Goal: Transaction & Acquisition: Purchase product/service

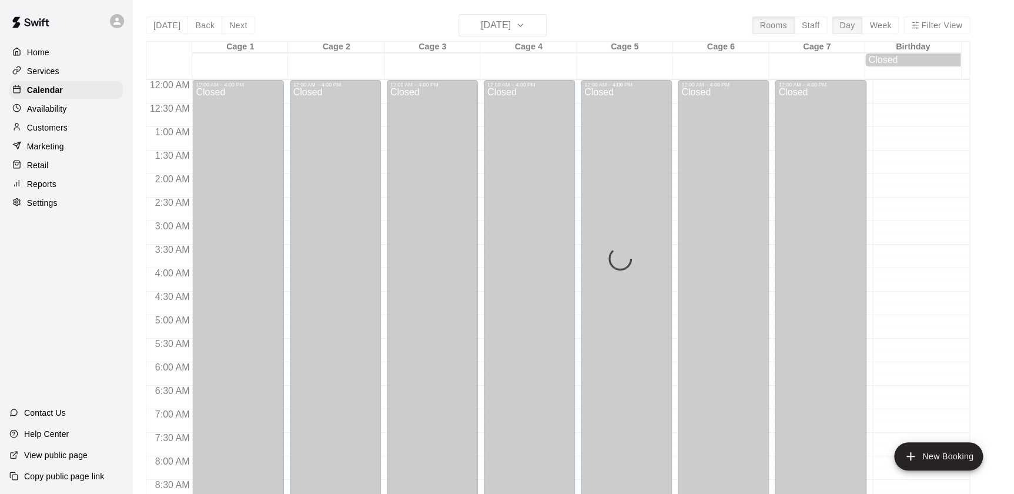
scroll to position [657, 0]
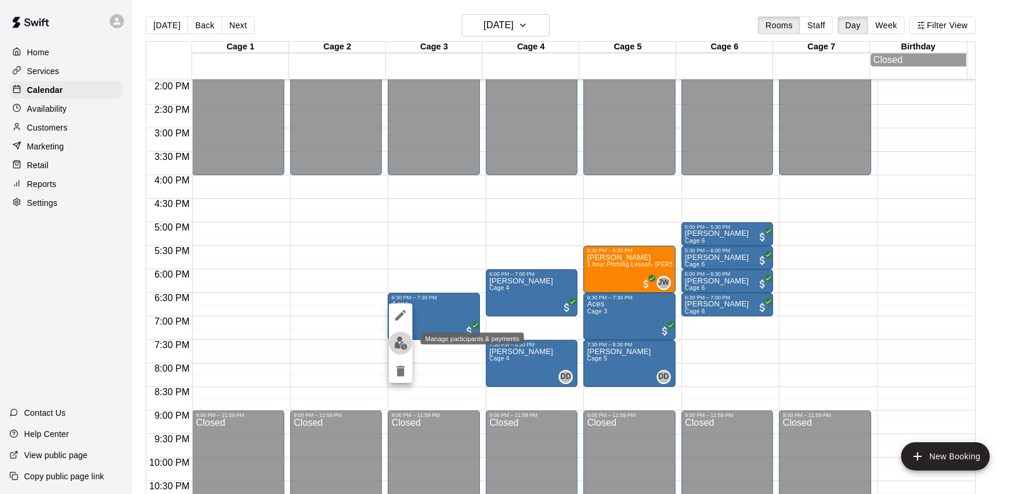
click at [400, 341] on img "edit" at bounding box center [401, 343] width 14 height 14
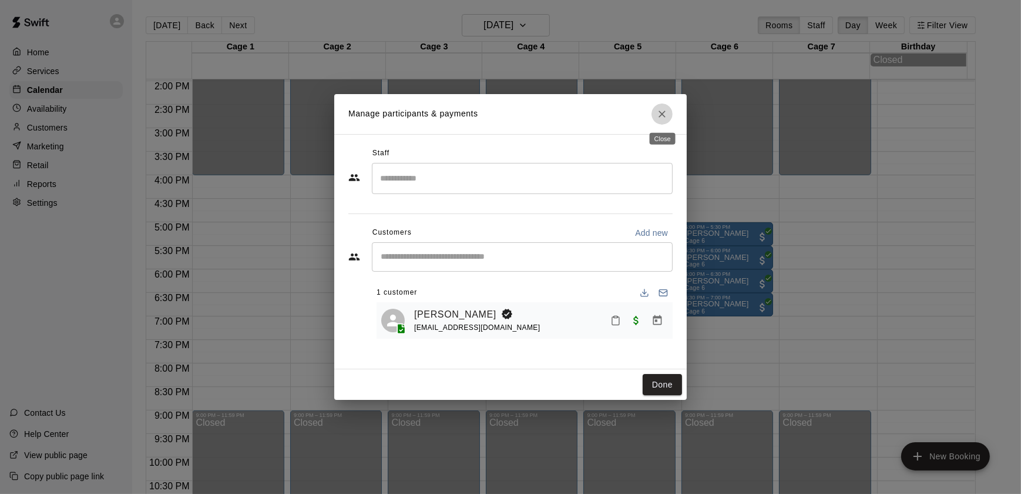
click at [658, 116] on icon "Close" at bounding box center [662, 114] width 12 height 12
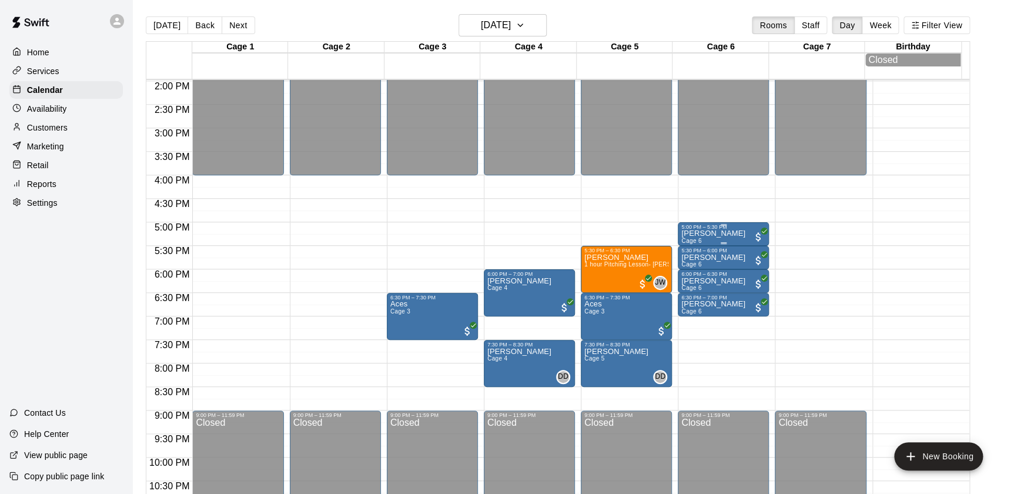
click at [710, 233] on p "[PERSON_NAME]" at bounding box center [713, 233] width 64 height 0
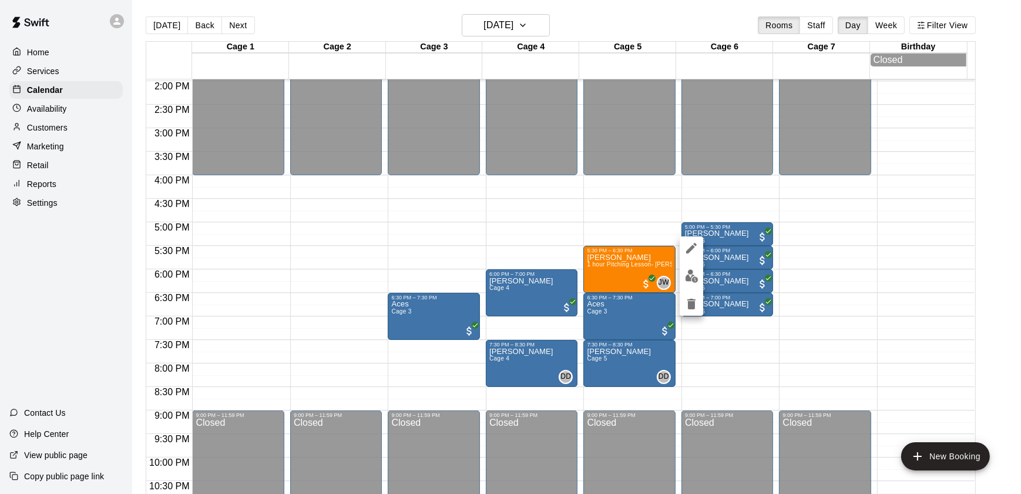
click at [821, 264] on div at bounding box center [510, 247] width 1021 height 494
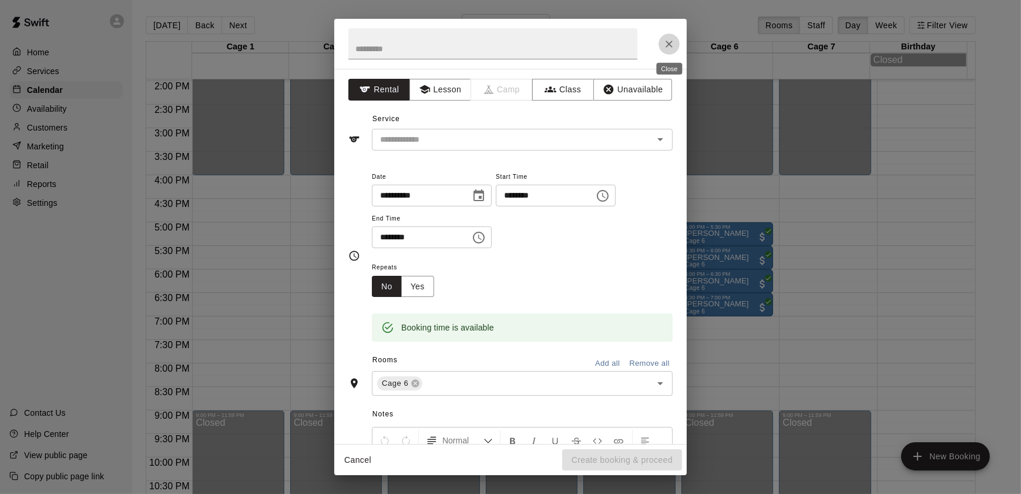
click at [664, 36] on button "Close" at bounding box center [669, 43] width 21 height 21
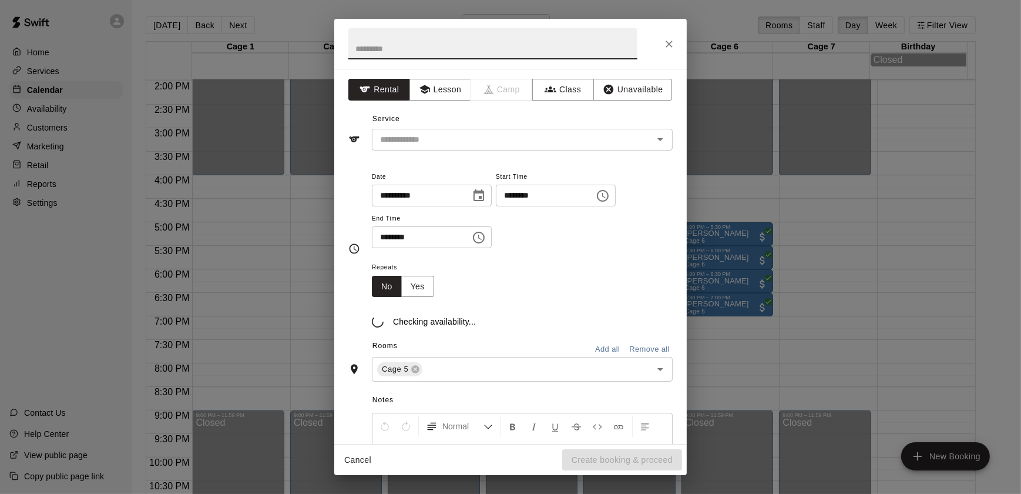
click at [660, 43] on button "Close" at bounding box center [669, 43] width 21 height 21
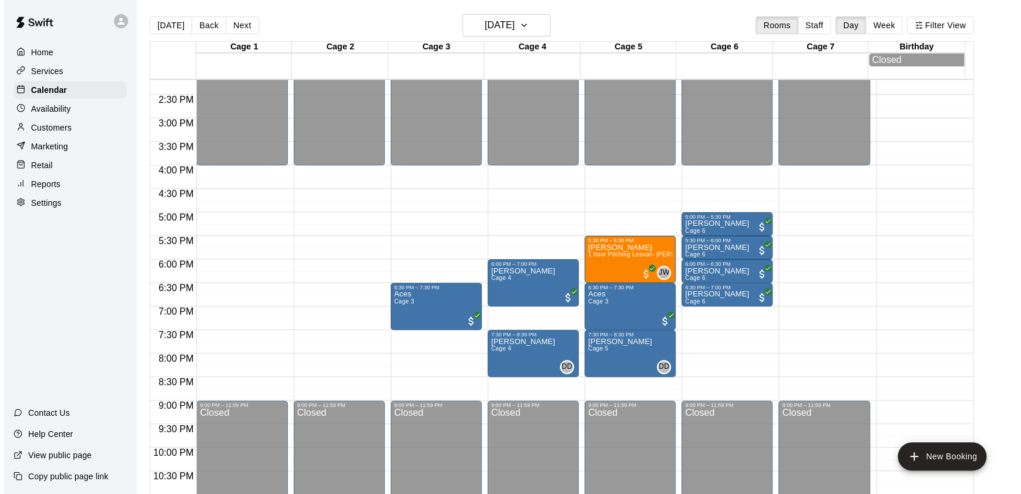
scroll to position [670, 0]
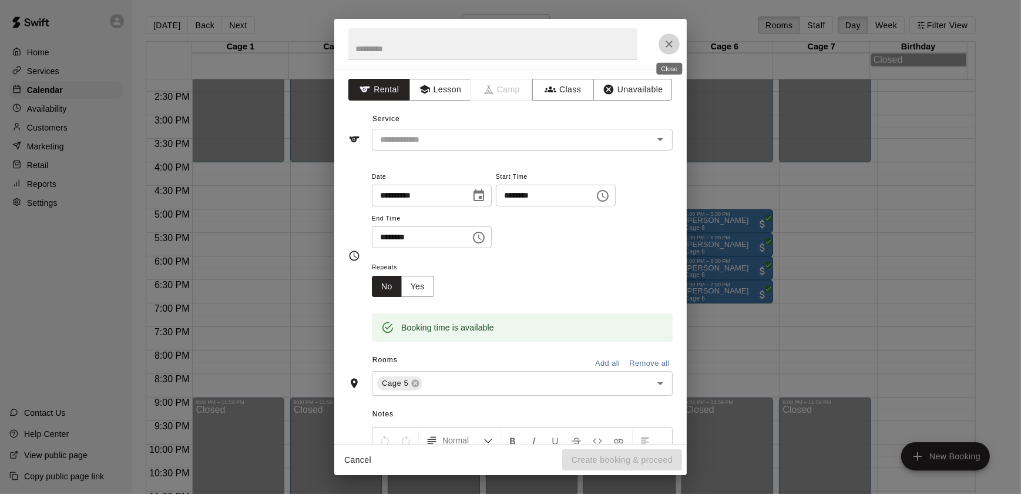
click at [670, 43] on icon "Close" at bounding box center [669, 44] width 7 height 7
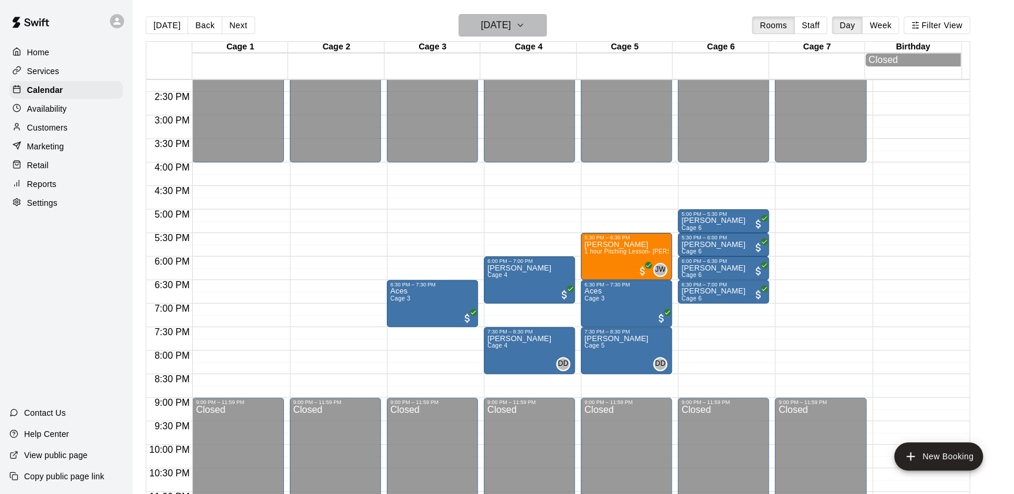
click at [511, 19] on h6 "[DATE]" at bounding box center [496, 25] width 30 height 16
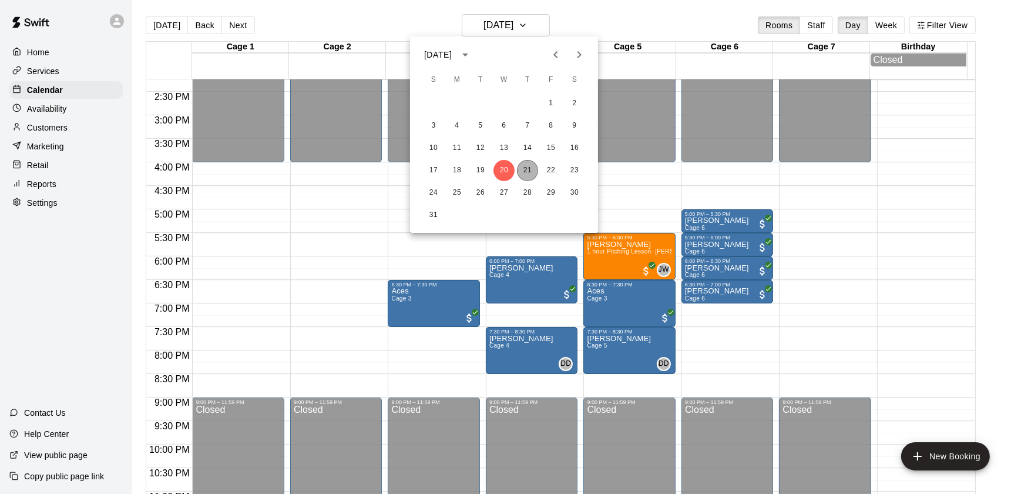
click at [527, 179] on button "21" at bounding box center [527, 170] width 21 height 21
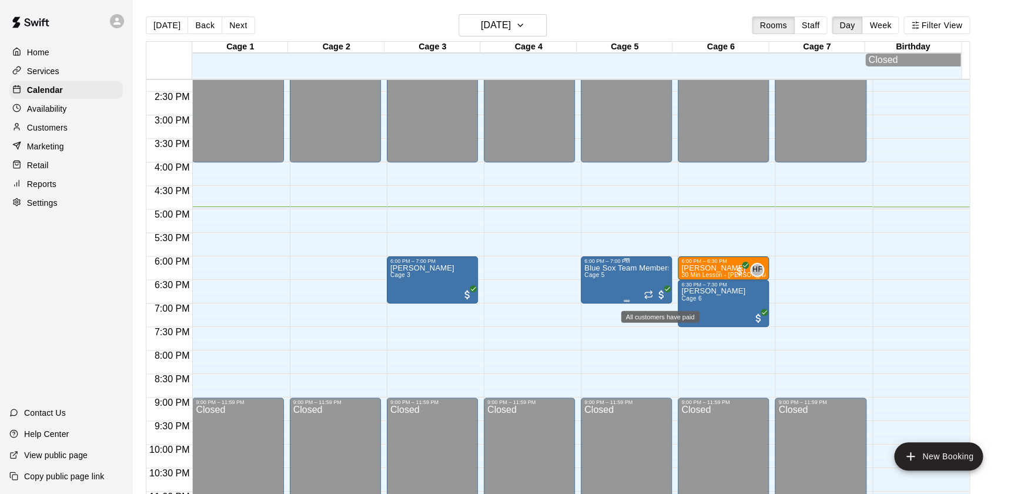
click at [657, 292] on span "All customers have paid" at bounding box center [661, 295] width 12 height 12
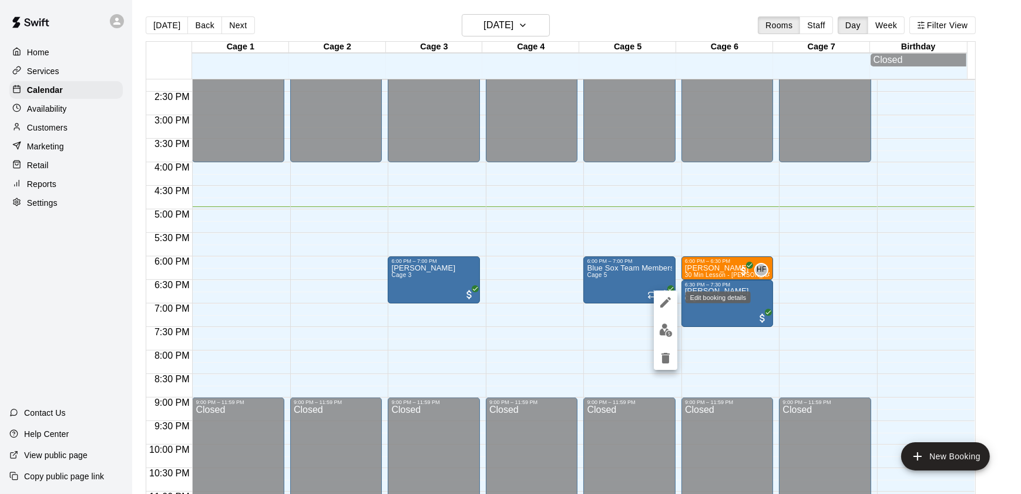
click at [661, 303] on icon "edit" at bounding box center [666, 302] width 14 height 14
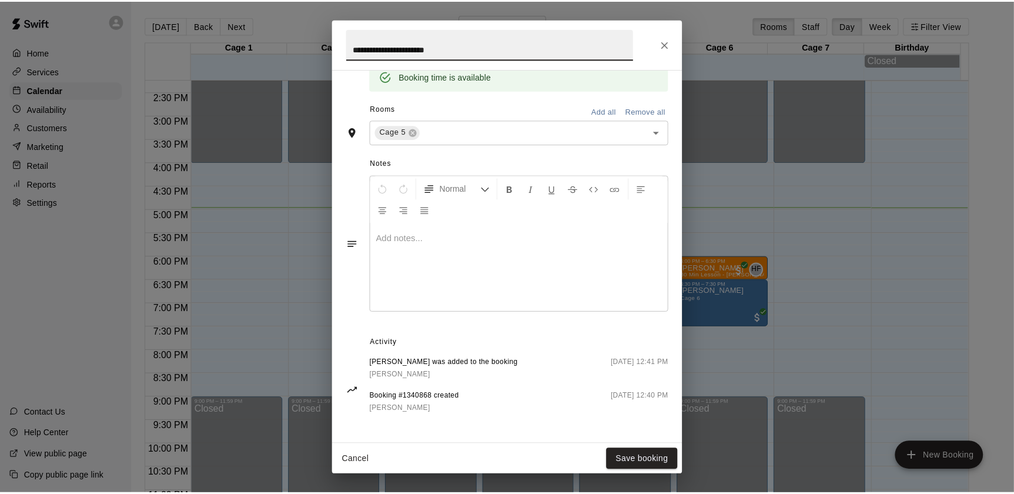
scroll to position [0, 0]
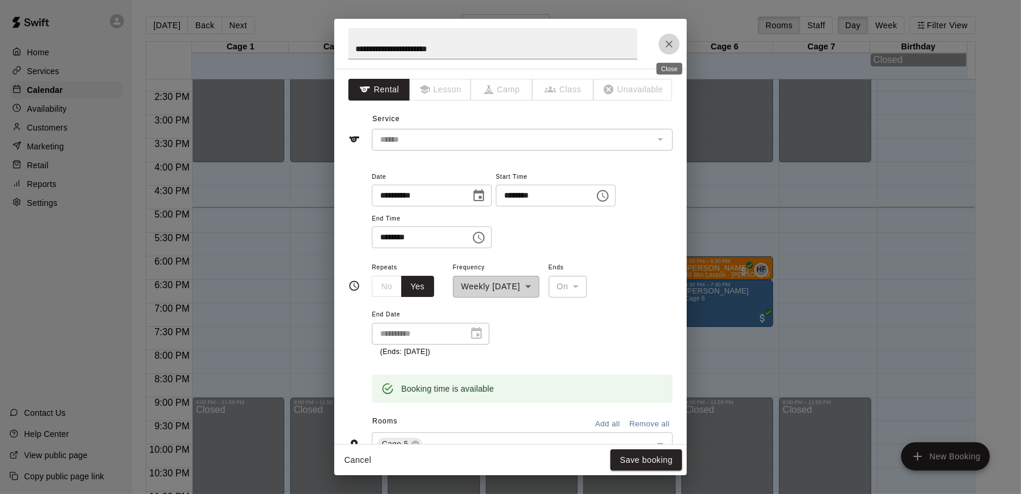
click at [670, 45] on icon "Close" at bounding box center [669, 44] width 7 height 7
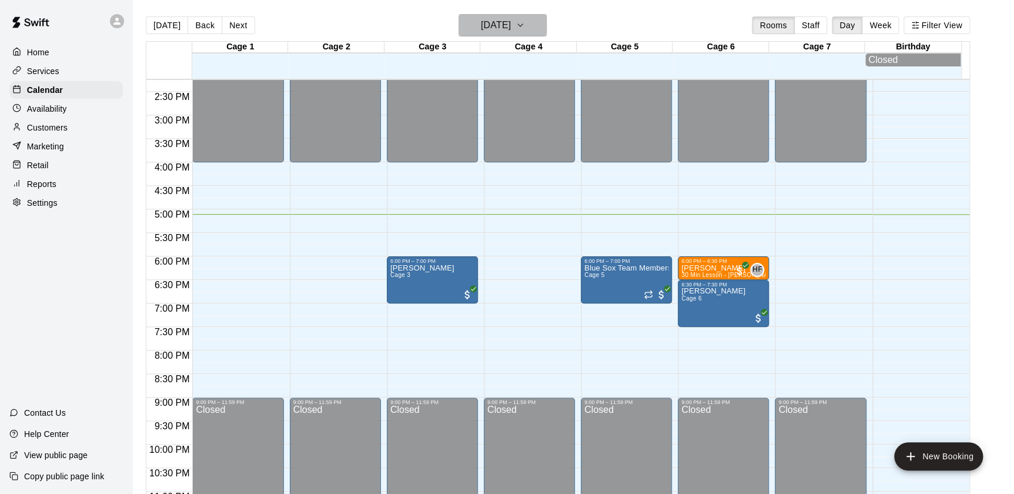
click at [511, 29] on h6 "[DATE]" at bounding box center [496, 25] width 30 height 16
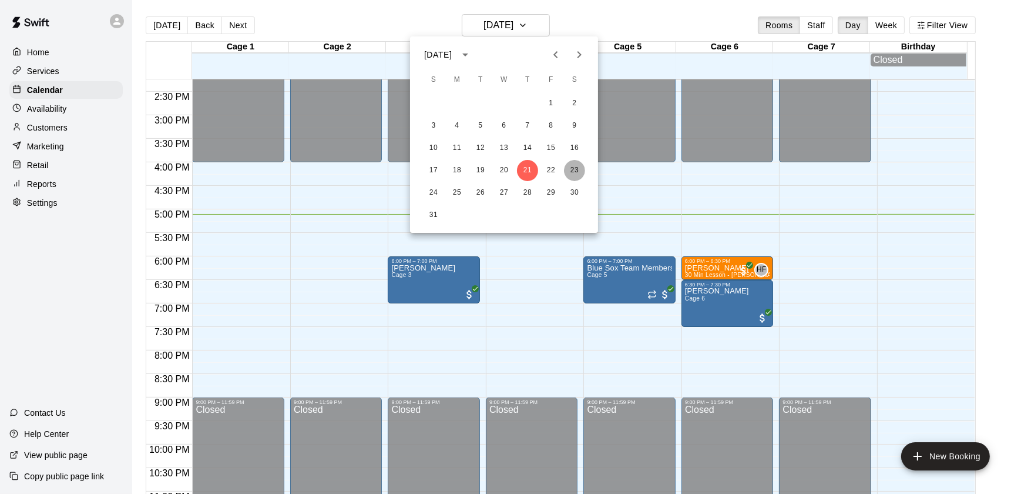
click at [573, 170] on button "23" at bounding box center [574, 170] width 21 height 21
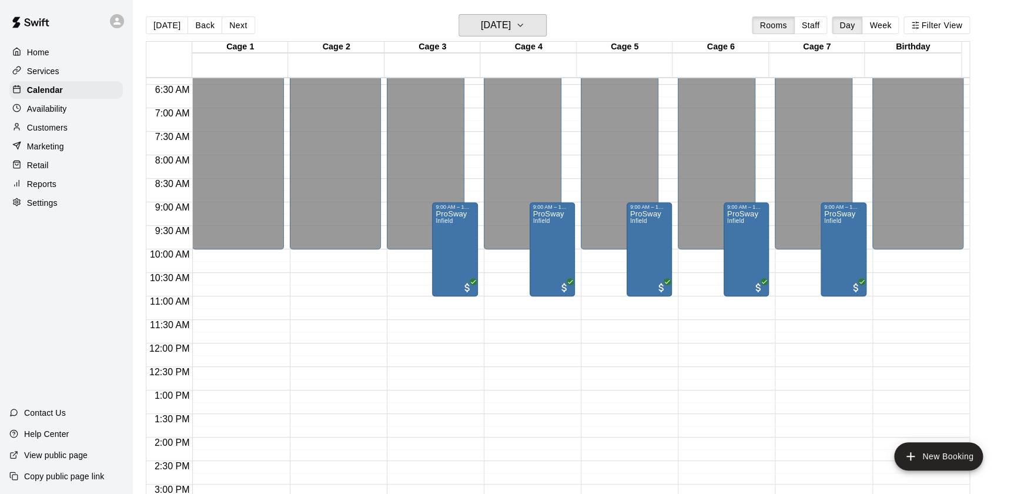
scroll to position [298, 0]
click at [483, 14] on button "[DATE]" at bounding box center [502, 25] width 88 height 22
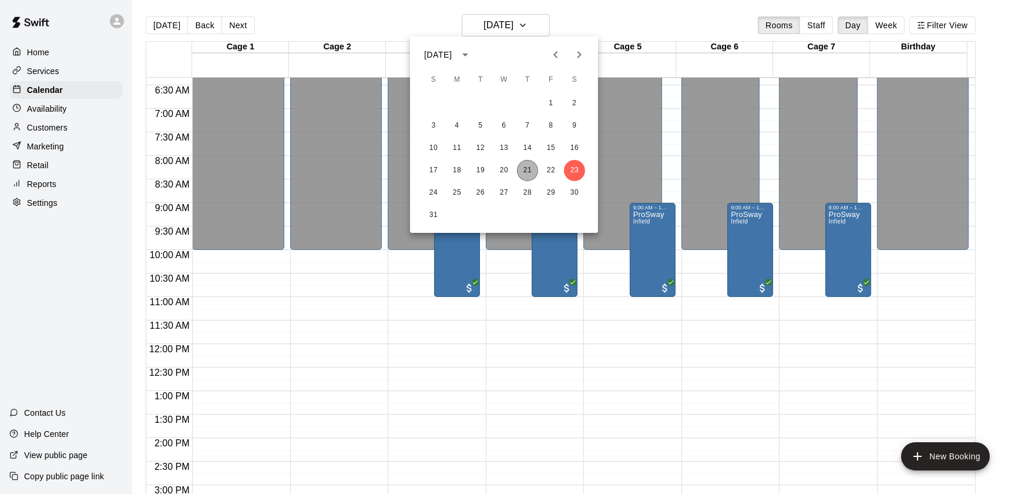
click at [528, 175] on button "21" at bounding box center [527, 170] width 21 height 21
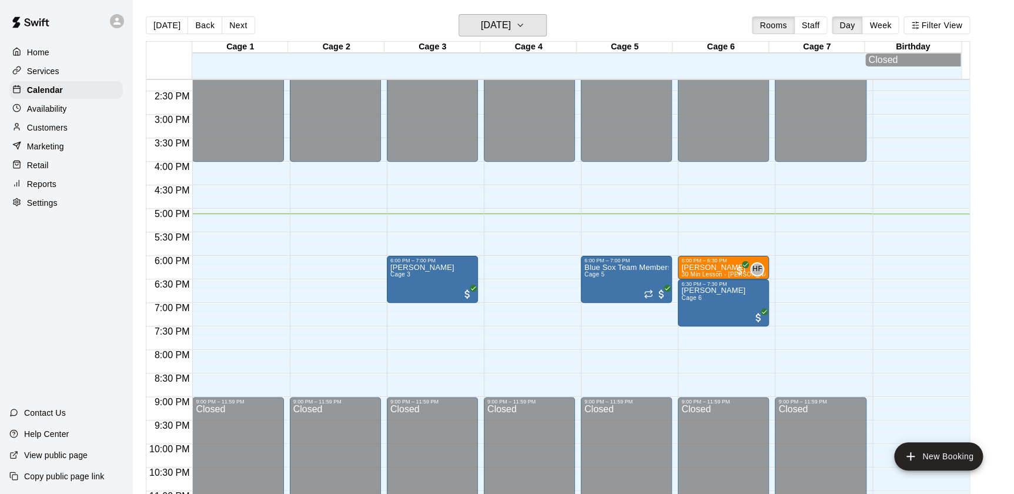
scroll to position [672, 0]
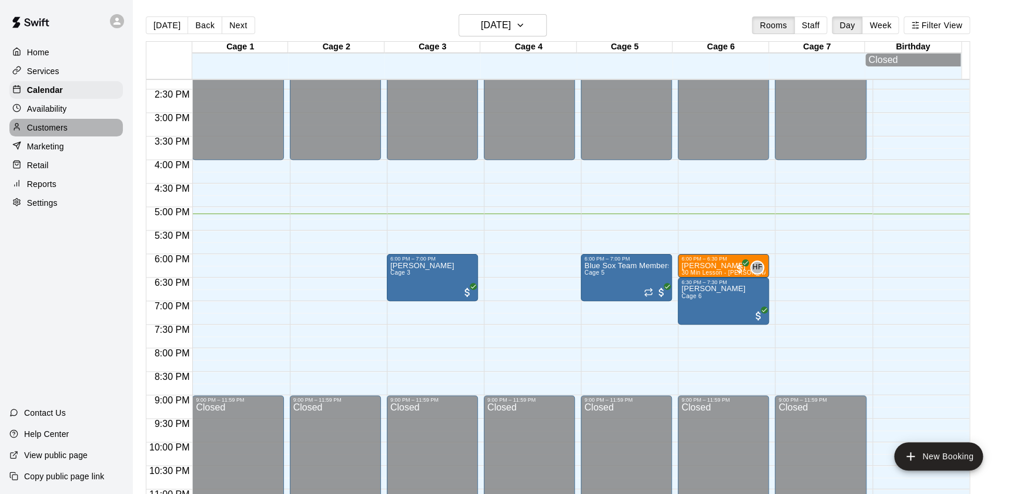
click at [71, 123] on div "Customers" at bounding box center [65, 128] width 113 height 18
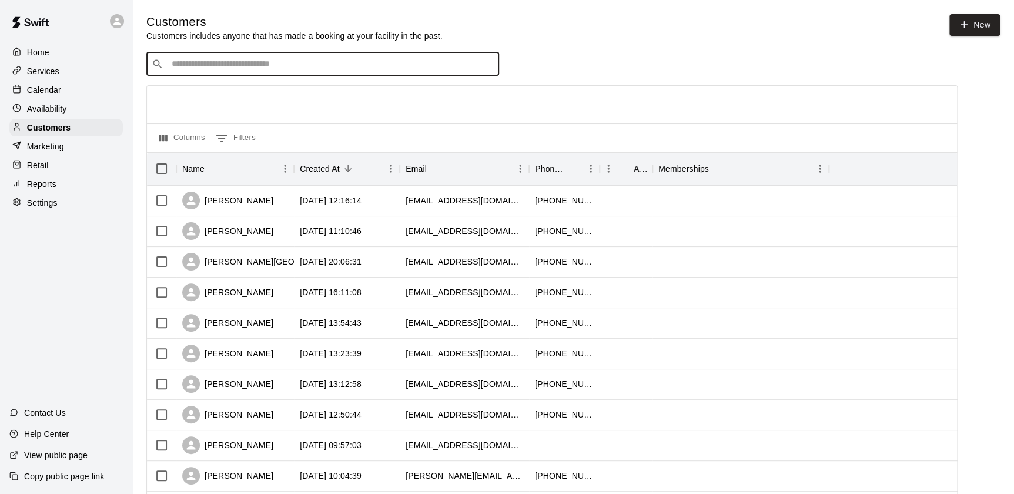
click at [261, 64] on input "Search customers by name or email" at bounding box center [331, 64] width 326 height 12
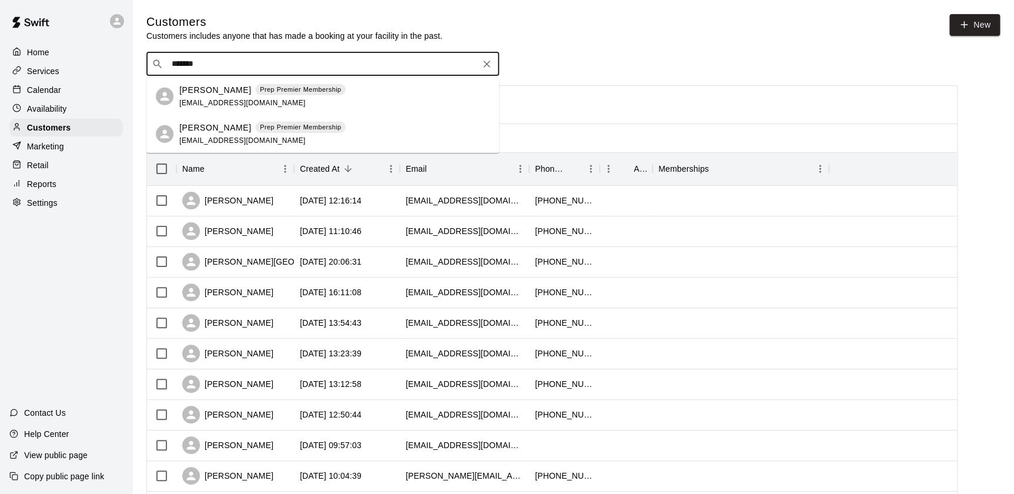
drag, startPoint x: 289, startPoint y: 71, endPoint x: 21, endPoint y: 71, distance: 268.5
click at [190, 72] on div "​ ******* ​" at bounding box center [322, 64] width 353 height 24
click at [179, 63] on input "*******" at bounding box center [322, 64] width 308 height 12
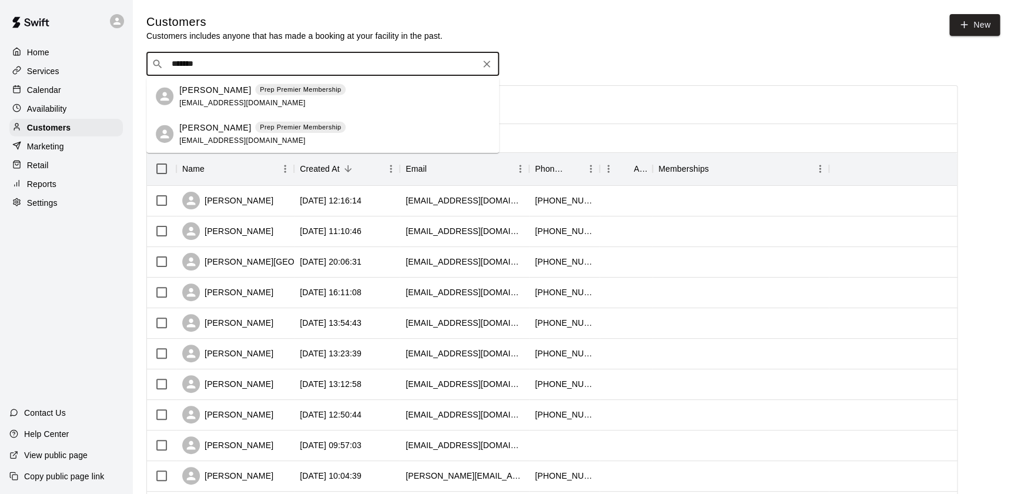
click at [179, 63] on input "*******" at bounding box center [322, 64] width 308 height 12
type input "***"
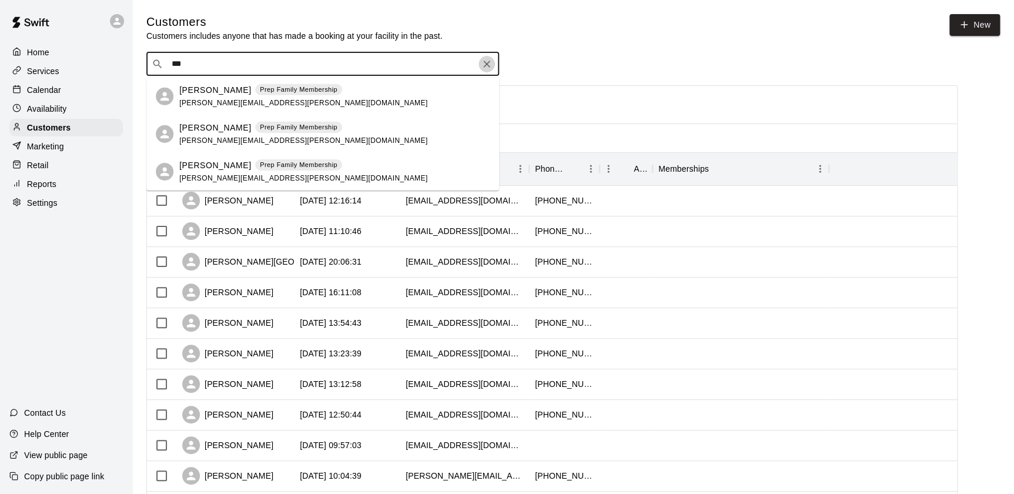
click at [487, 66] on icon "Clear" at bounding box center [486, 64] width 7 height 7
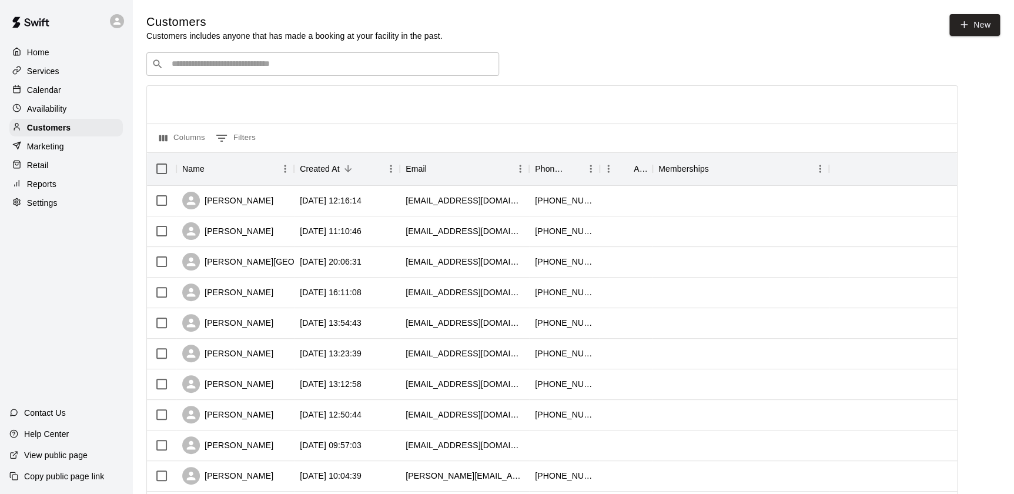
click at [601, 53] on div "Customers Customers includes anyone that has made a booking at your facility in…" at bounding box center [572, 497] width 853 height 967
click at [53, 94] on p "Calendar" at bounding box center [44, 90] width 34 height 12
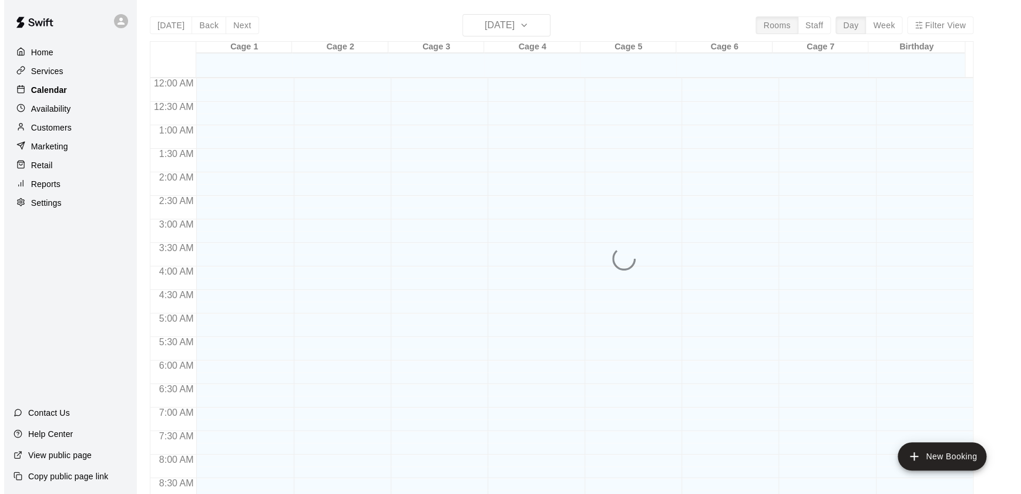
scroll to position [663, 0]
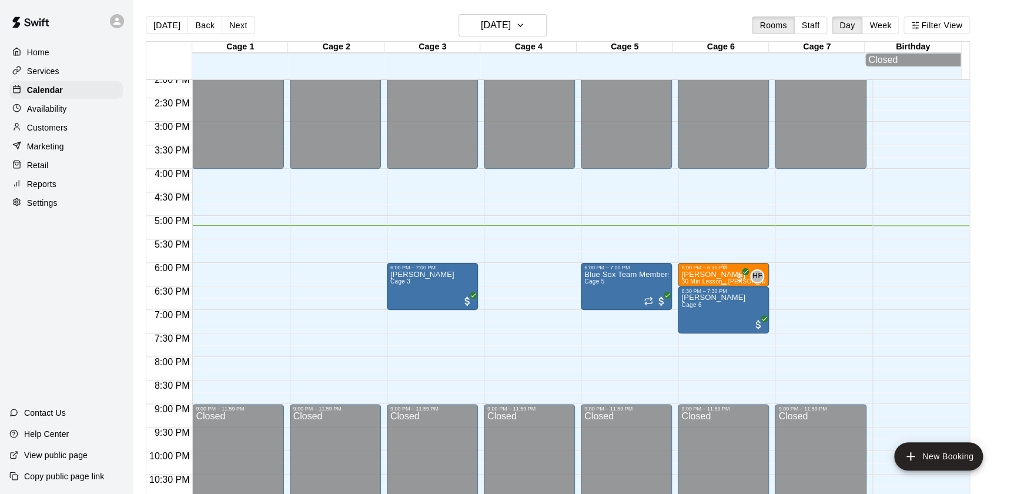
click at [714, 281] on span "30 Min Lesson - [PERSON_NAME]" at bounding box center [730, 281] width 98 height 6
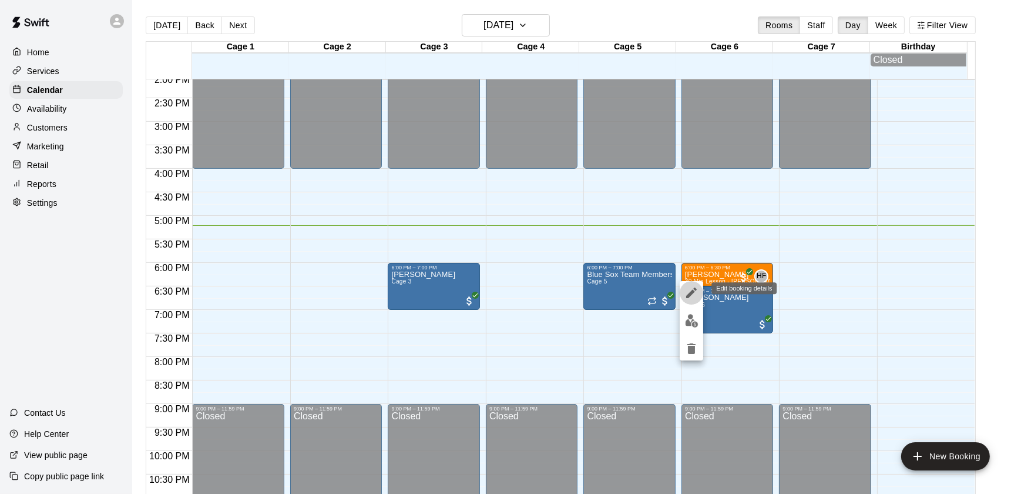
click at [693, 299] on button "edit" at bounding box center [692, 293] width 24 height 24
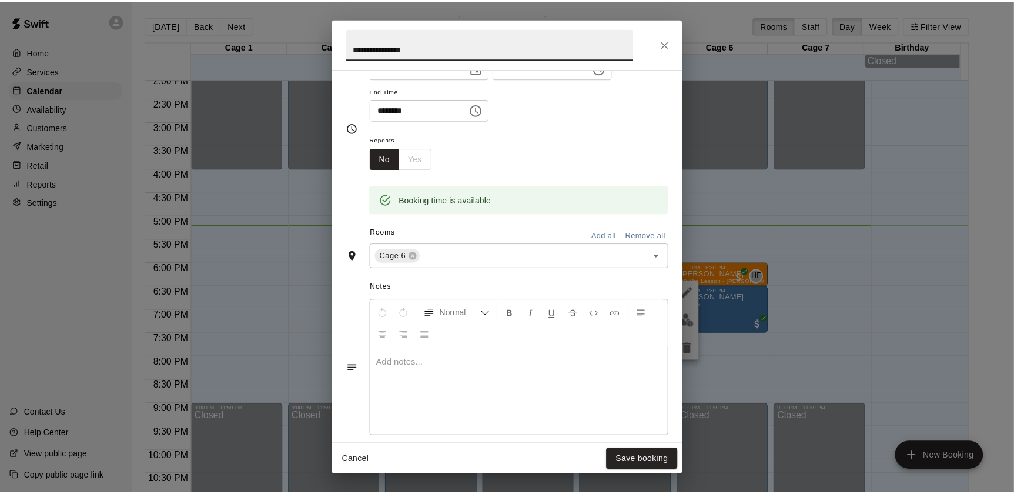
scroll to position [127, 0]
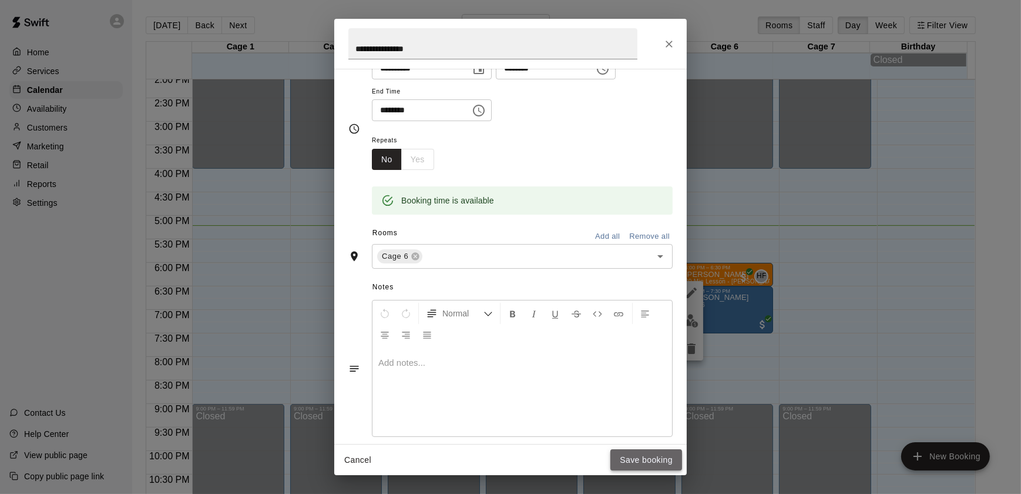
click at [652, 455] on button "Save booking" at bounding box center [646, 460] width 72 height 22
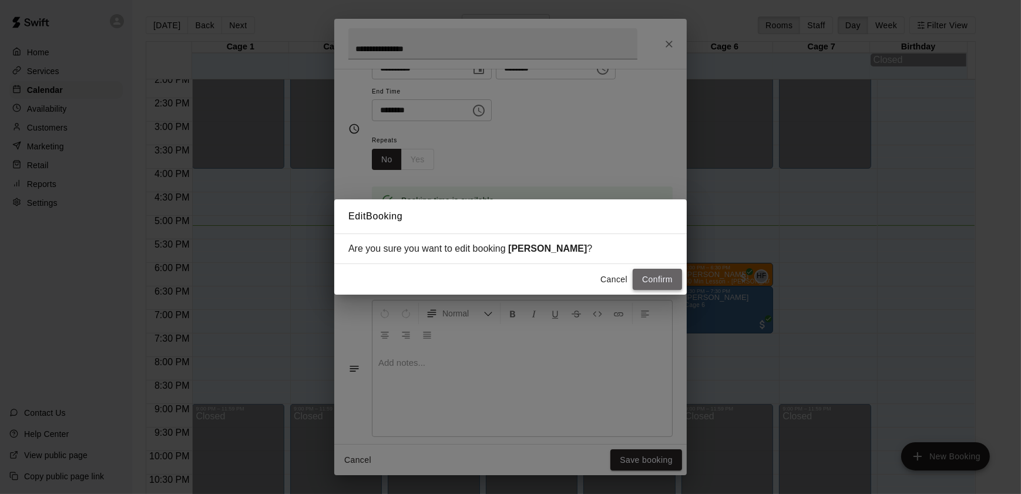
click at [652, 279] on button "Confirm" at bounding box center [657, 280] width 49 height 22
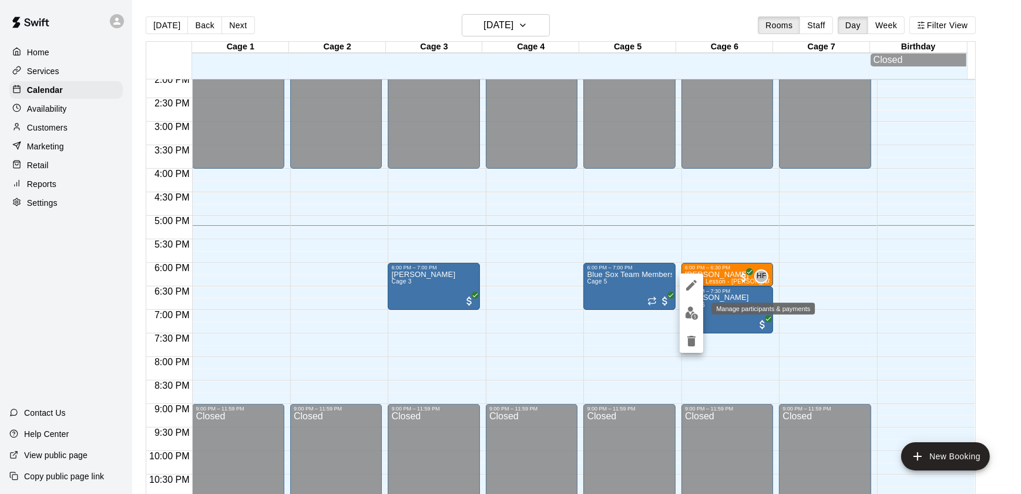
click at [691, 311] on img "edit" at bounding box center [692, 313] width 14 height 14
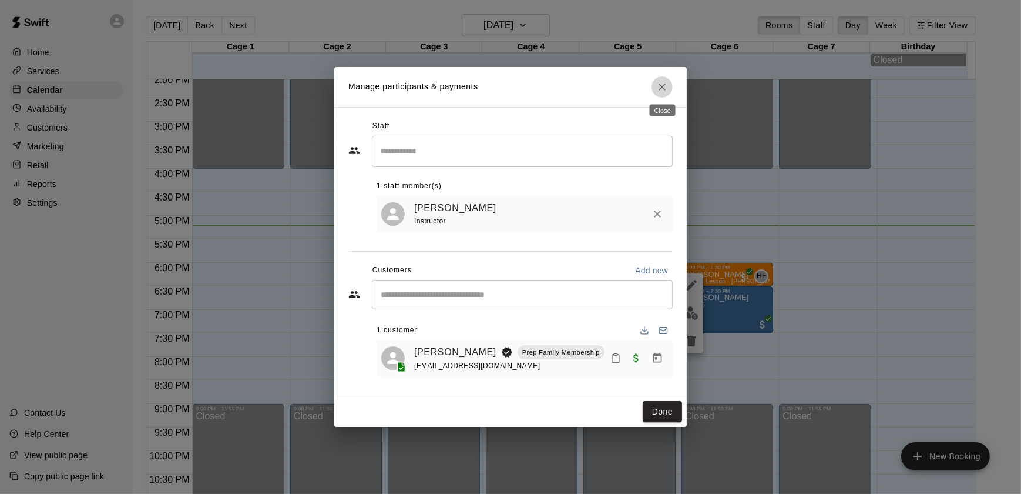
click at [665, 87] on icon "Close" at bounding box center [662, 87] width 12 height 12
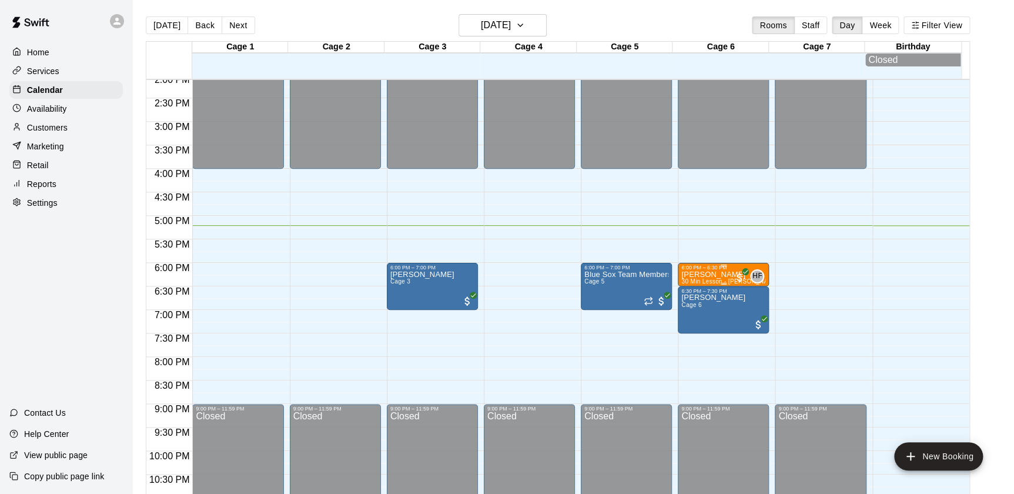
click at [698, 274] on p "[PERSON_NAME]" at bounding box center [723, 274] width 84 height 0
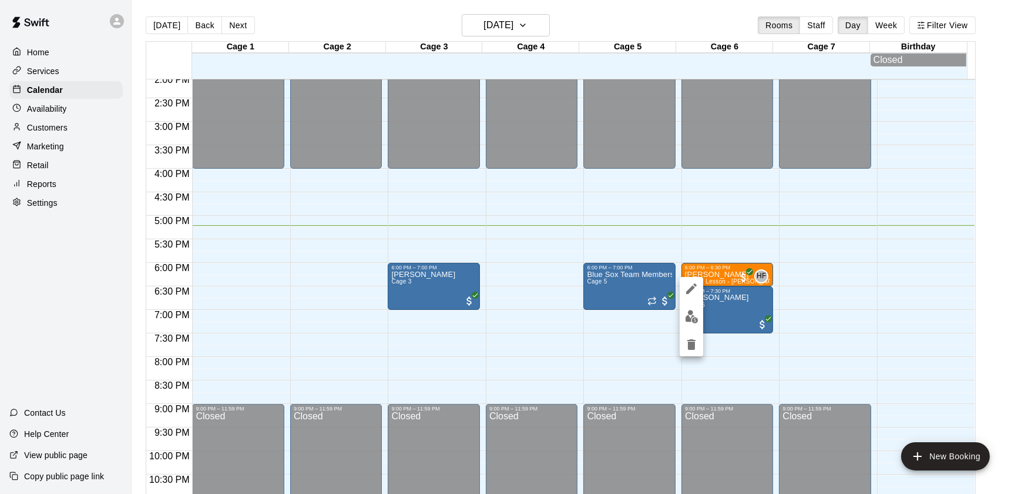
click at [863, 293] on div at bounding box center [510, 247] width 1021 height 494
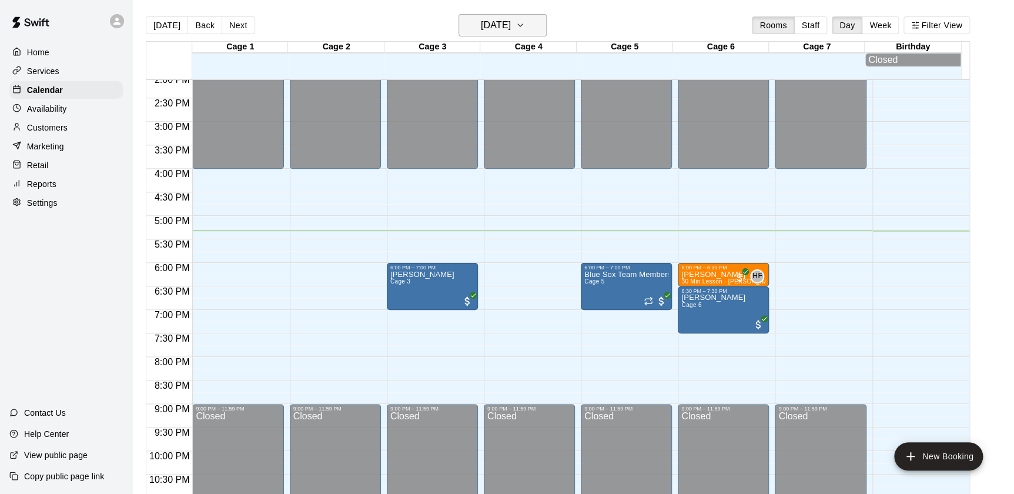
click at [502, 24] on h6 "[DATE]" at bounding box center [496, 25] width 30 height 16
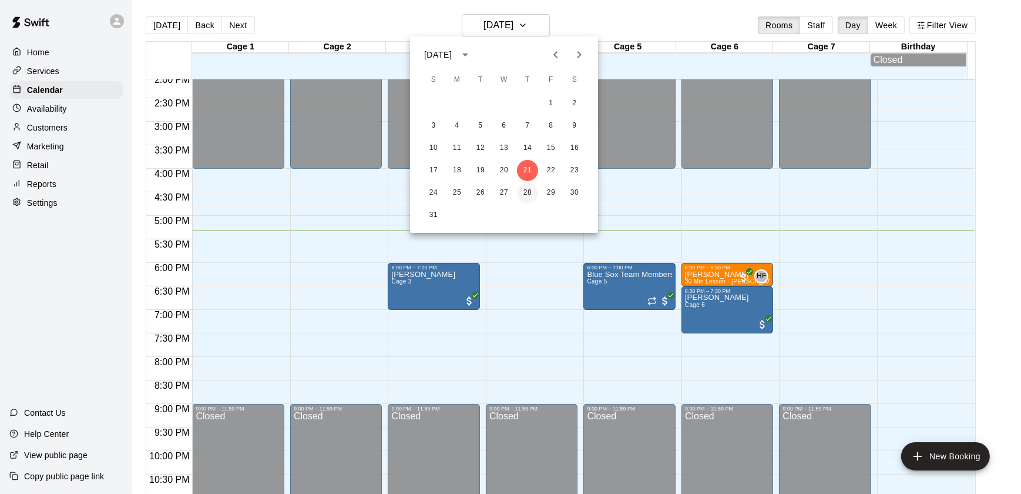
click at [530, 195] on button "28" at bounding box center [527, 192] width 21 height 21
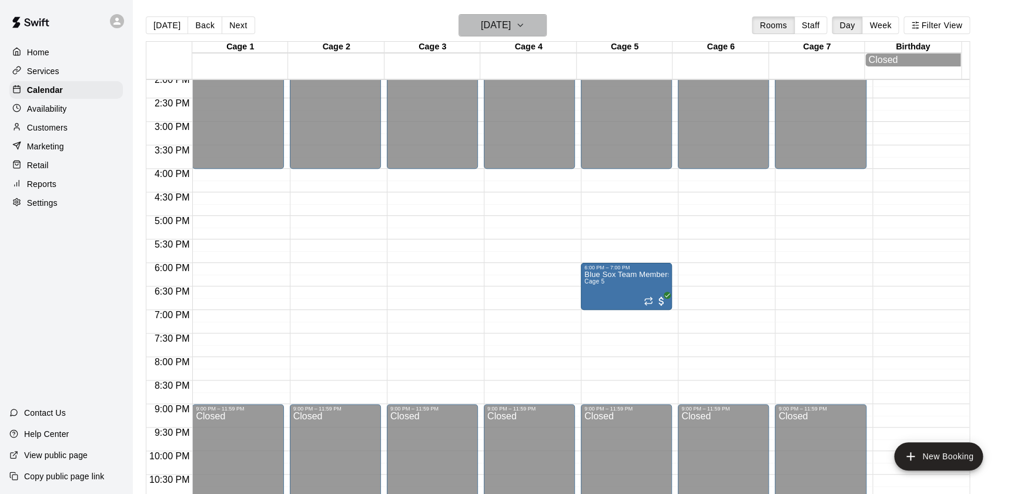
click at [511, 29] on h6 "[DATE]" at bounding box center [496, 25] width 30 height 16
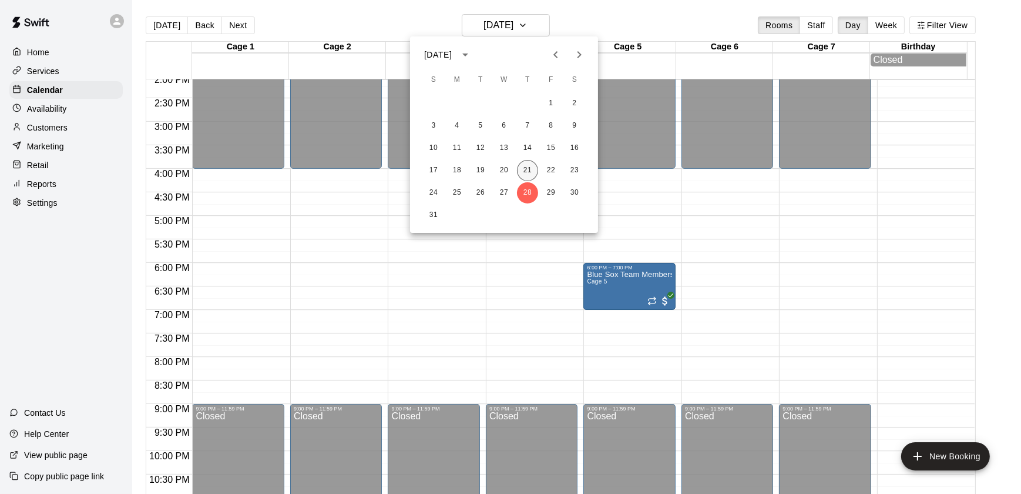
click at [528, 170] on button "21" at bounding box center [527, 170] width 21 height 21
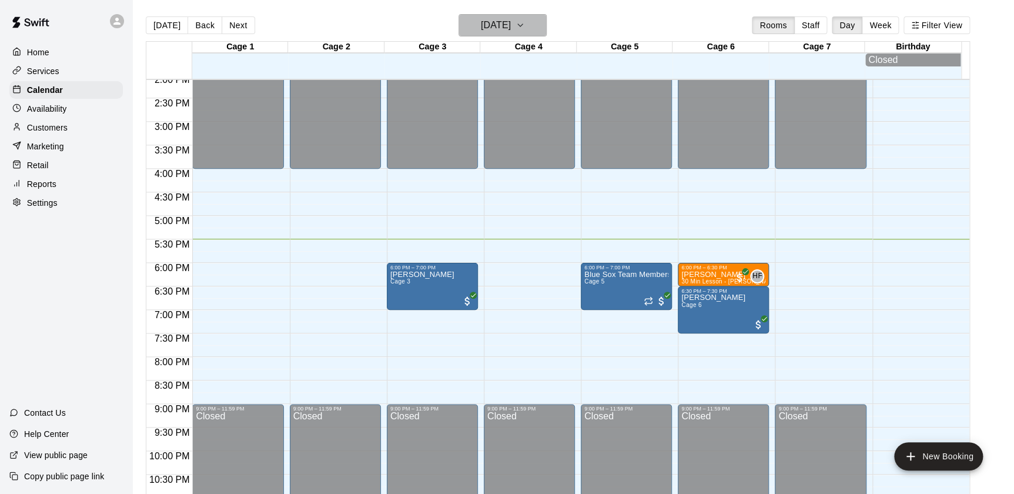
click at [494, 28] on h6 "[DATE]" at bounding box center [496, 25] width 30 height 16
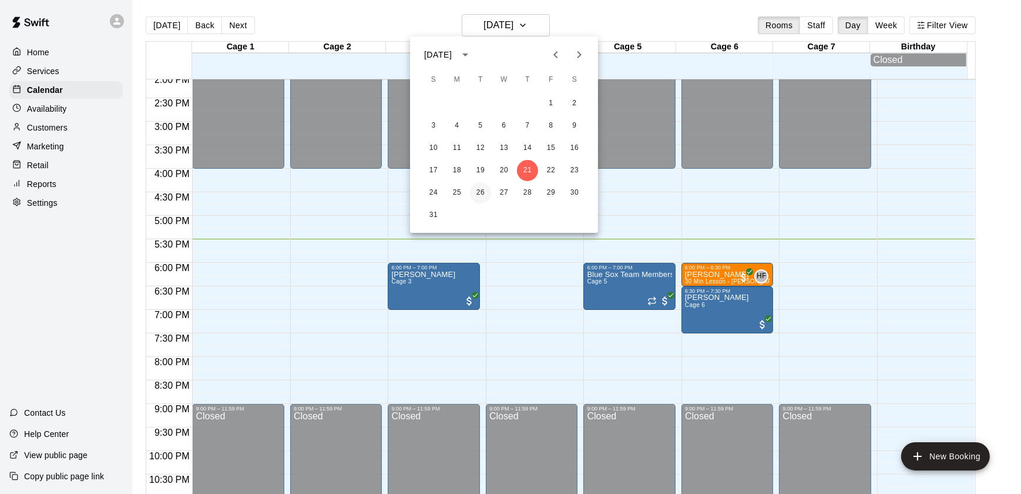
click at [488, 188] on button "26" at bounding box center [480, 192] width 21 height 21
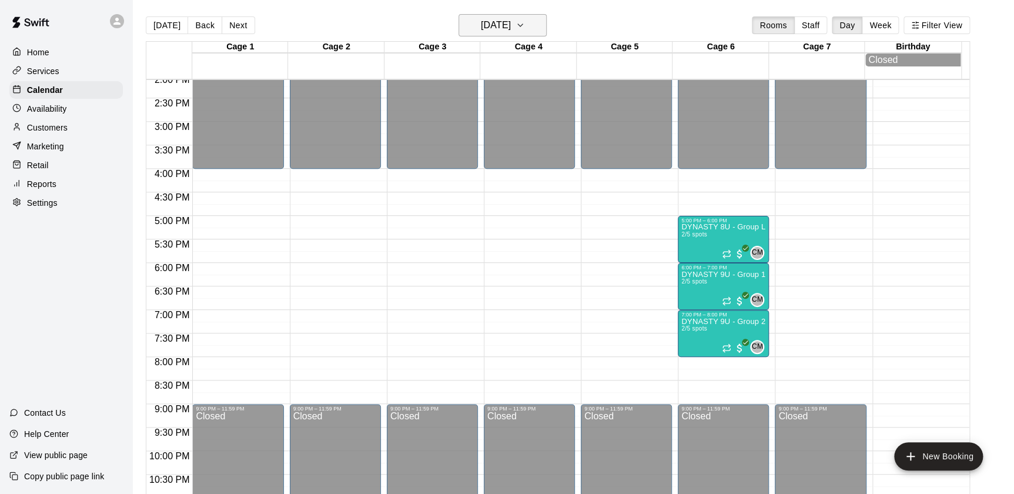
click at [501, 32] on h6 "[DATE]" at bounding box center [496, 25] width 30 height 16
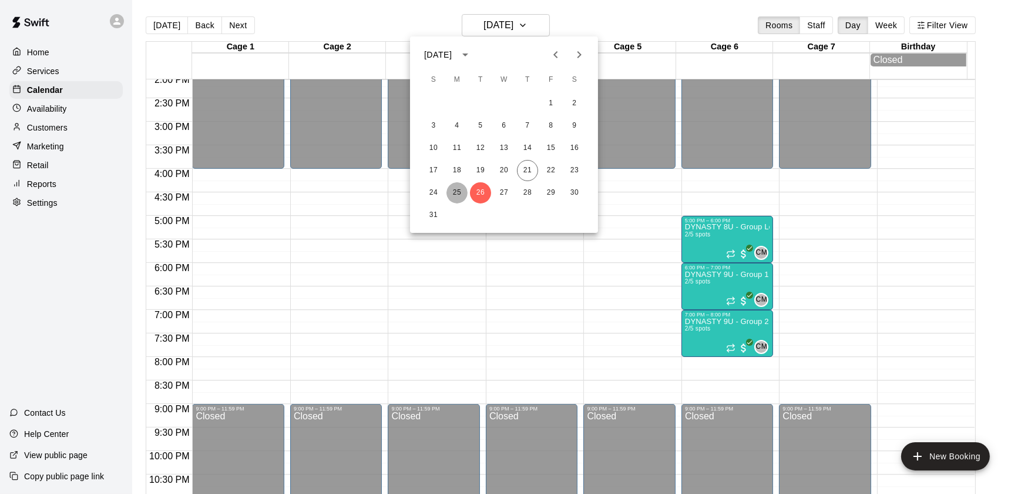
click at [452, 187] on button "25" at bounding box center [457, 192] width 21 height 21
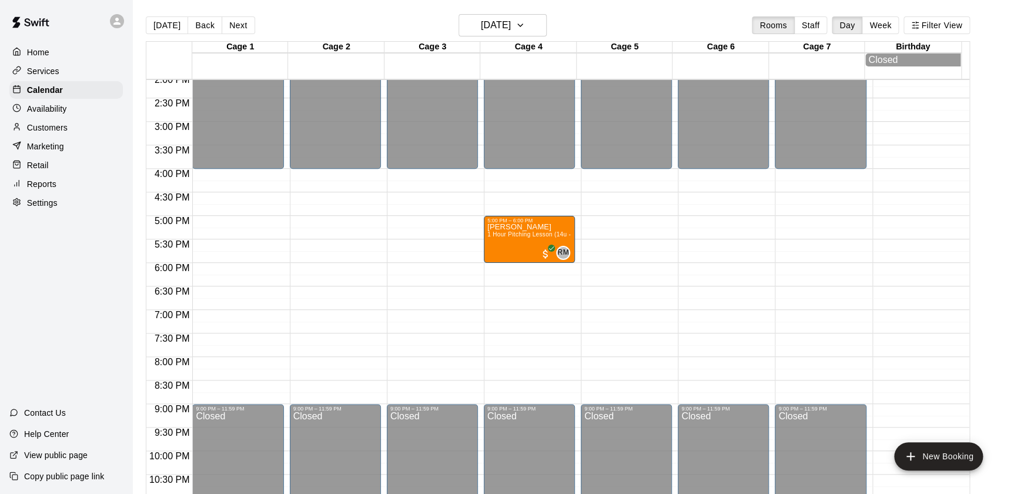
click at [523, 3] on main "[DATE] Back [DATE][DATE] Rooms Staff Day Week Filter View Cage 1 25 Mon Cage 2 …" at bounding box center [572, 256] width 881 height 512
click at [511, 25] on h6 "[DATE]" at bounding box center [496, 25] width 30 height 16
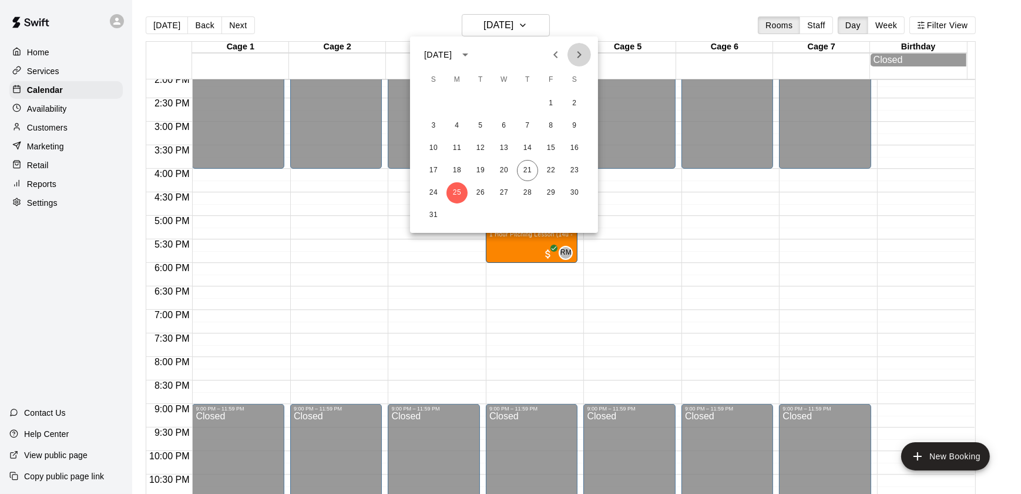
click at [574, 56] on icon "Next month" at bounding box center [579, 55] width 14 height 14
click at [477, 95] on button "2" at bounding box center [480, 103] width 21 height 21
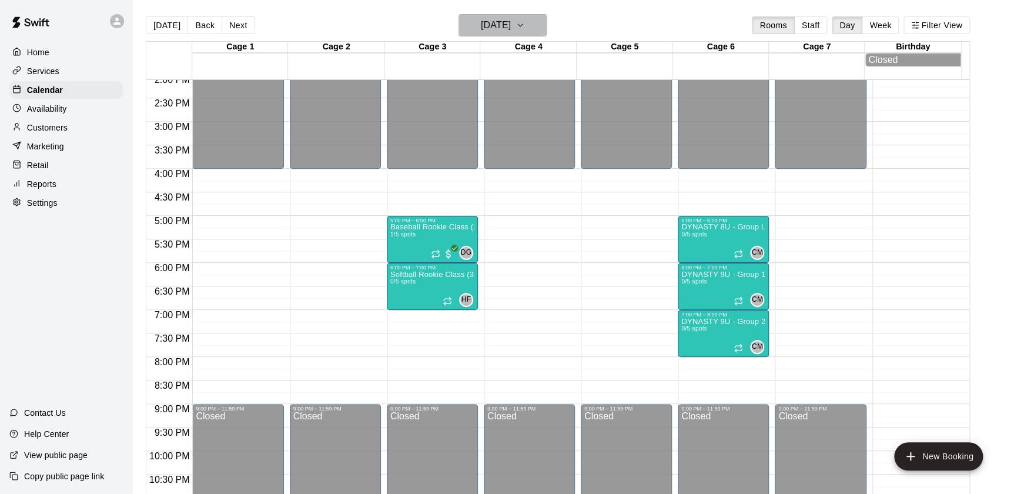
click at [481, 25] on h6 "[DATE]" at bounding box center [496, 25] width 30 height 16
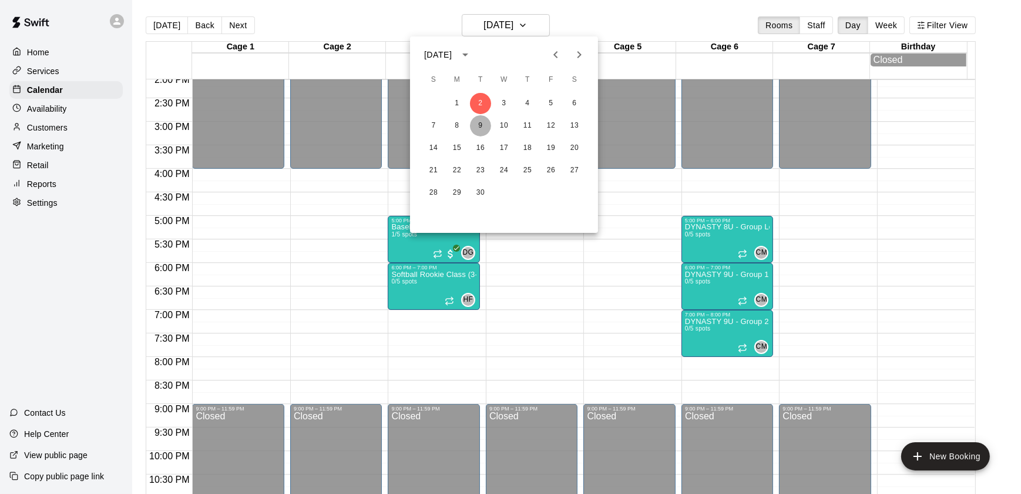
click at [478, 127] on button "9" at bounding box center [480, 125] width 21 height 21
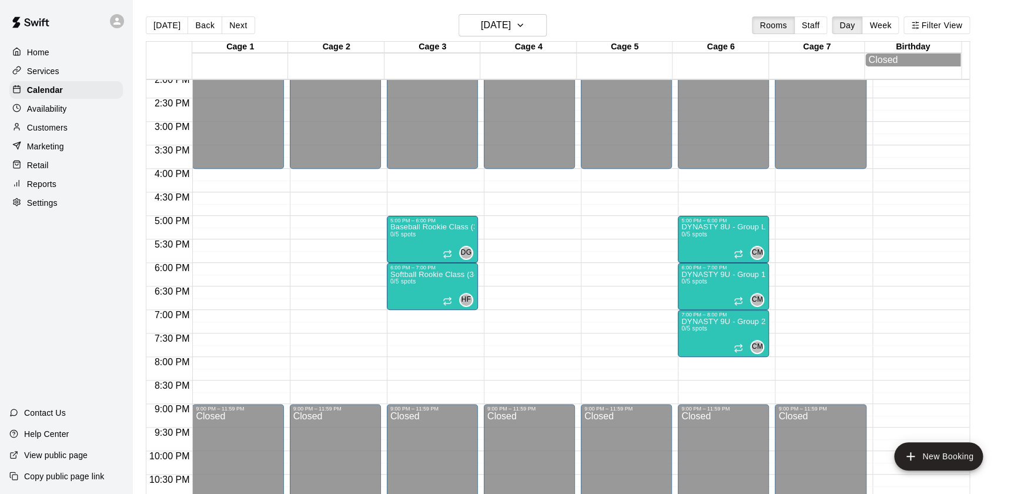
click at [495, 40] on div "[DATE] Back [DATE][DATE] Rooms Staff Day Week Filter View" at bounding box center [558, 27] width 824 height 27
click at [492, 33] on h6 "[DATE]" at bounding box center [496, 25] width 30 height 16
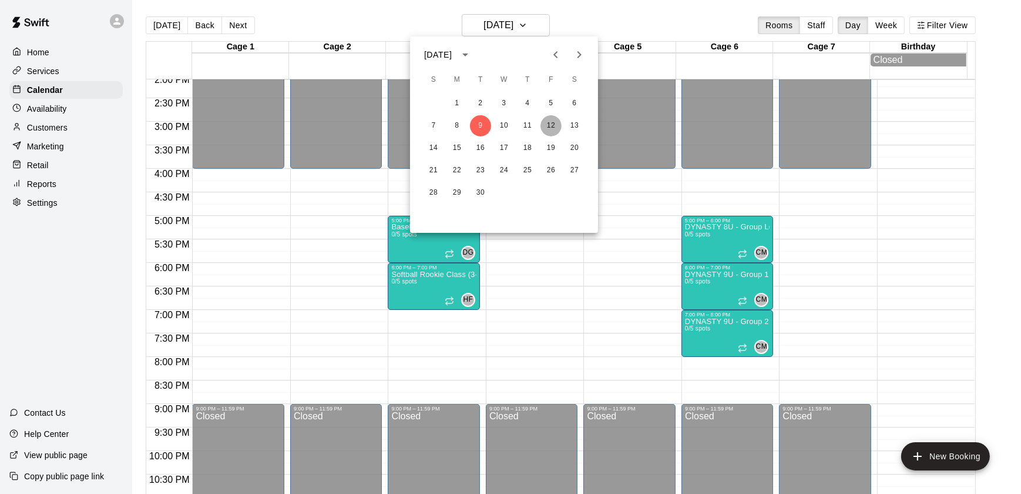
click at [551, 123] on button "12" at bounding box center [551, 125] width 21 height 21
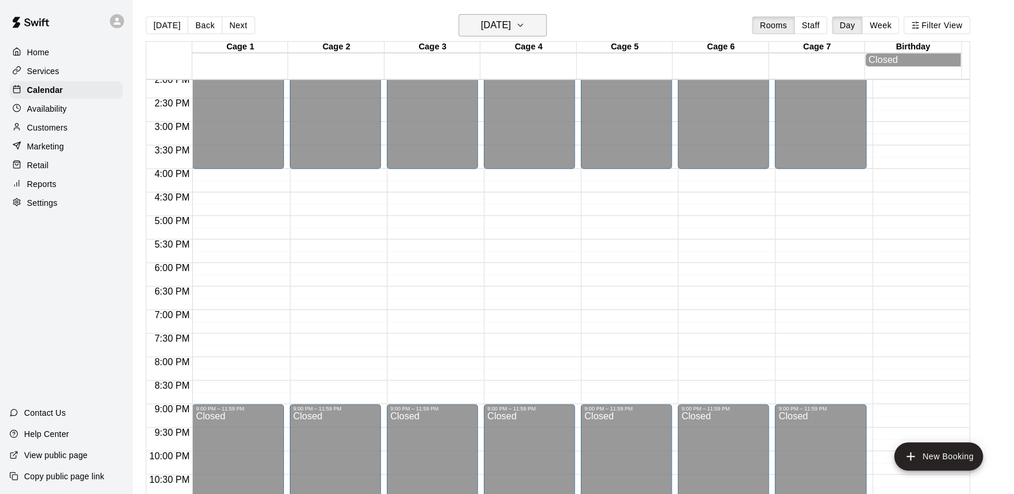
click at [481, 33] on h6 "[DATE]" at bounding box center [496, 25] width 30 height 16
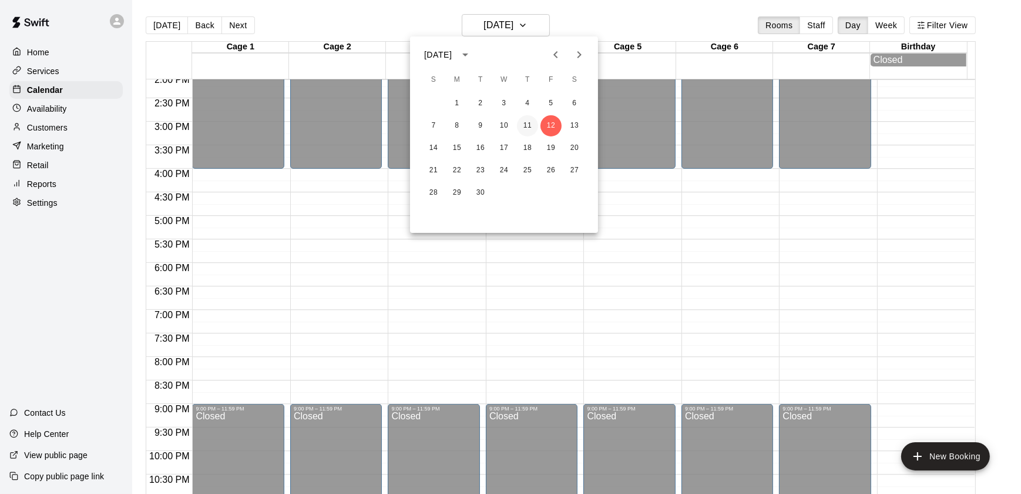
click at [526, 129] on button "11" at bounding box center [527, 125] width 21 height 21
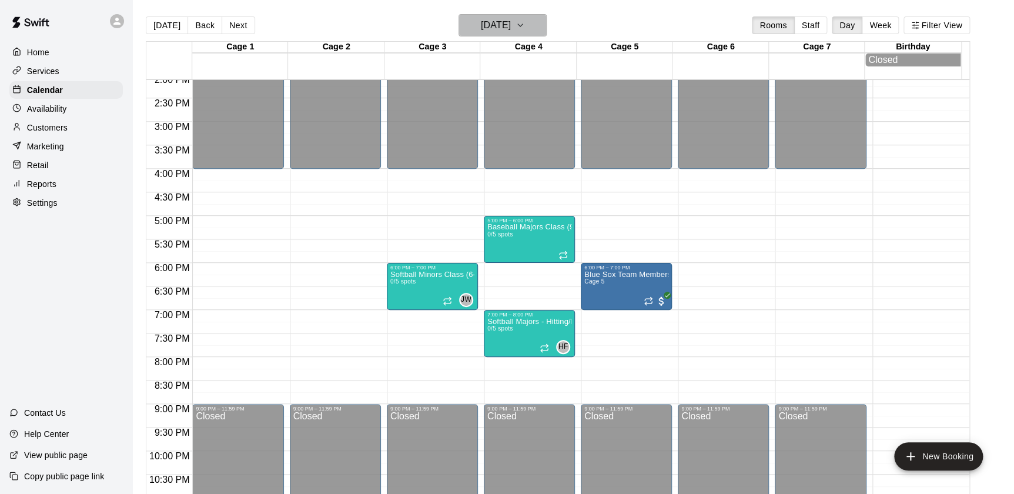
click at [481, 29] on h6 "[DATE]" at bounding box center [496, 25] width 30 height 16
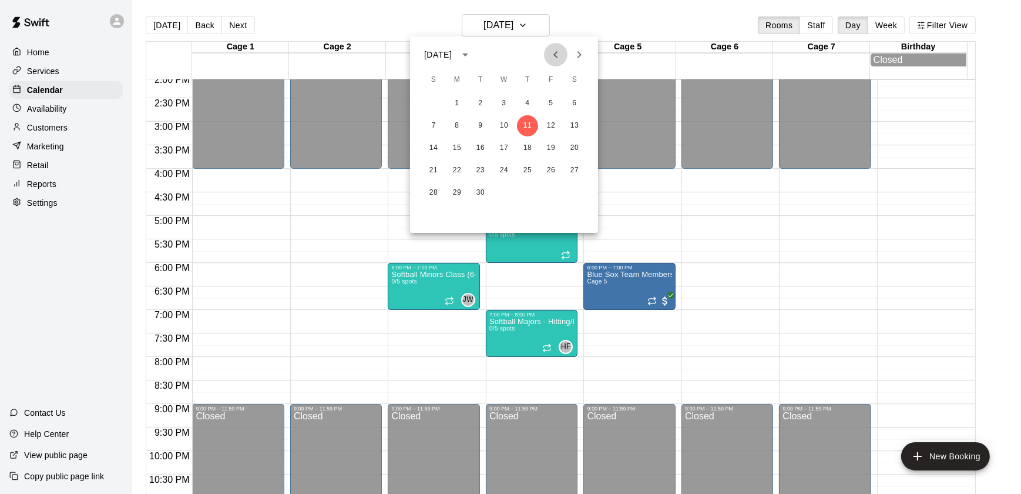
click at [553, 55] on icon "Previous month" at bounding box center [555, 54] width 4 height 7
drag, startPoint x: 581, startPoint y: 59, endPoint x: 482, endPoint y: 50, distance: 99.1
click at [482, 50] on div "[DATE]" at bounding box center [504, 55] width 188 height 18
click at [578, 54] on icon "Next month" at bounding box center [579, 55] width 14 height 14
click at [553, 53] on icon "Previous month" at bounding box center [556, 55] width 14 height 14
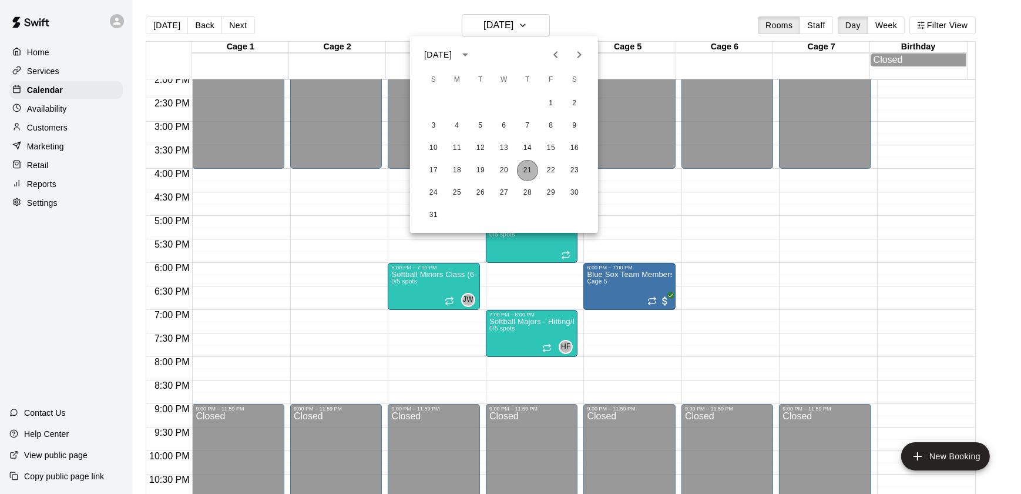
click at [531, 172] on button "21" at bounding box center [527, 170] width 21 height 21
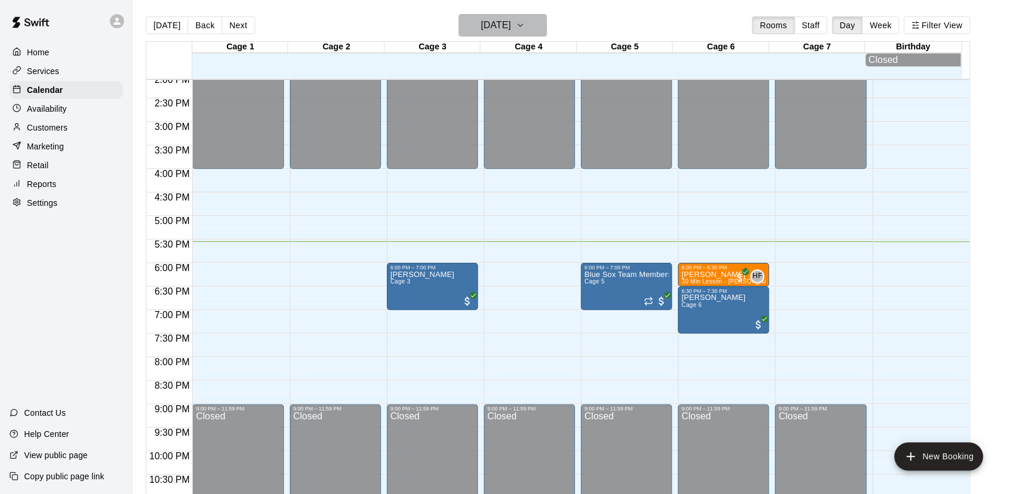
click at [511, 32] on h6 "[DATE]" at bounding box center [496, 25] width 30 height 16
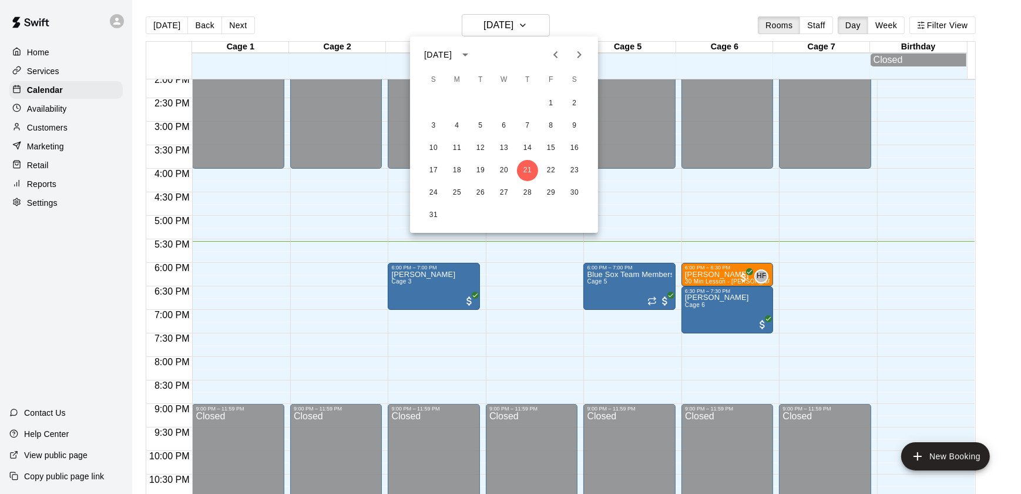
click at [562, 176] on div "17 18 19 20 21 22 23" at bounding box center [504, 170] width 188 height 21
click at [552, 176] on button "22" at bounding box center [551, 170] width 21 height 21
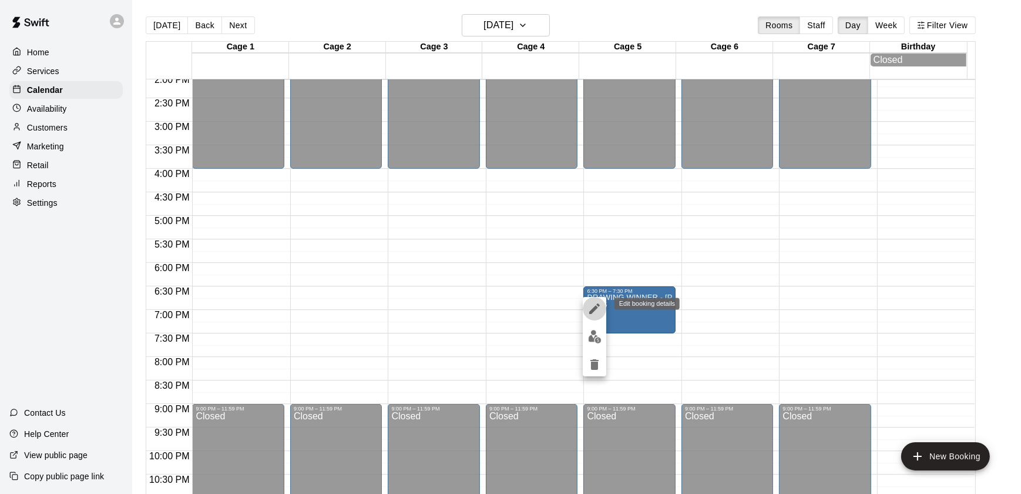
click at [593, 302] on icon "edit" at bounding box center [595, 308] width 14 height 14
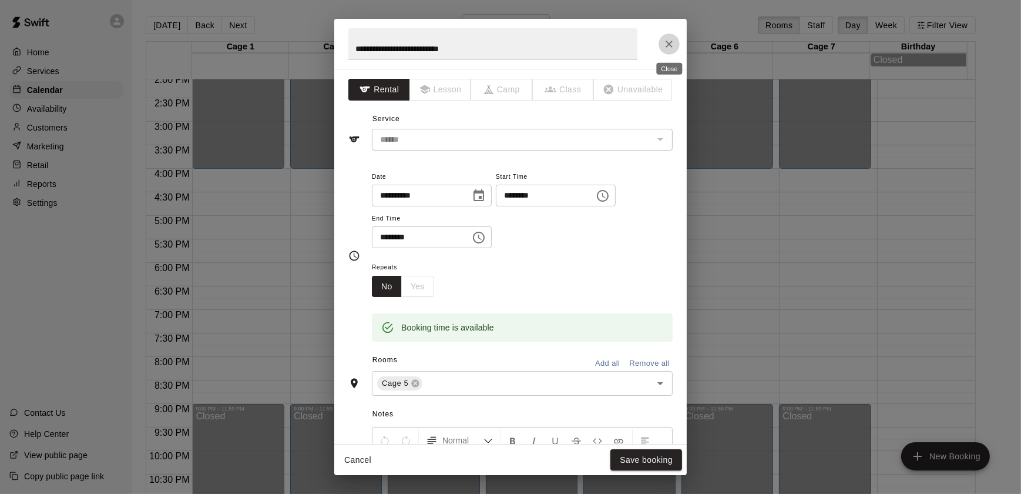
click at [675, 41] on icon "Close" at bounding box center [669, 44] width 12 height 12
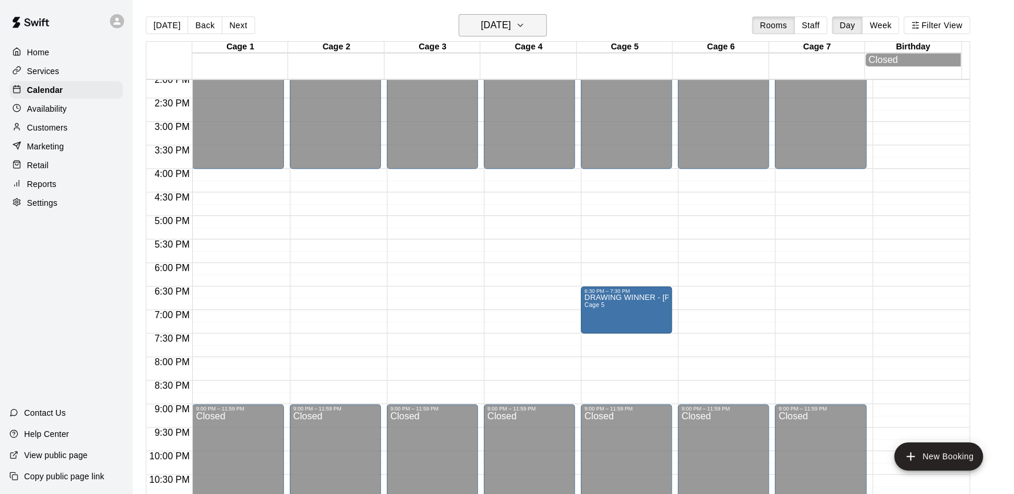
drag, startPoint x: 488, startPoint y: 29, endPoint x: 513, endPoint y: 29, distance: 25.3
click at [511, 29] on h6 "[DATE]" at bounding box center [496, 25] width 30 height 16
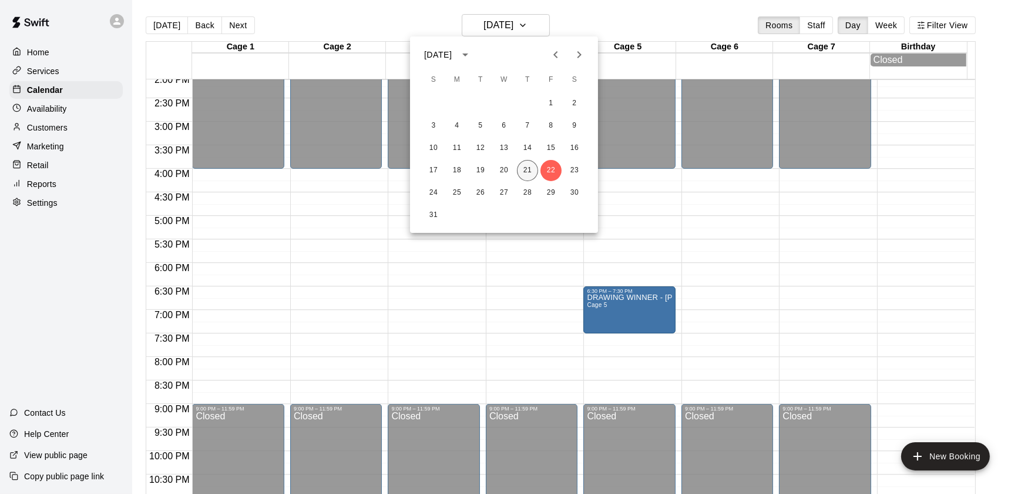
click at [529, 162] on button "21" at bounding box center [527, 170] width 21 height 21
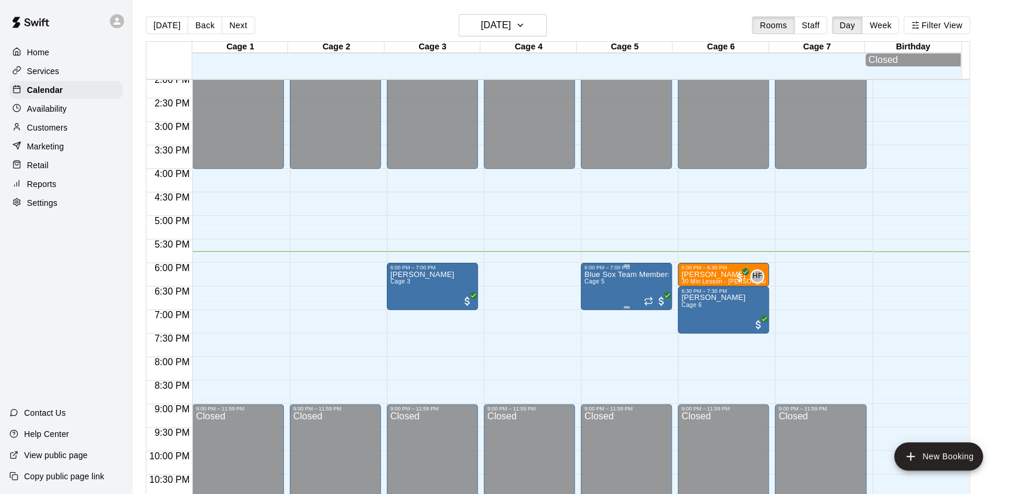
click at [605, 270] on div "6:00 PM – 7:00 PM" at bounding box center [626, 267] width 84 height 6
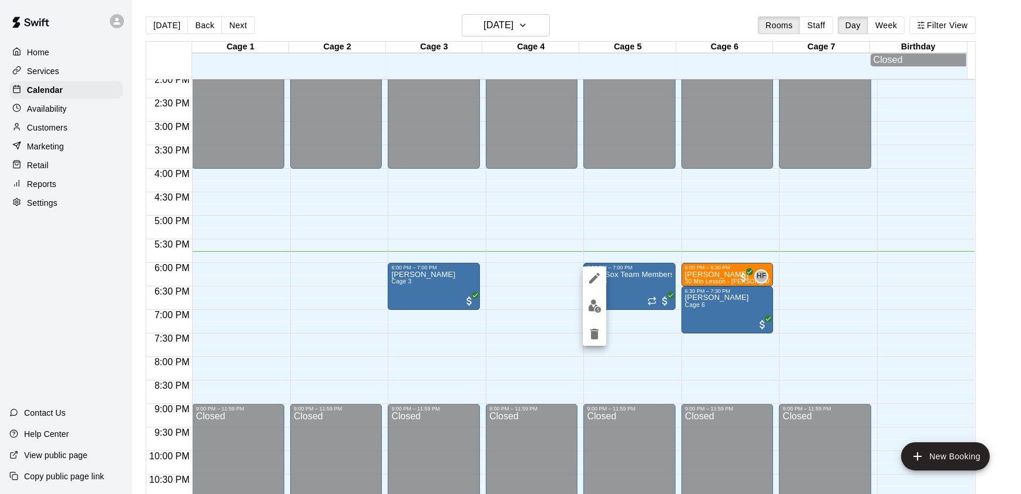
click at [536, 246] on div at bounding box center [510, 247] width 1021 height 494
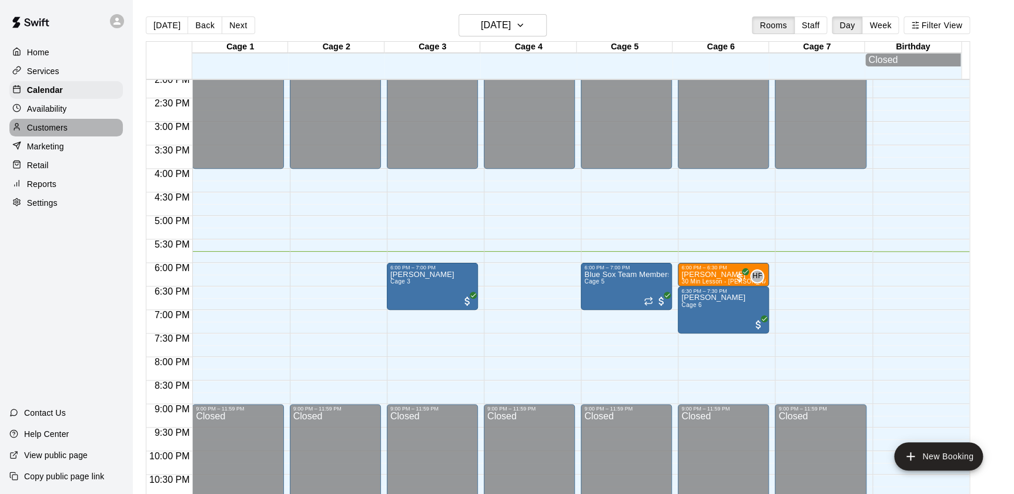
click at [77, 133] on div "Customers" at bounding box center [65, 128] width 113 height 18
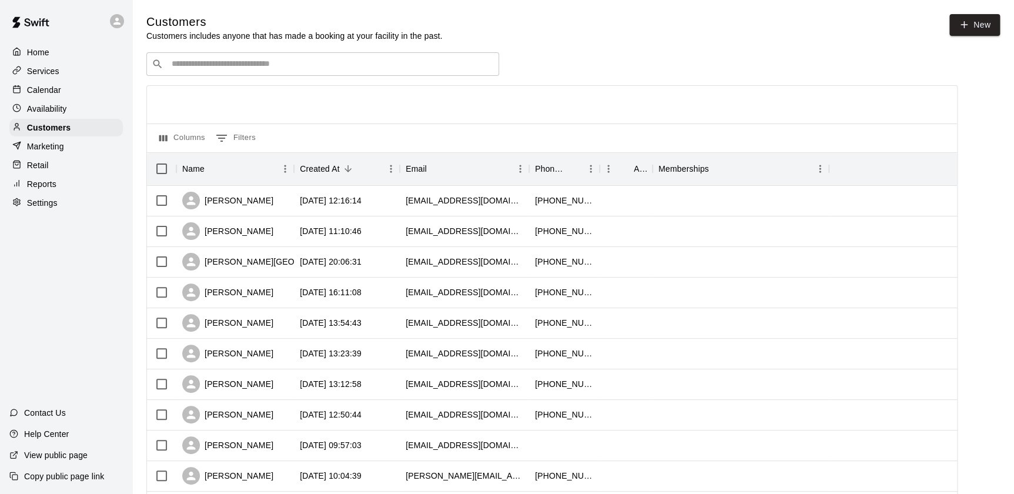
click at [291, 61] on input "Search customers by name or email" at bounding box center [331, 64] width 326 height 12
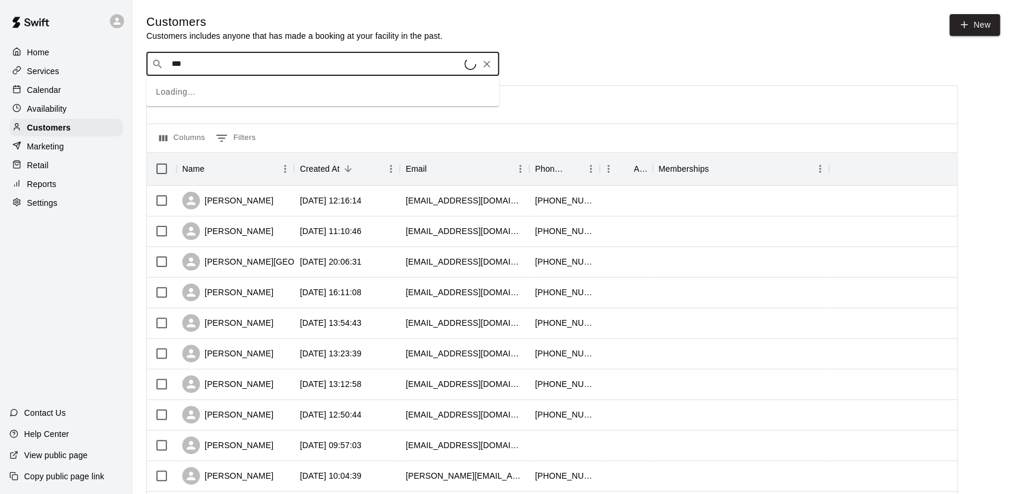
type input "****"
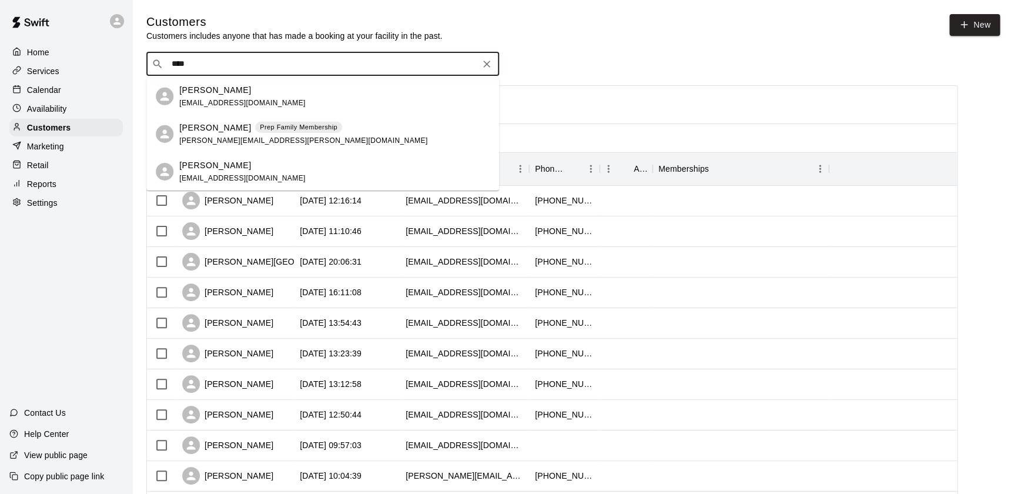
click at [488, 63] on icon "Clear" at bounding box center [487, 64] width 12 height 12
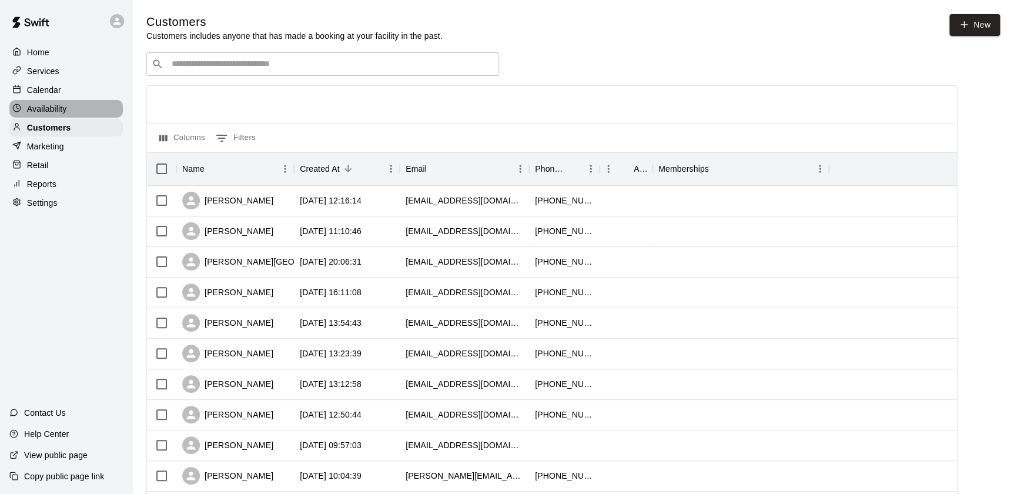
click at [92, 106] on div "Availability" at bounding box center [65, 109] width 113 height 18
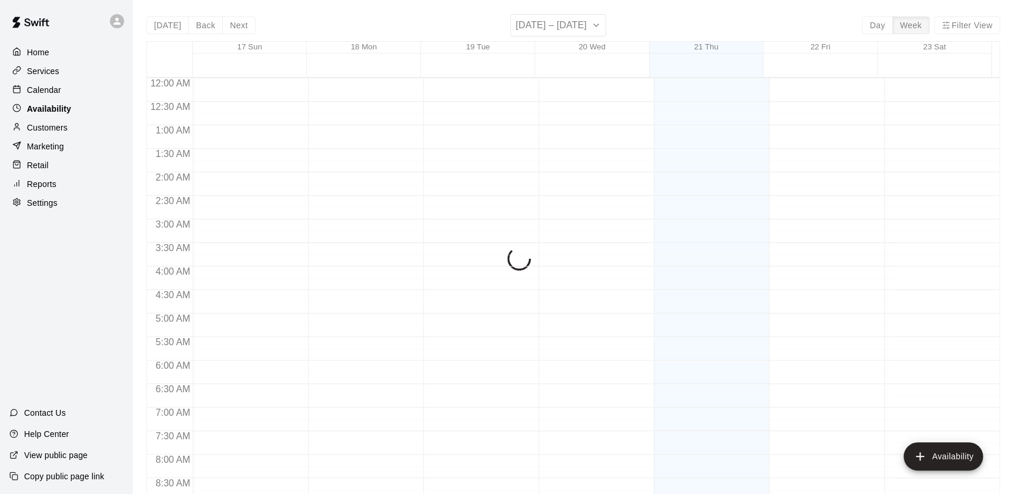
scroll to position [699, 0]
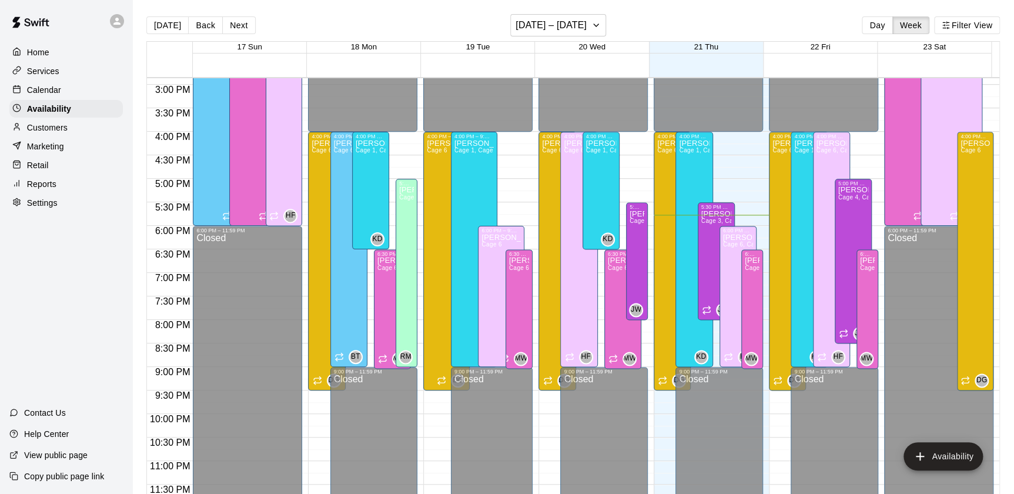
click at [35, 82] on div "Calendar" at bounding box center [65, 90] width 113 height 18
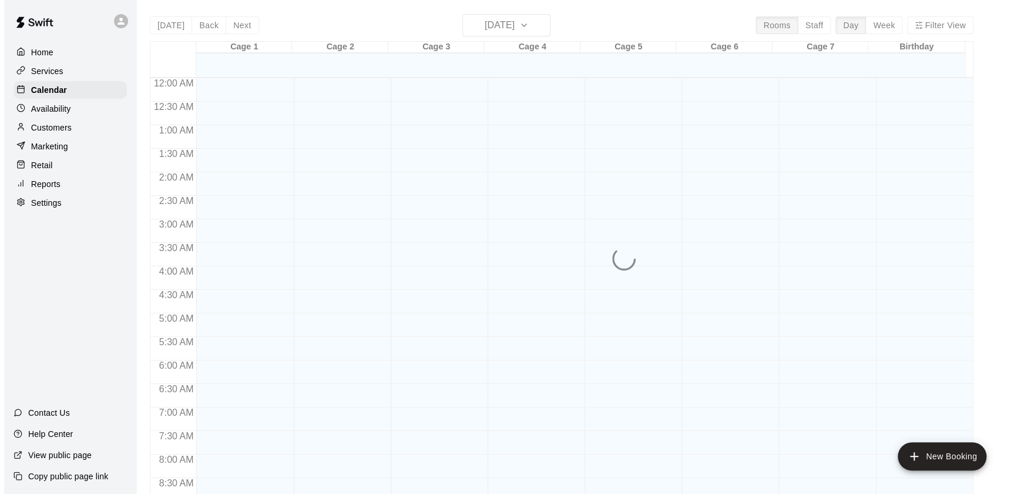
scroll to position [663, 0]
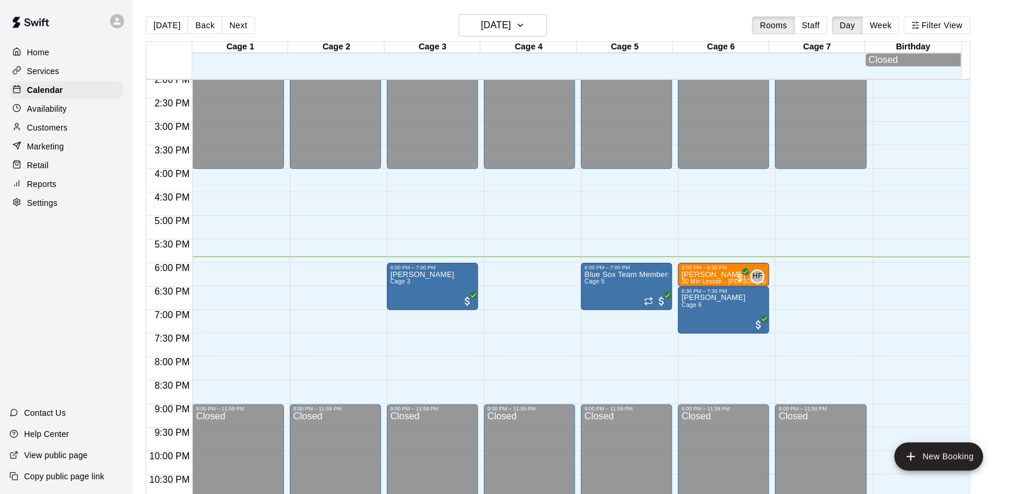
click at [62, 172] on div "Retail" at bounding box center [65, 165] width 113 height 18
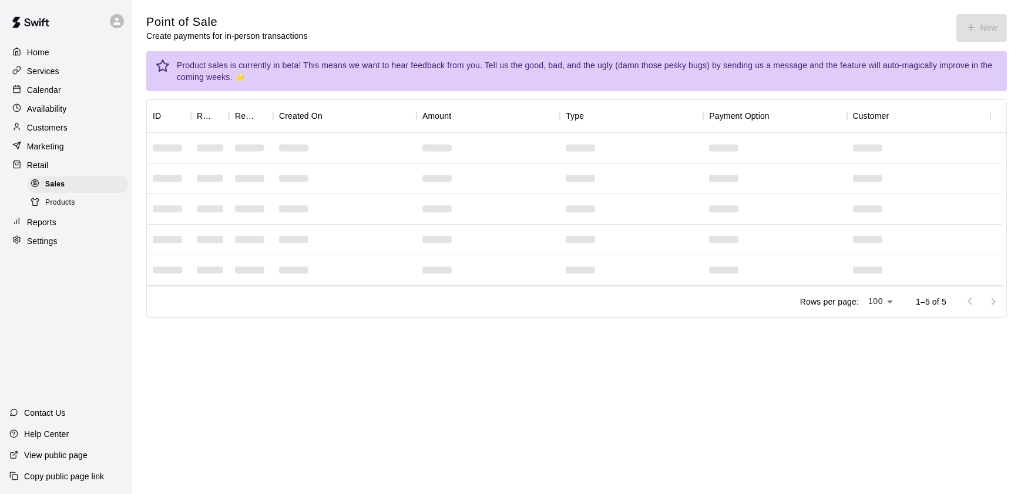
click at [72, 148] on div "Marketing" at bounding box center [65, 146] width 113 height 18
click at [97, 174] on div "Retail" at bounding box center [65, 165] width 113 height 18
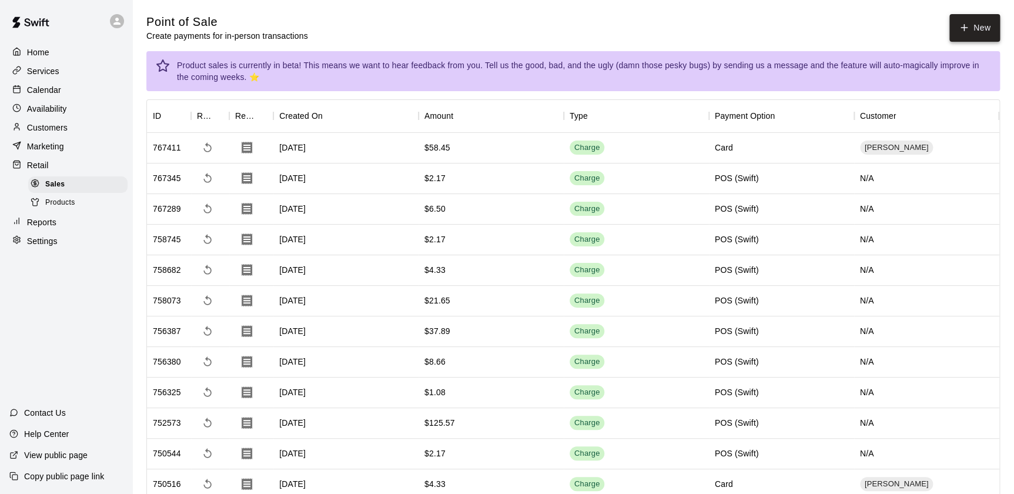
click at [960, 17] on button "New" at bounding box center [974, 28] width 51 height 28
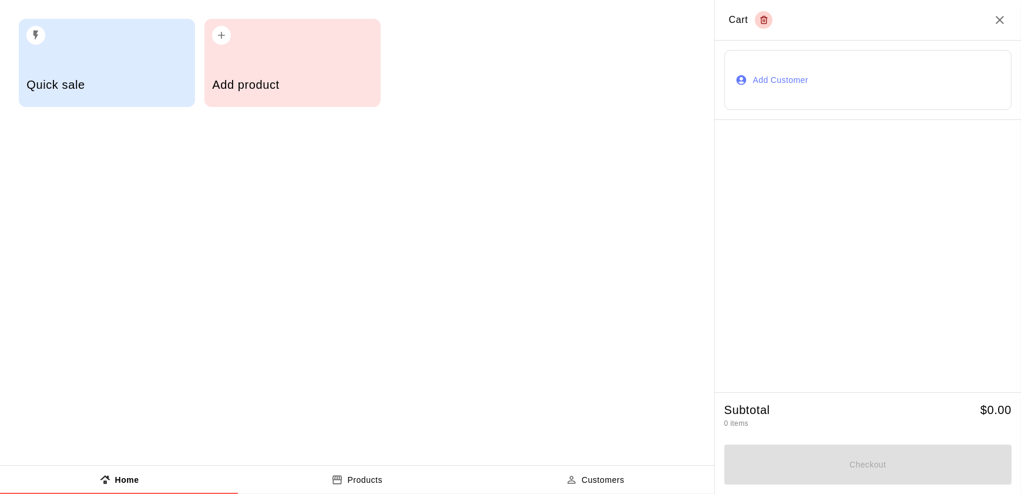
click at [261, 109] on div "Quick sale Add product" at bounding box center [357, 63] width 714 height 126
click at [773, 98] on button "Add Customer" at bounding box center [867, 80] width 287 height 60
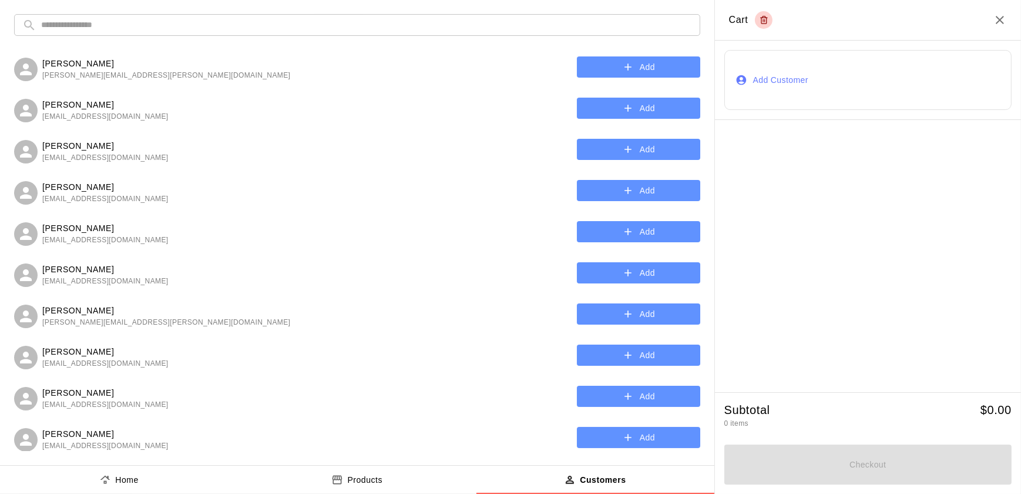
click at [334, 24] on input "text" at bounding box center [366, 25] width 651 height 22
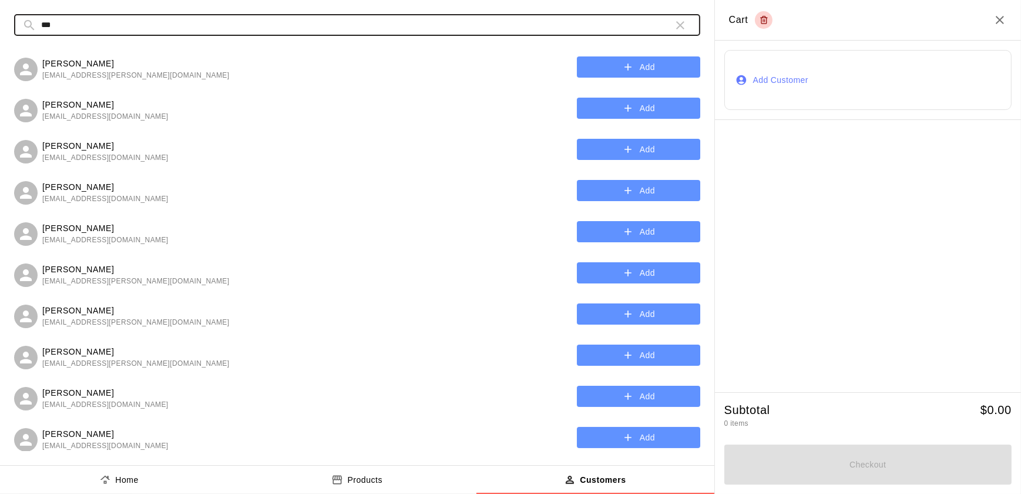
type input "***"
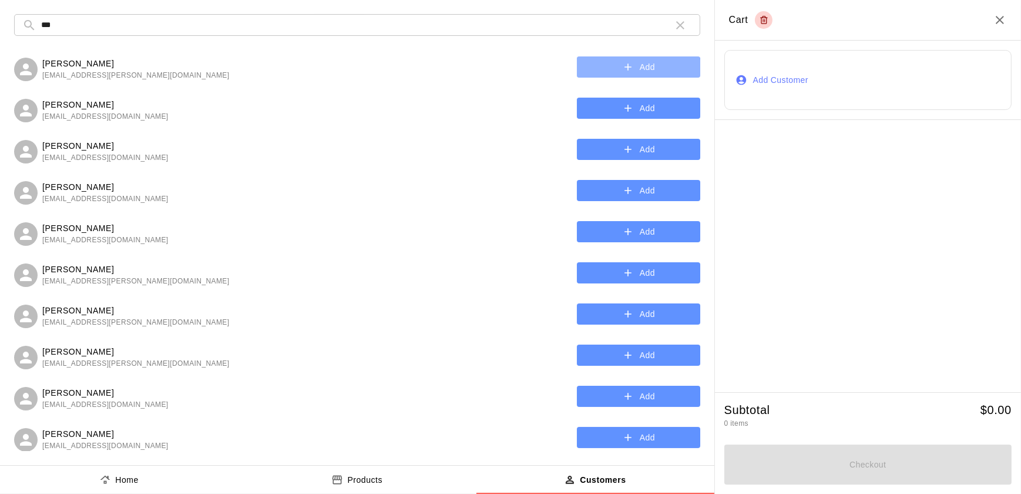
click at [578, 76] on button "Add" at bounding box center [638, 67] width 123 height 22
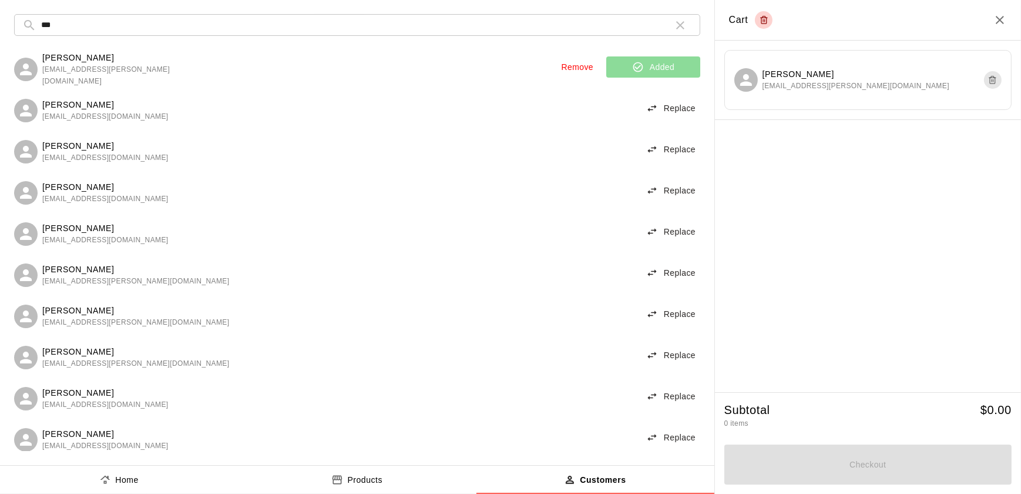
click at [354, 472] on button "Products" at bounding box center [357, 479] width 238 height 28
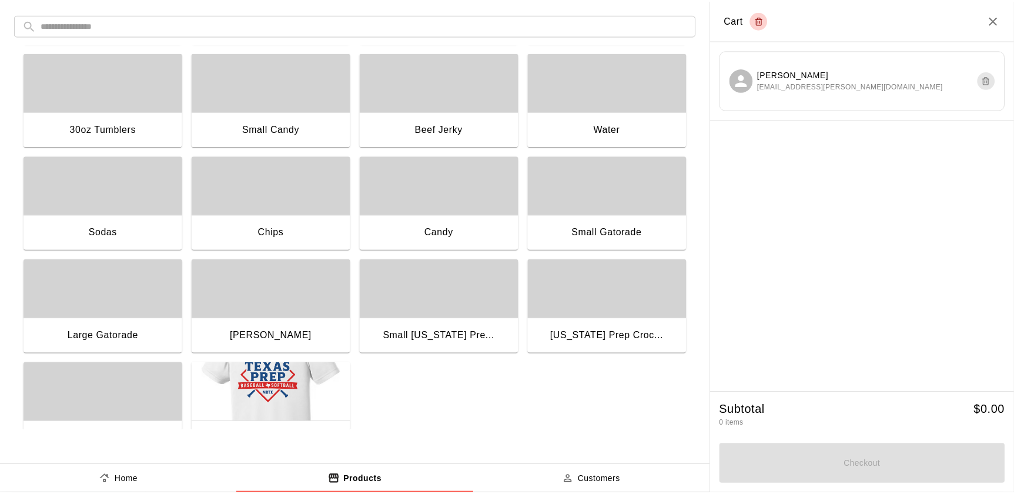
scroll to position [140, 0]
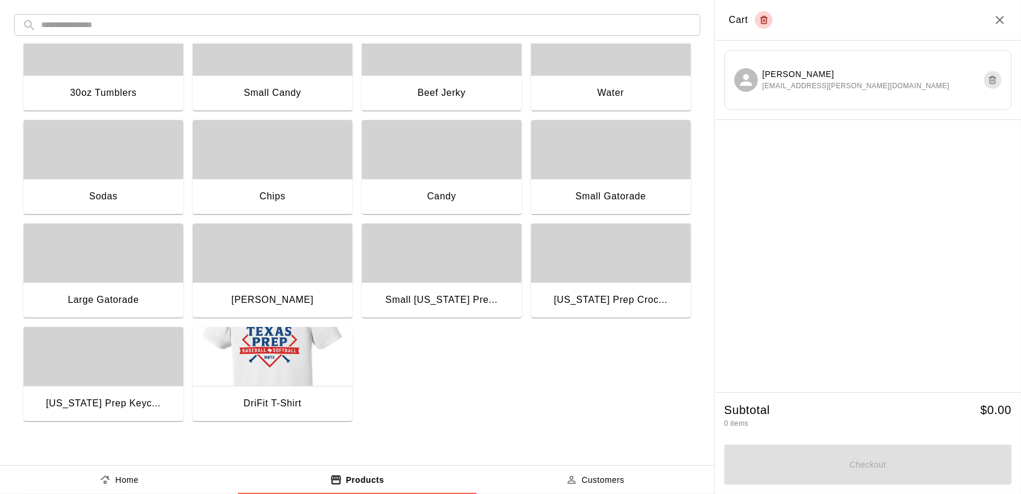
click at [293, 363] on img "button" at bounding box center [273, 356] width 160 height 59
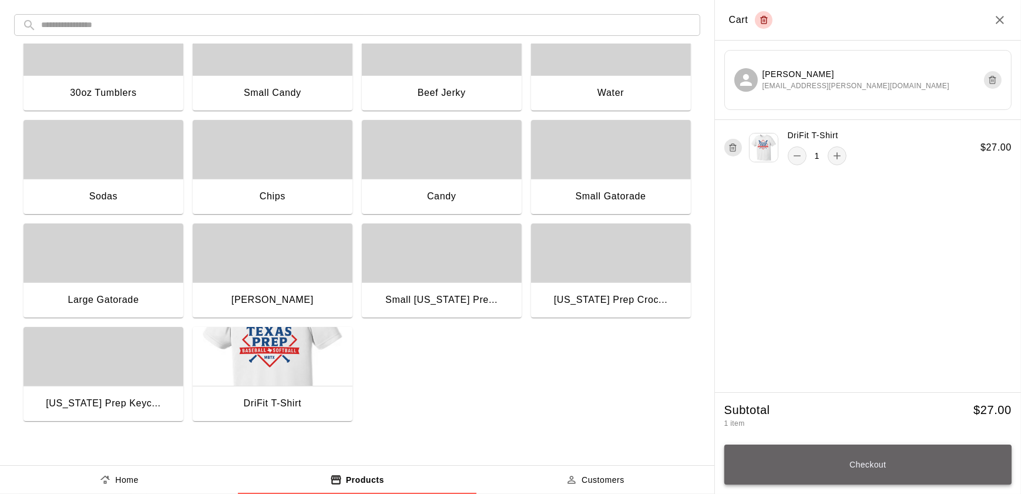
click at [796, 472] on button "Checkout" at bounding box center [867, 464] width 287 height 40
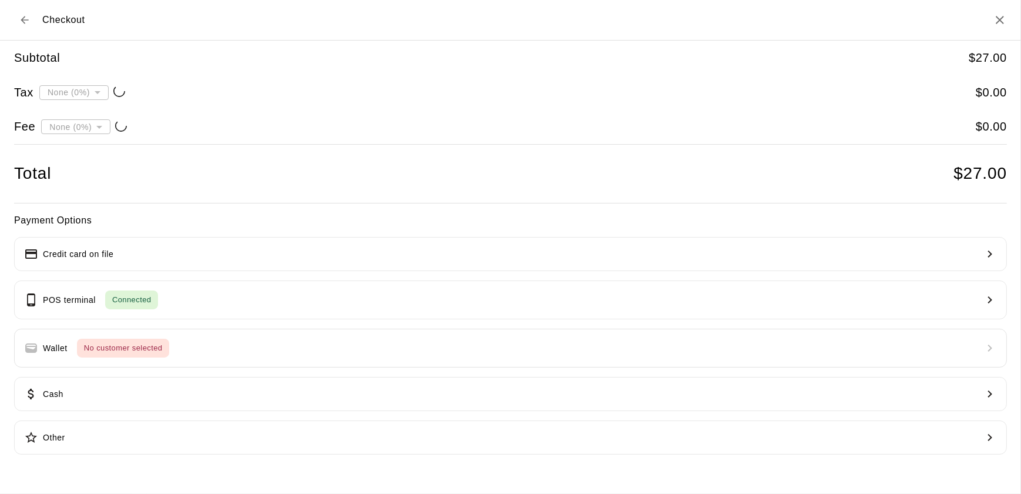
type input "**********"
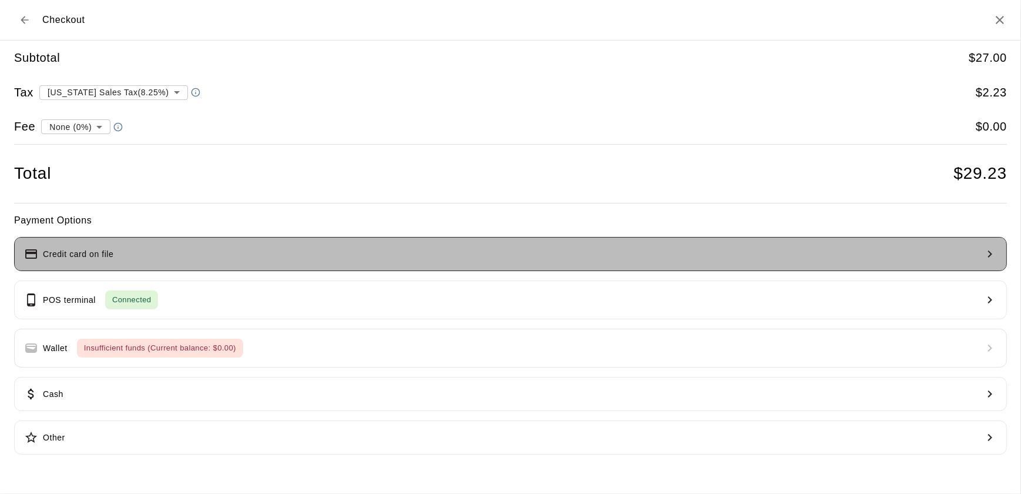
click at [273, 253] on button "Credit card on file" at bounding box center [510, 254] width 993 height 34
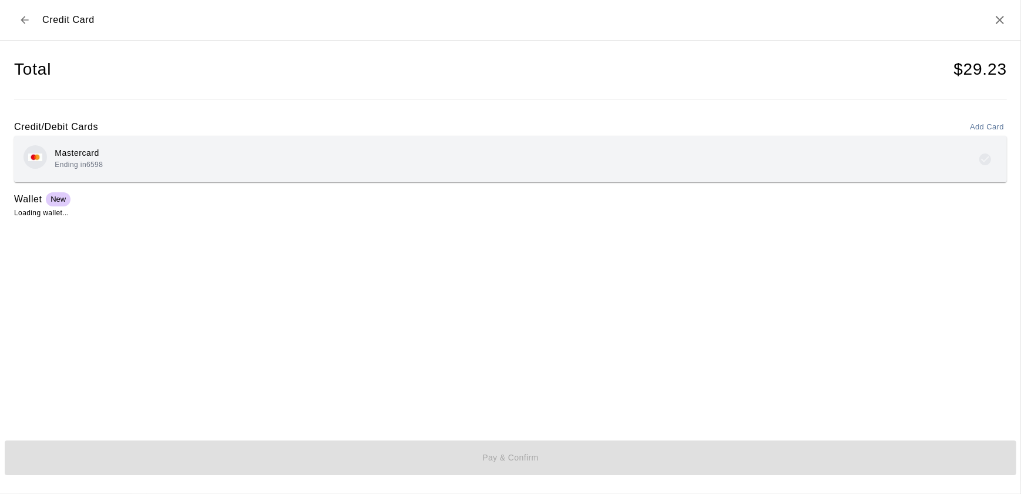
click at [159, 176] on div "Mastercard Ending in 6598" at bounding box center [510, 159] width 993 height 46
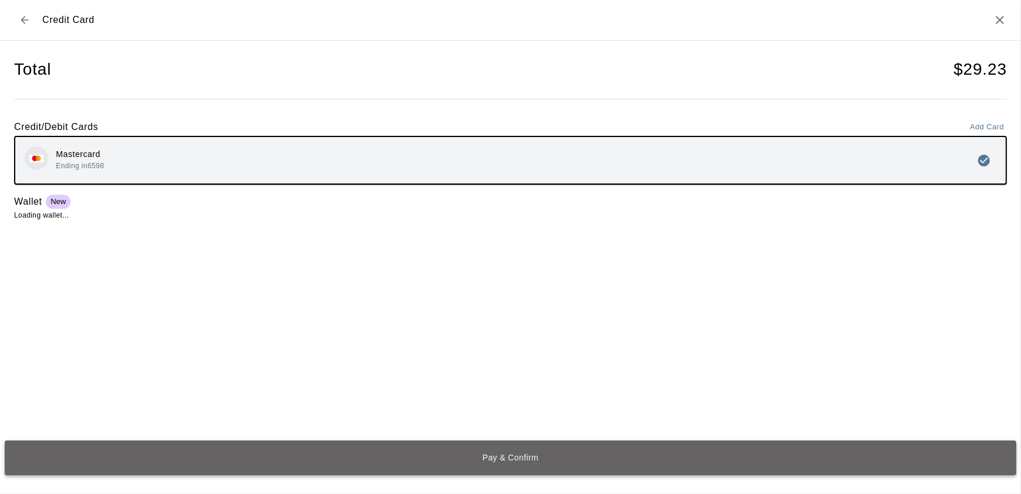
click at [276, 452] on button "Pay & Confirm" at bounding box center [511, 457] width 1012 height 35
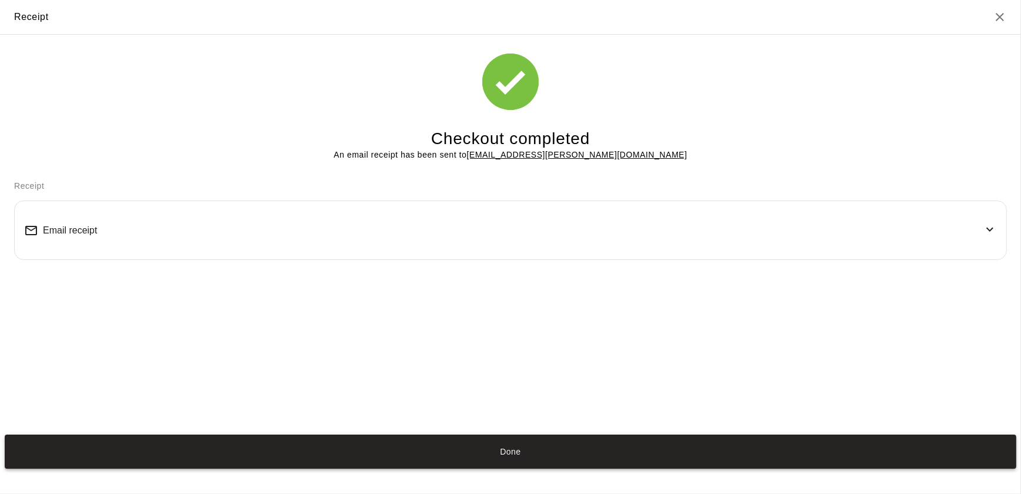
click at [361, 441] on button "Done" at bounding box center [511, 451] width 1012 height 35
click at [363, 444] on button "Done" at bounding box center [511, 451] width 1012 height 35
click at [382, 452] on button "Done" at bounding box center [511, 451] width 1012 height 35
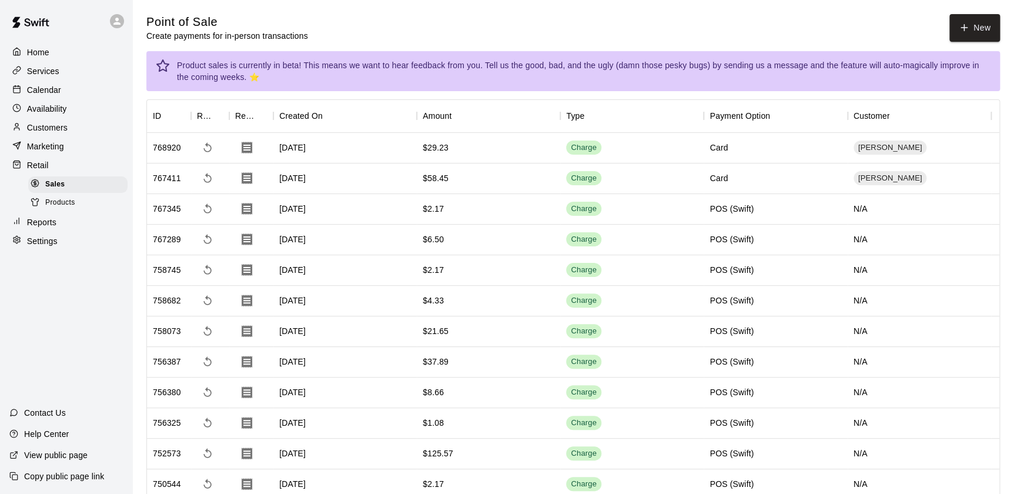
click at [39, 94] on p "Calendar" at bounding box center [44, 90] width 34 height 12
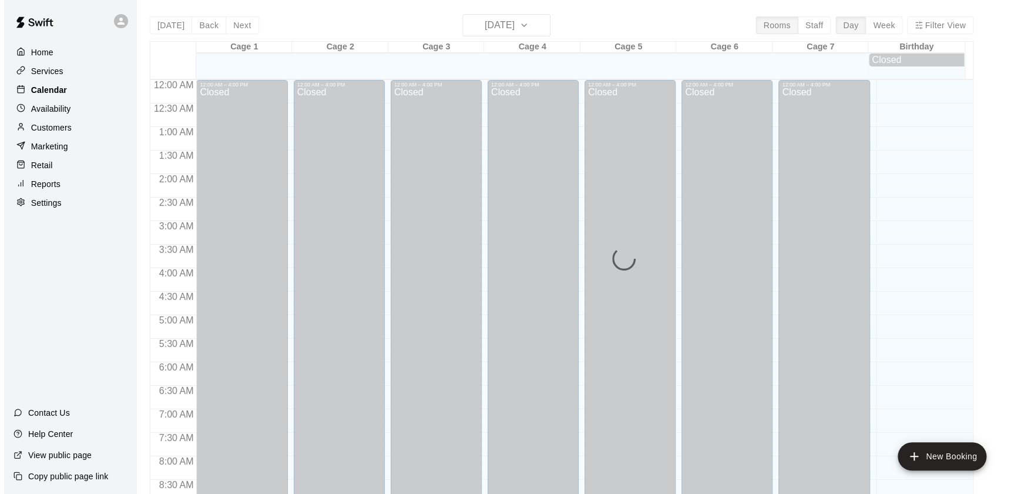
scroll to position [663, 0]
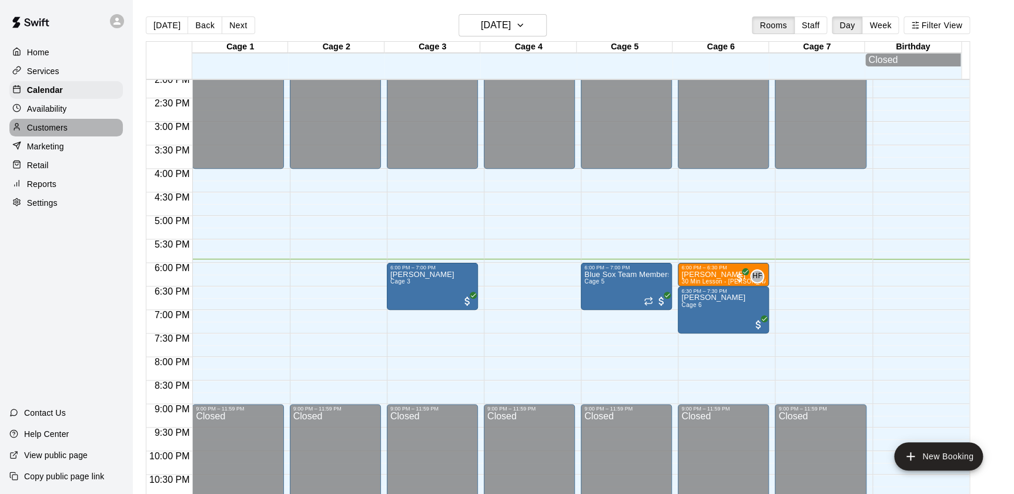
click at [69, 123] on div "Customers" at bounding box center [65, 128] width 113 height 18
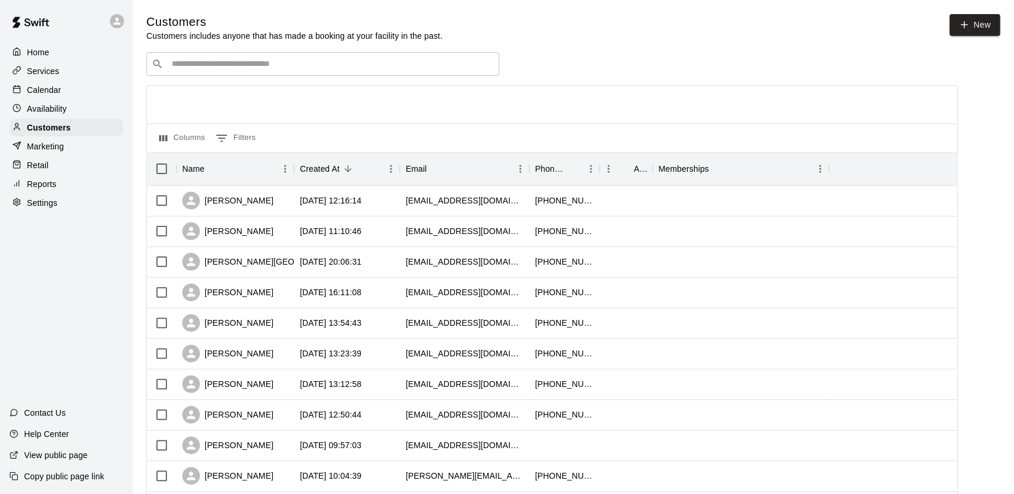
click at [81, 147] on div "Marketing" at bounding box center [65, 146] width 113 height 18
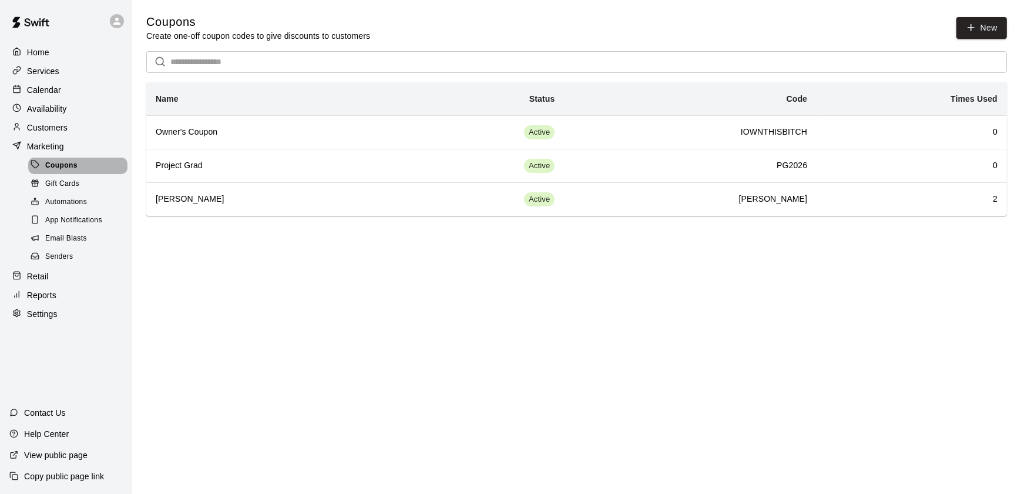
click at [52, 171] on span "Coupons" at bounding box center [61, 166] width 32 height 12
click at [61, 283] on div "Retail" at bounding box center [65, 276] width 113 height 18
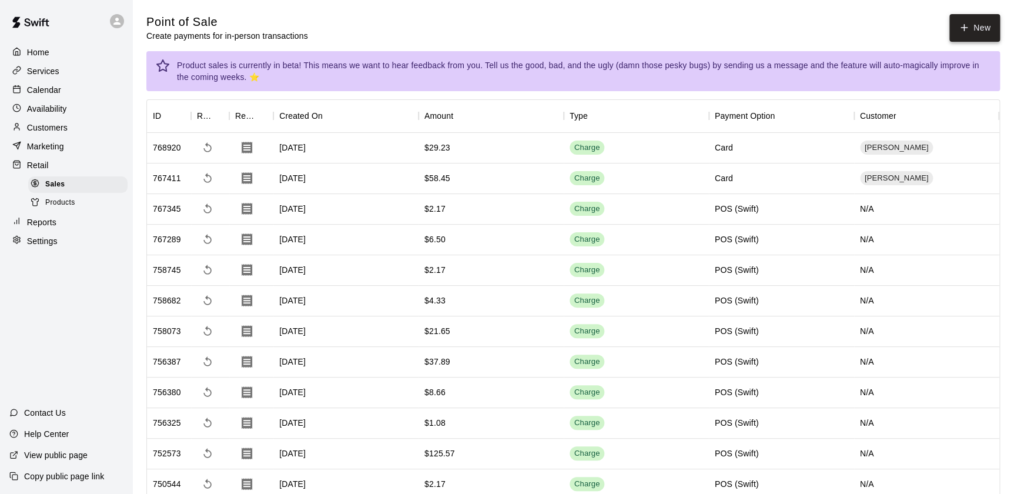
click at [984, 35] on button "New" at bounding box center [974, 28] width 51 height 28
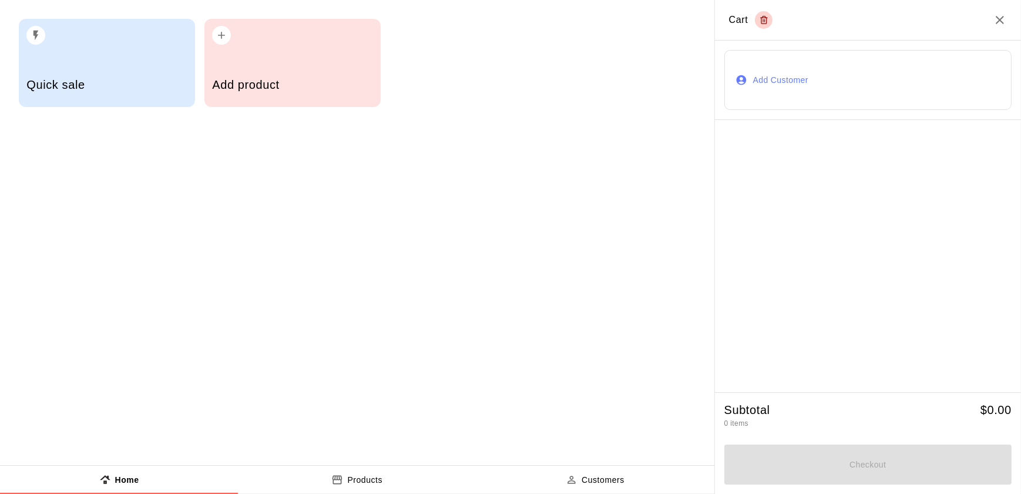
click at [261, 93] on div "Add product" at bounding box center [292, 86] width 160 height 42
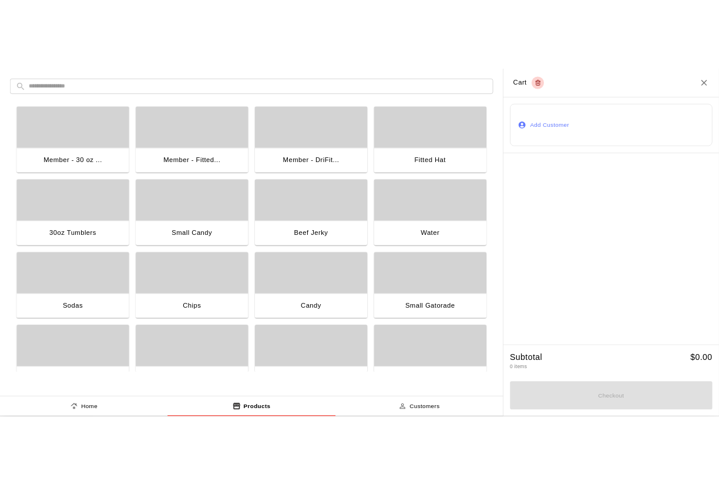
scroll to position [140, 0]
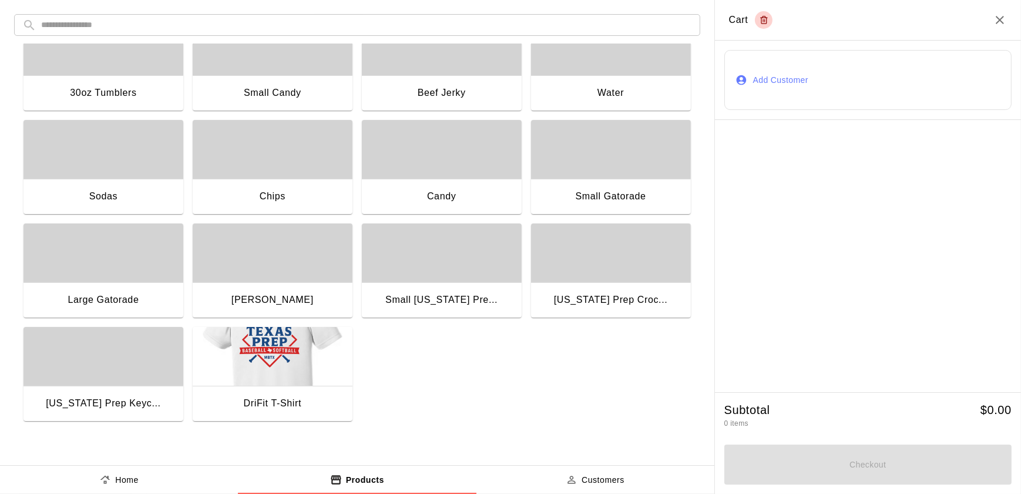
click at [253, 380] on img "button" at bounding box center [273, 356] width 160 height 59
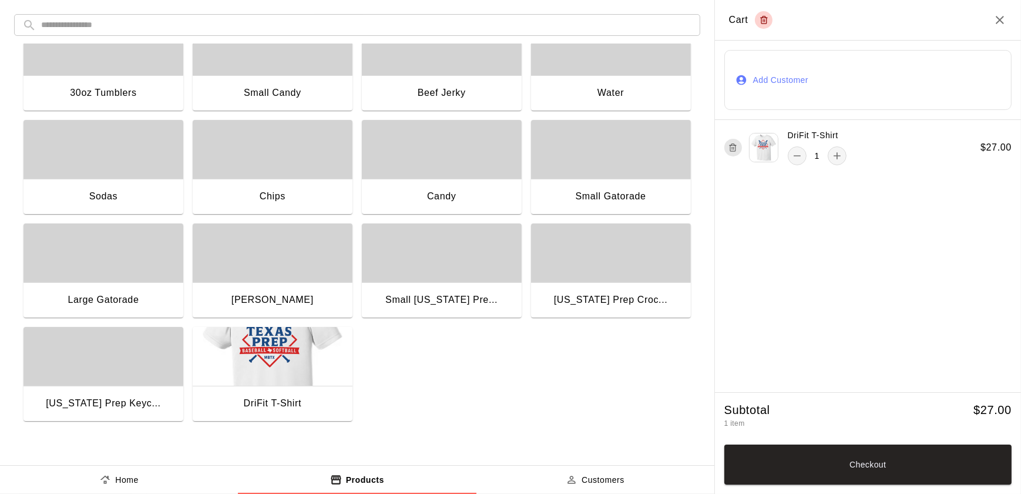
click at [801, 93] on button "Add Customer" at bounding box center [867, 80] width 287 height 60
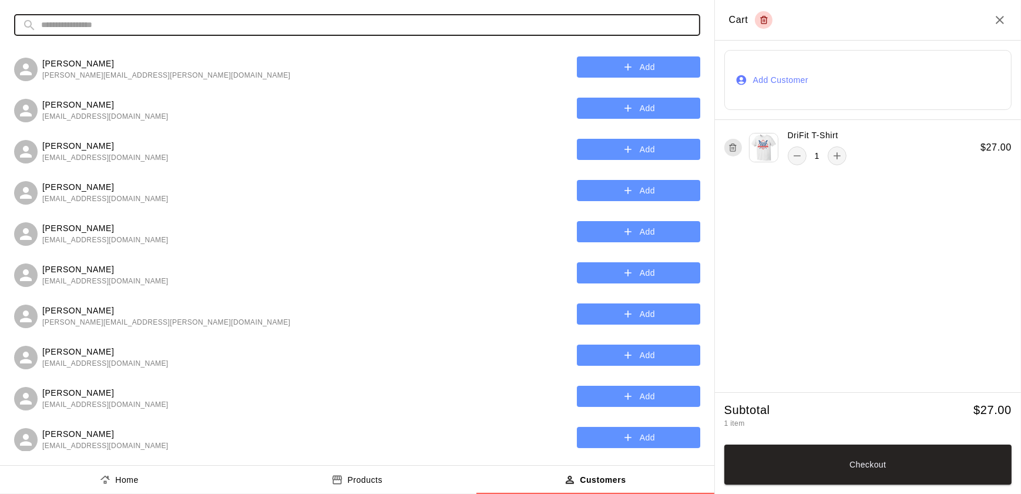
click at [375, 29] on input "text" at bounding box center [366, 25] width 651 height 22
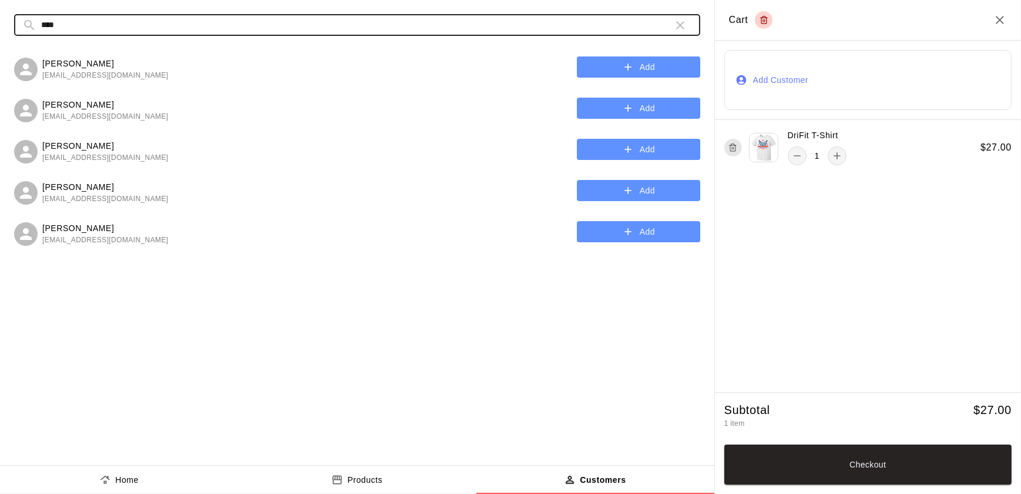
type input "****"
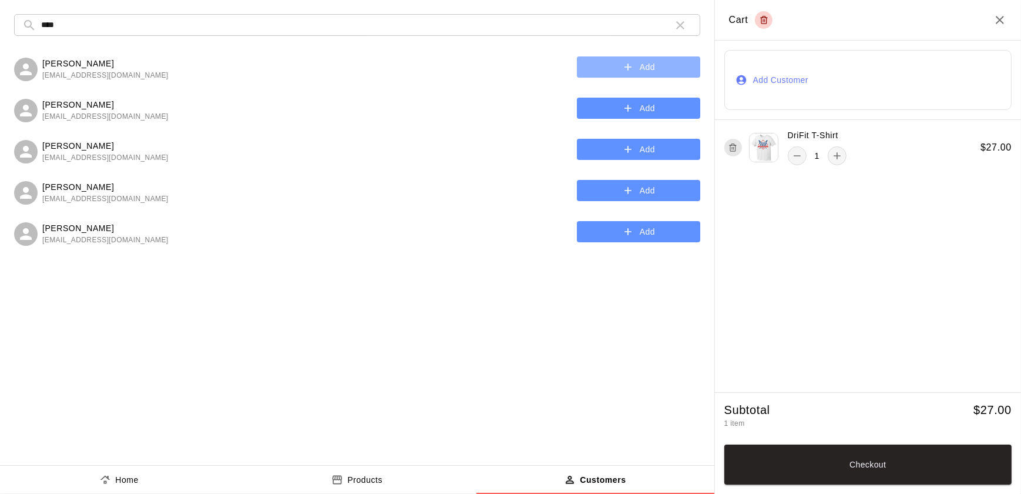
click at [629, 68] on icon "button" at bounding box center [628, 67] width 12 height 12
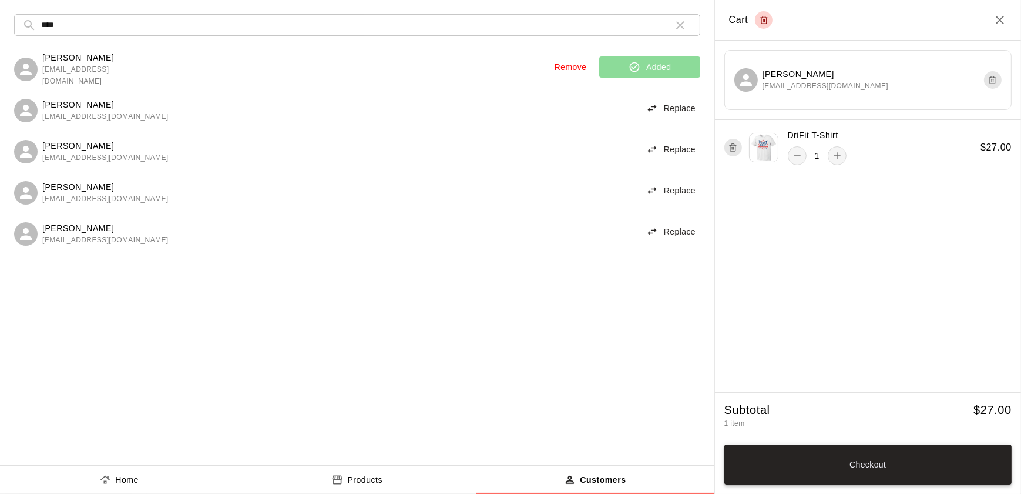
click at [753, 478] on button "Checkout" at bounding box center [867, 464] width 287 height 40
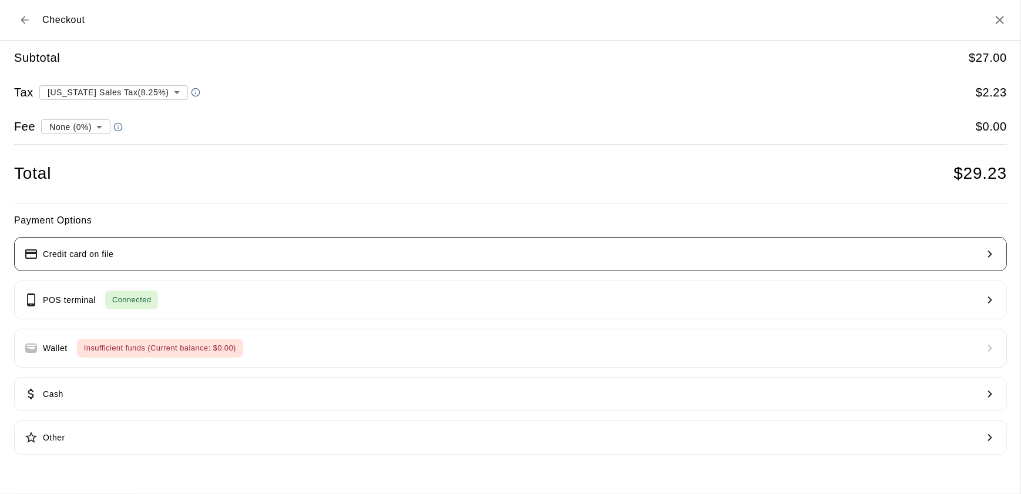
click at [303, 252] on button "Credit card on file" at bounding box center [510, 254] width 993 height 34
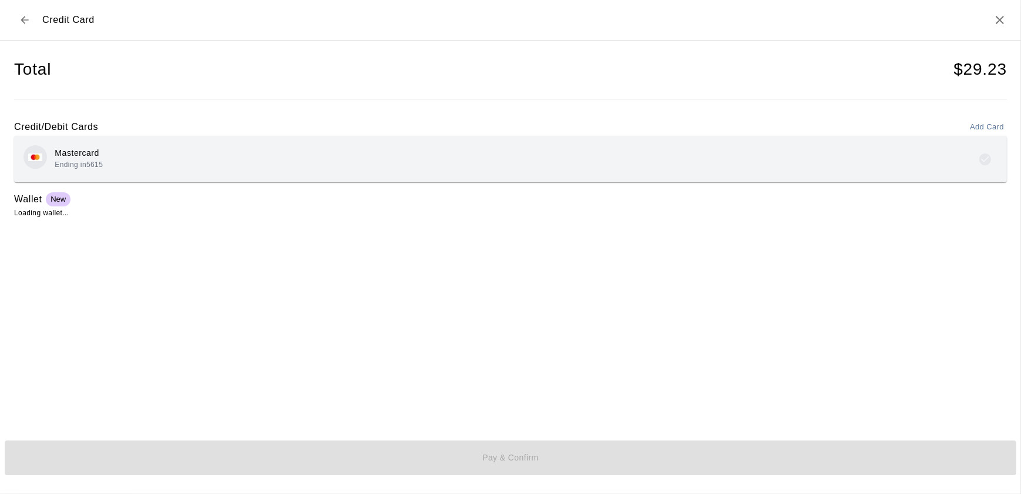
click at [179, 176] on div "Mastercard Ending in 5615" at bounding box center [510, 159] width 993 height 46
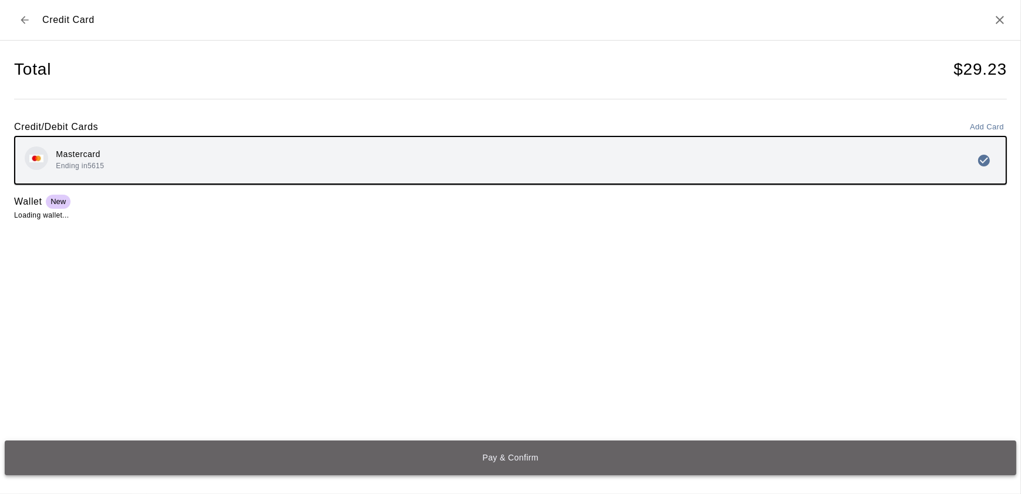
click at [313, 461] on button "Pay & Confirm" at bounding box center [511, 457] width 1012 height 35
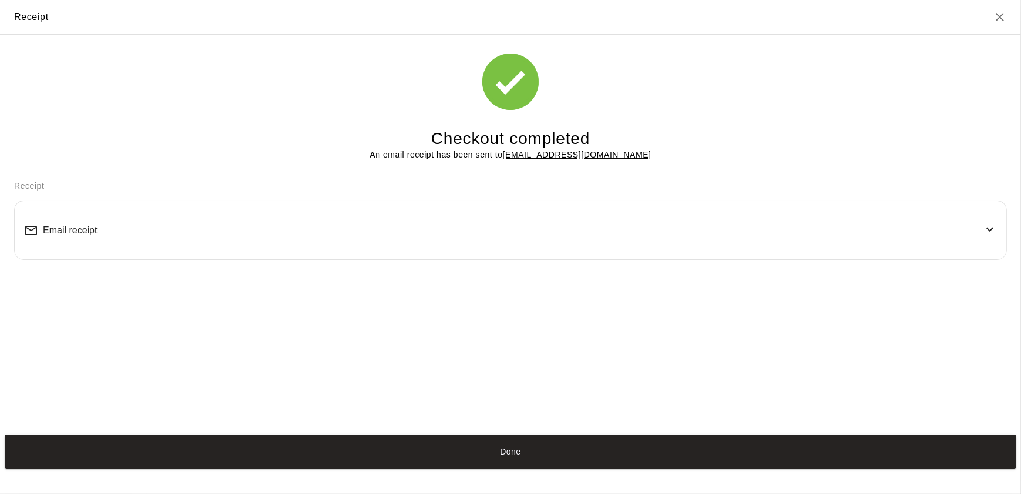
click at [313, 461] on button "Done" at bounding box center [511, 451] width 1012 height 35
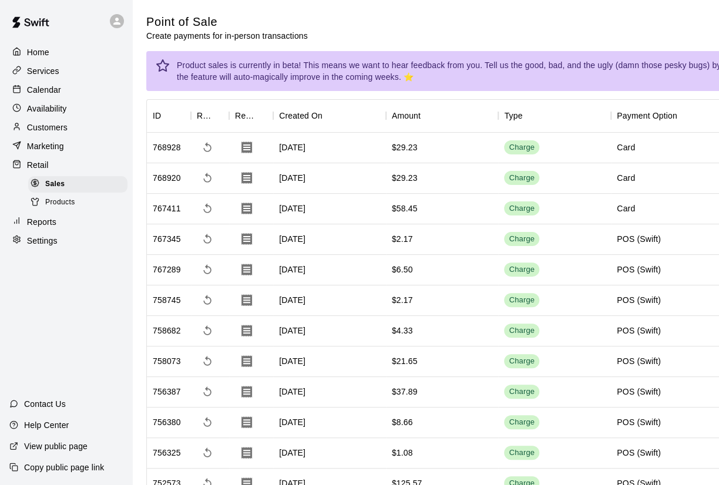
drag, startPoint x: 52, startPoint y: 86, endPoint x: 135, endPoint y: 102, distance: 84.2
click at [52, 86] on p "Calendar" at bounding box center [44, 90] width 34 height 12
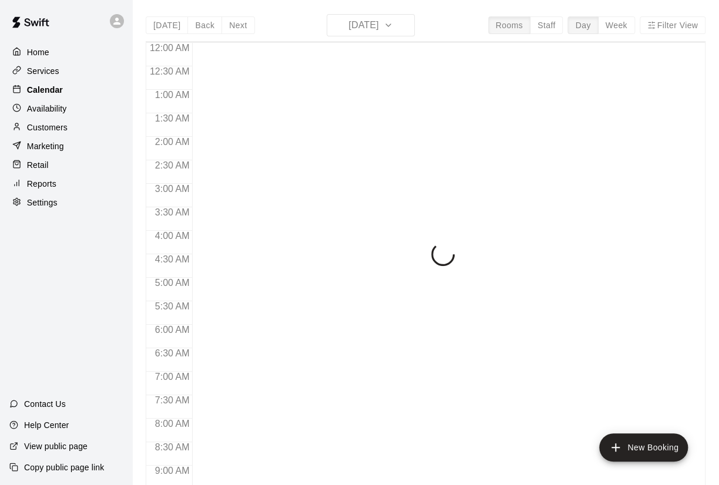
click at [89, 85] on div "Calendar" at bounding box center [65, 90] width 113 height 18
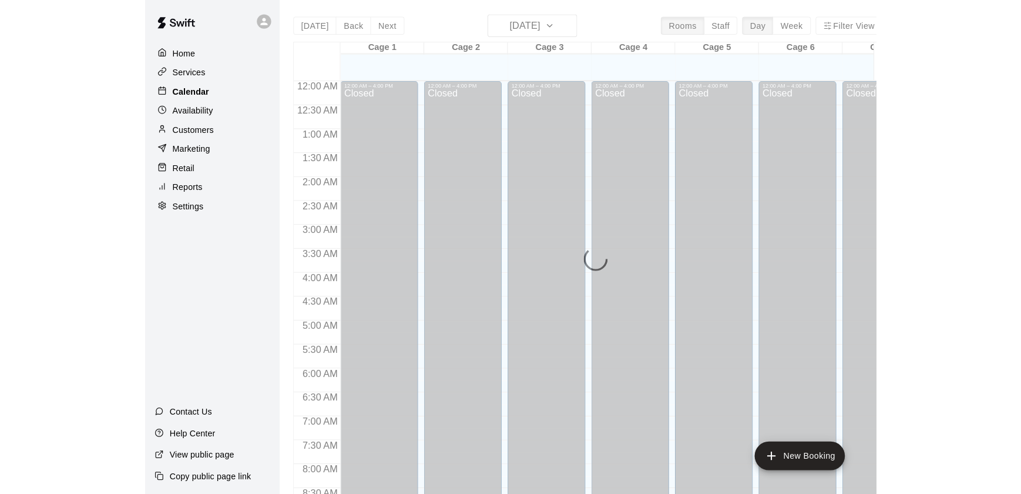
scroll to position [663, 0]
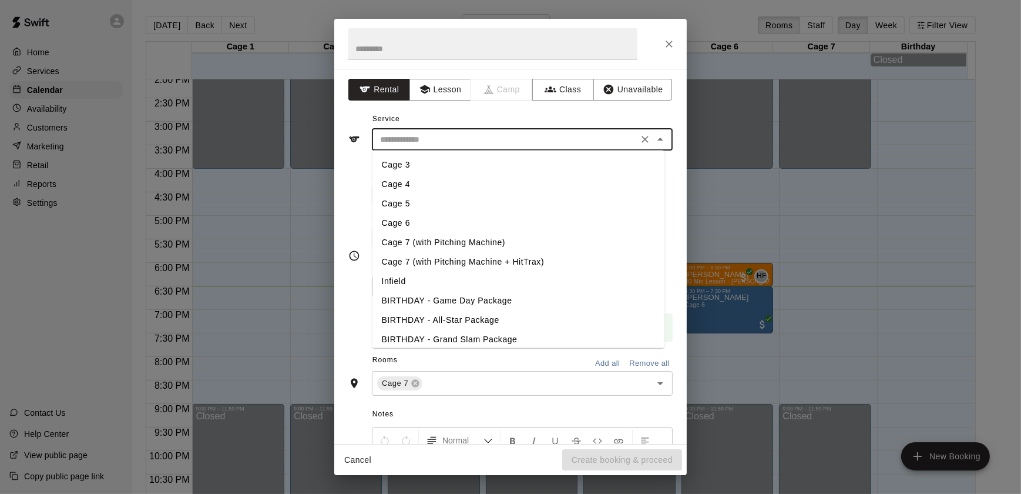
click at [387, 143] on input "text" at bounding box center [504, 139] width 259 height 15
click at [415, 241] on li "Cage 7 (with Pitching Machine)" at bounding box center [519, 239] width 293 height 19
type input "**********"
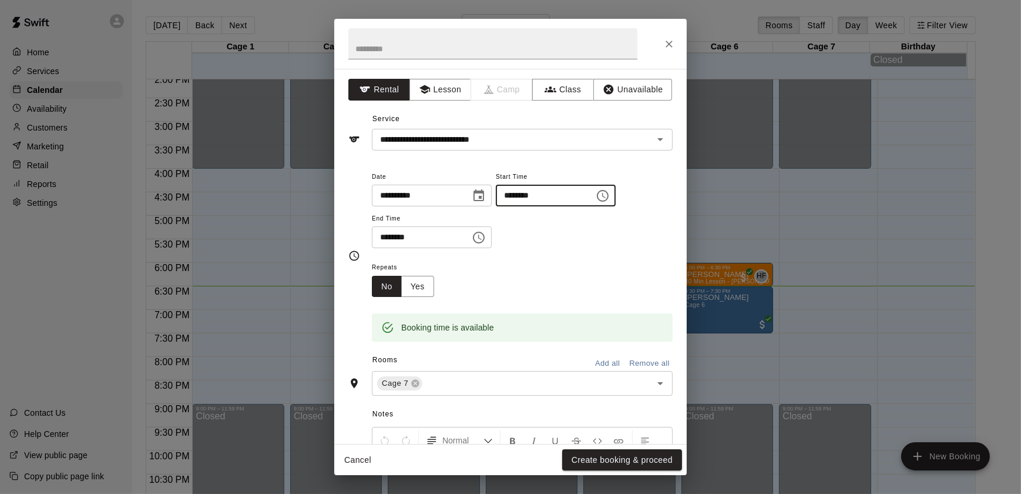
click at [539, 200] on input "********" at bounding box center [541, 195] width 90 height 22
type input "********"
click at [396, 240] on input "********" at bounding box center [417, 237] width 90 height 22
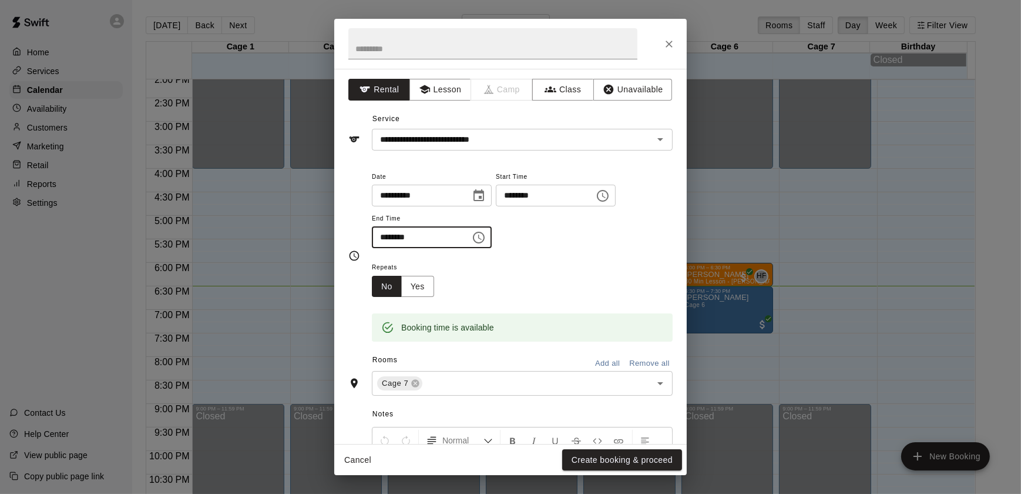
click at [396, 240] on input "********" at bounding box center [417, 237] width 90 height 22
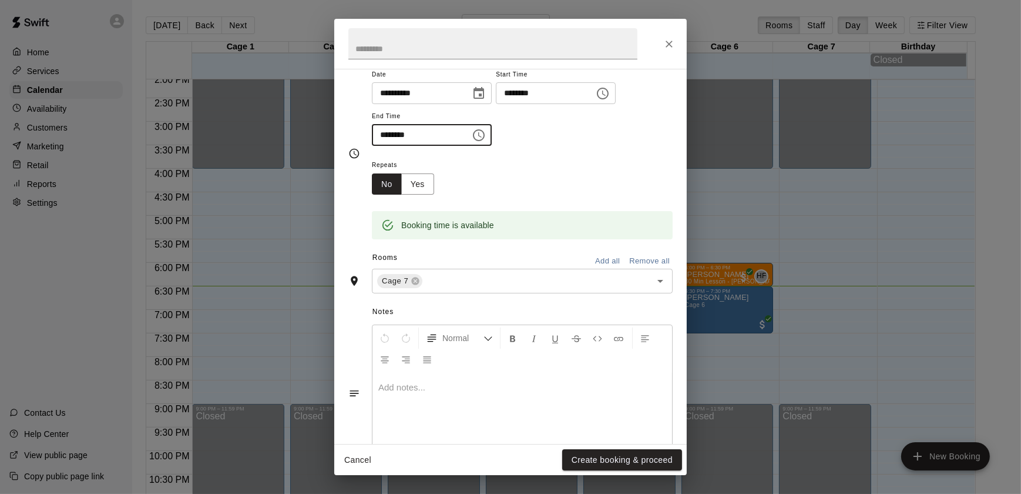
scroll to position [103, 0]
type input "********"
click at [580, 462] on button "Create booking & proceed" at bounding box center [622, 460] width 120 height 22
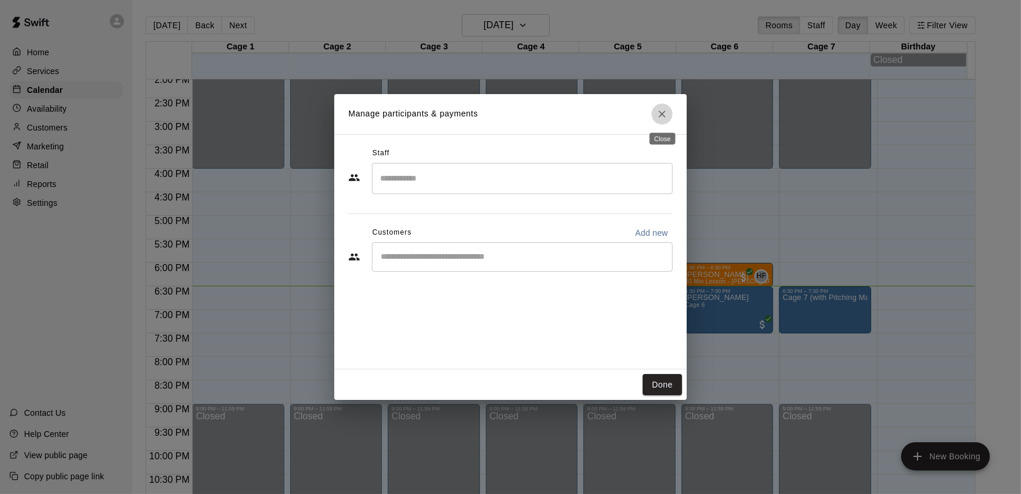
click at [660, 119] on icon "Close" at bounding box center [662, 114] width 12 height 12
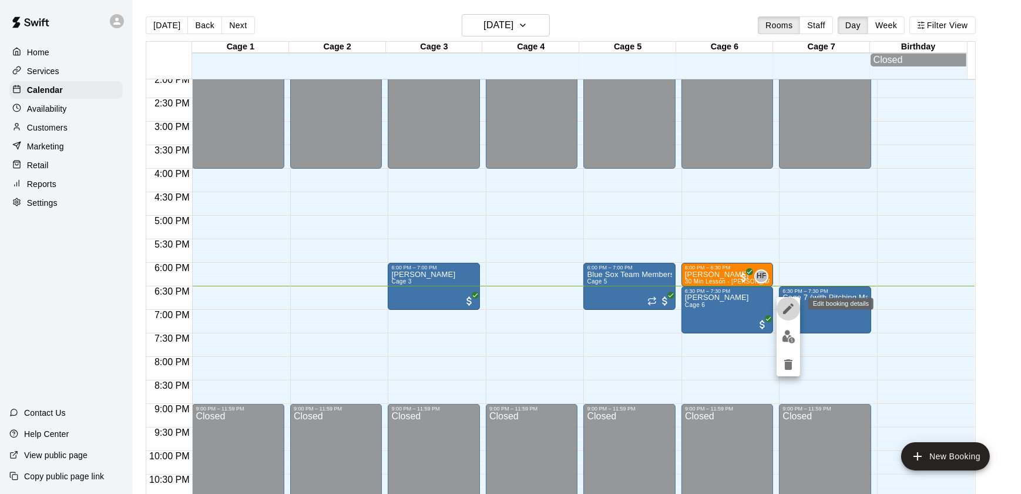
click at [788, 312] on icon "edit" at bounding box center [788, 308] width 14 height 14
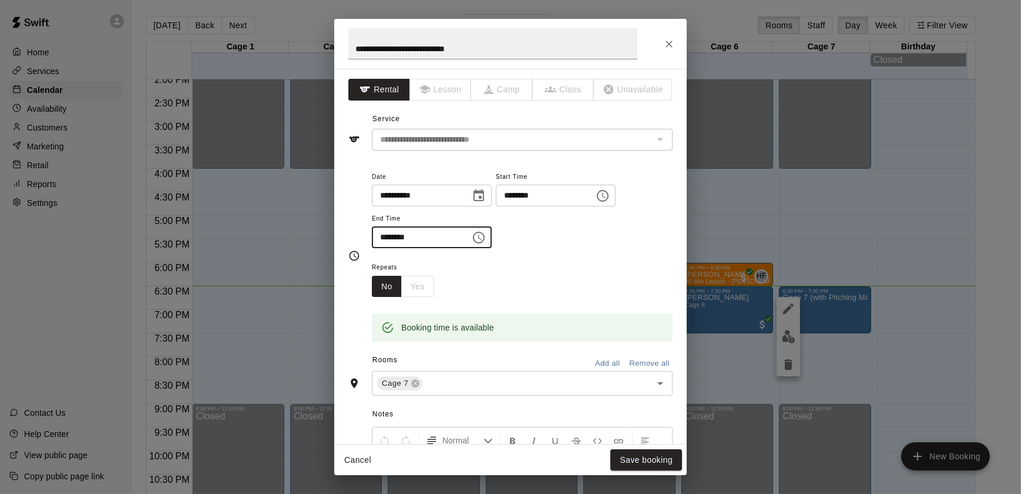
click at [397, 237] on input "********" at bounding box center [417, 237] width 90 height 22
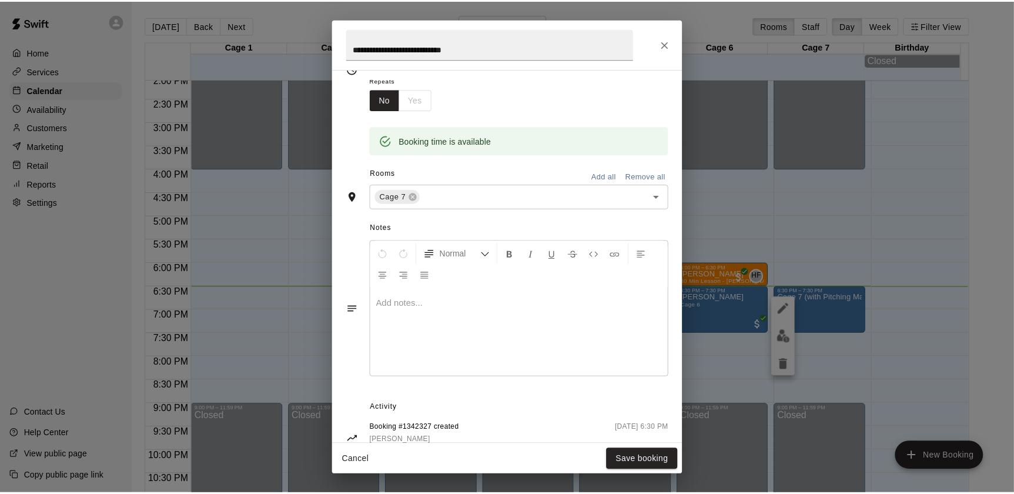
scroll to position [218, 0]
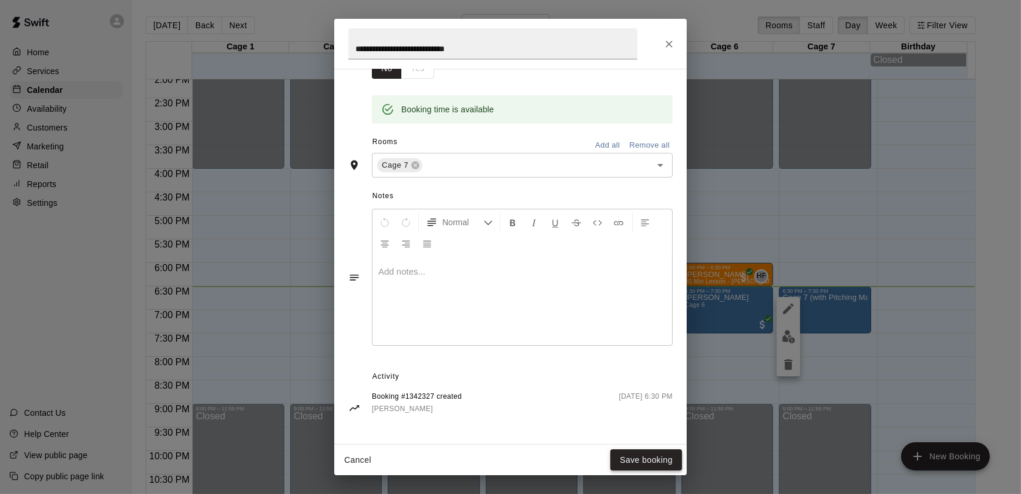
type input "********"
click at [629, 464] on button "Save booking" at bounding box center [646, 460] width 72 height 22
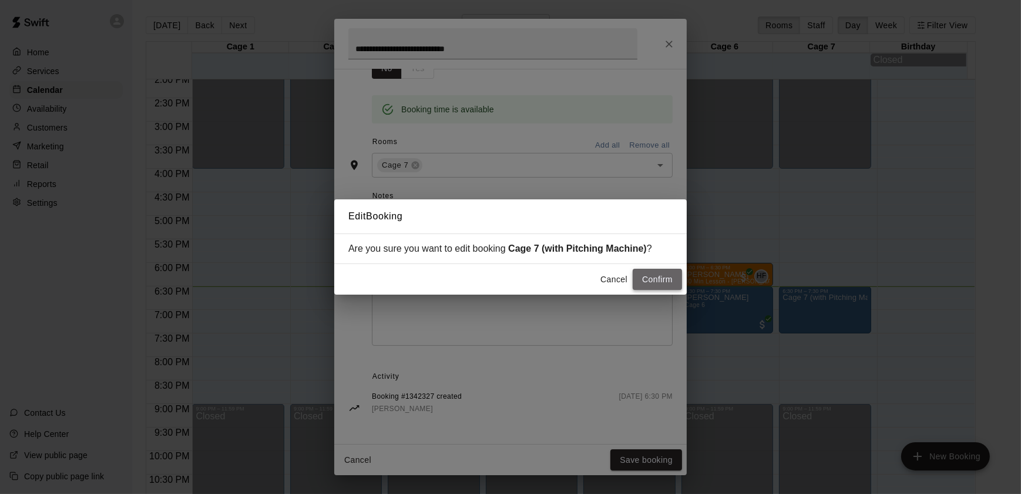
click at [656, 286] on button "Confirm" at bounding box center [657, 280] width 49 height 22
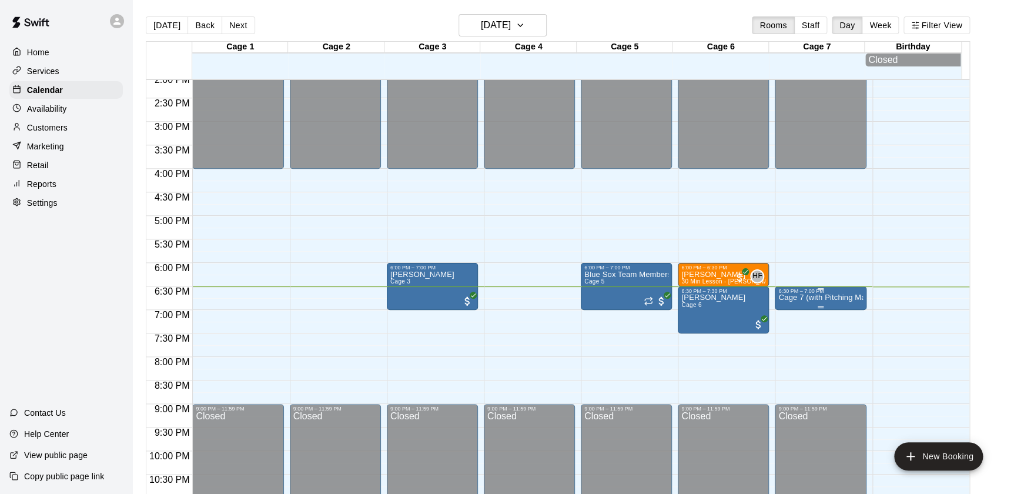
click at [811, 297] on p "Cage 7 (with Pitching Machine)" at bounding box center [820, 297] width 84 height 0
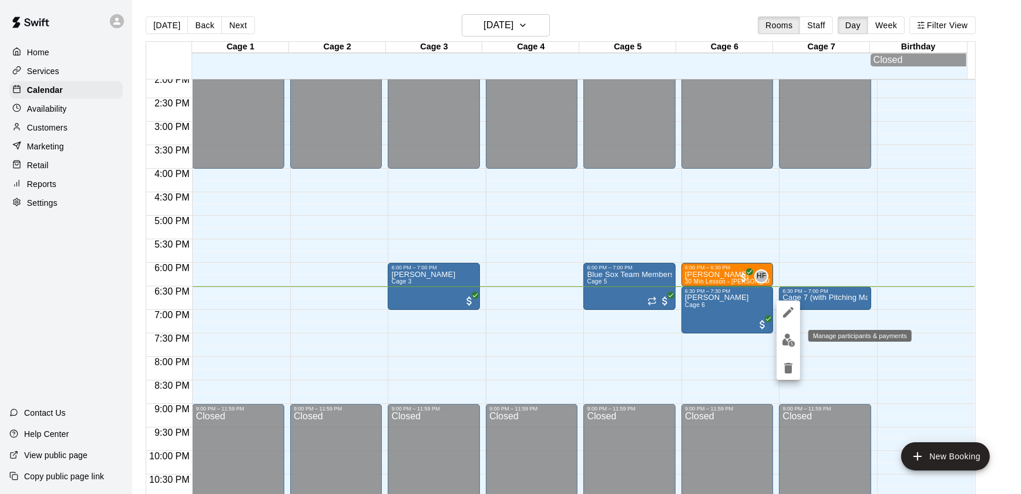
click at [796, 337] on button "edit" at bounding box center [789, 339] width 24 height 23
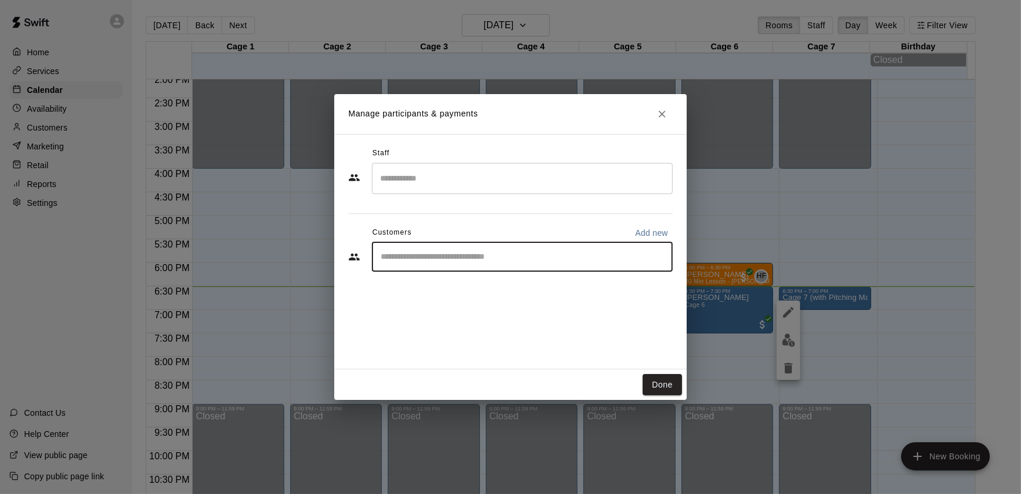
click at [500, 253] on input "Start typing to search customers..." at bounding box center [522, 257] width 290 height 12
click at [660, 122] on button "Close" at bounding box center [662, 113] width 21 height 21
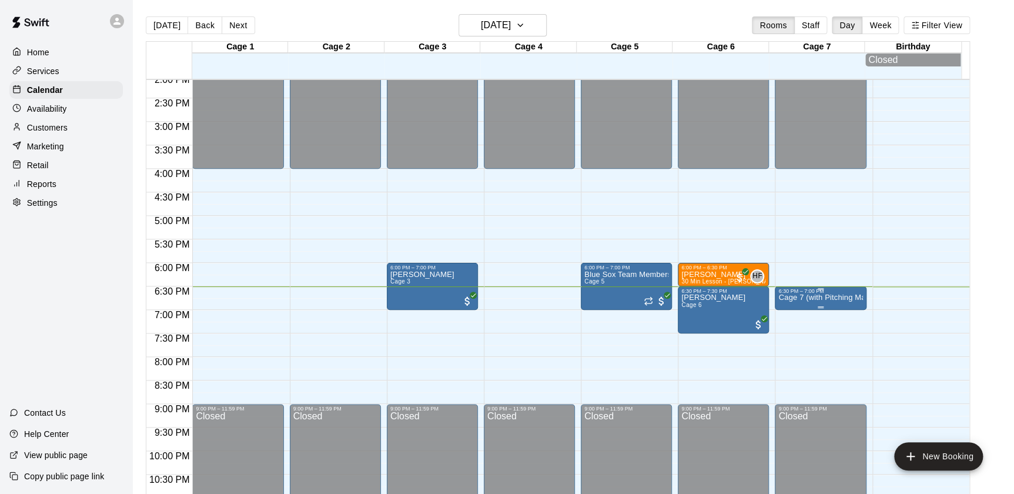
click at [816, 297] on p "Cage 7 (with Pitching Machine)" at bounding box center [820, 297] width 84 height 0
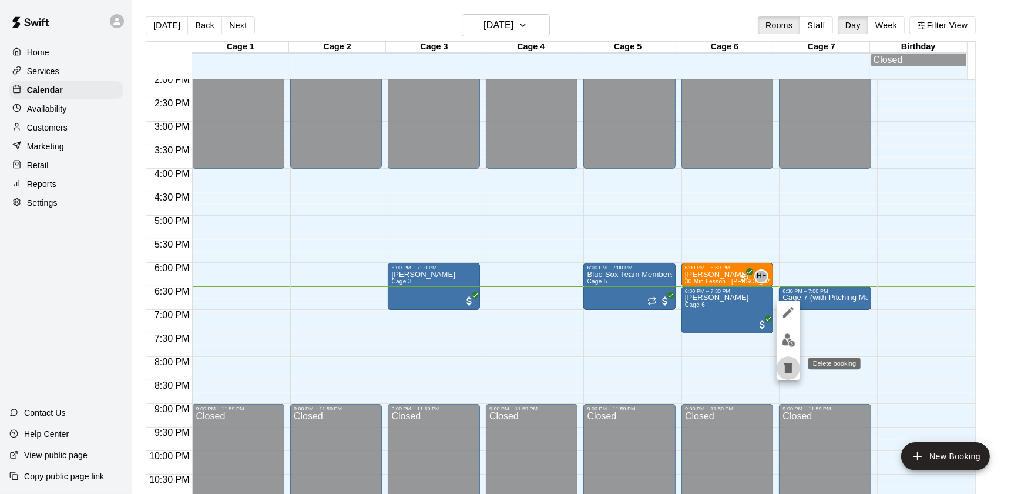
click at [785, 368] on icon "delete" at bounding box center [788, 368] width 8 height 11
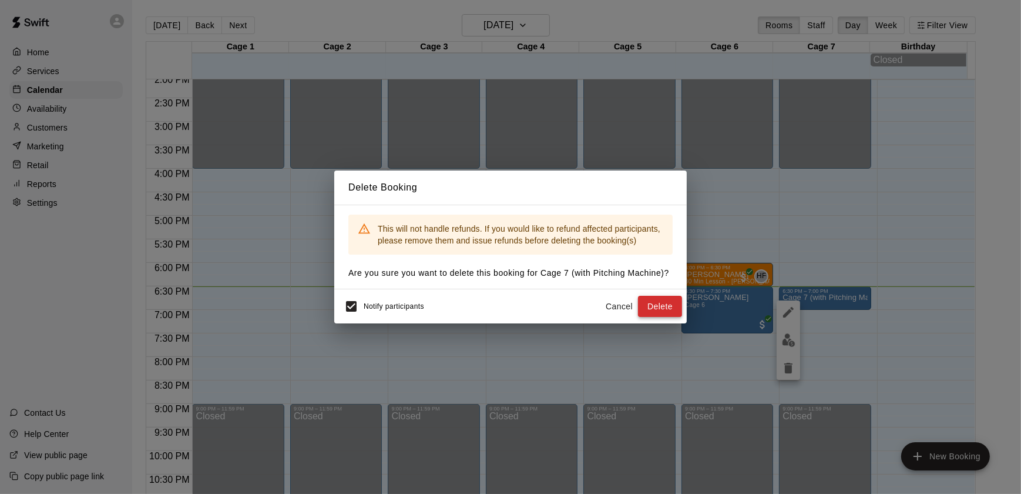
click at [651, 304] on button "Delete" at bounding box center [660, 307] width 44 height 22
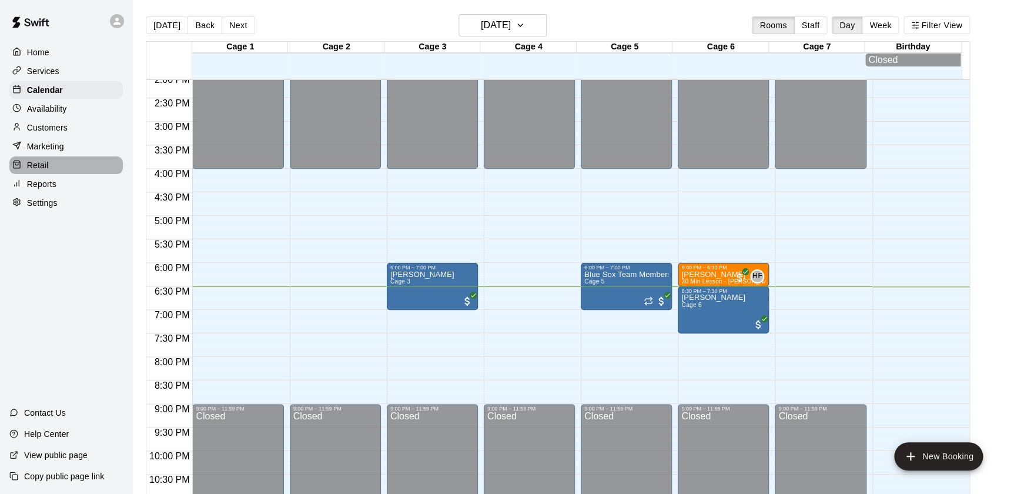
click at [49, 166] on div "Retail" at bounding box center [65, 165] width 113 height 18
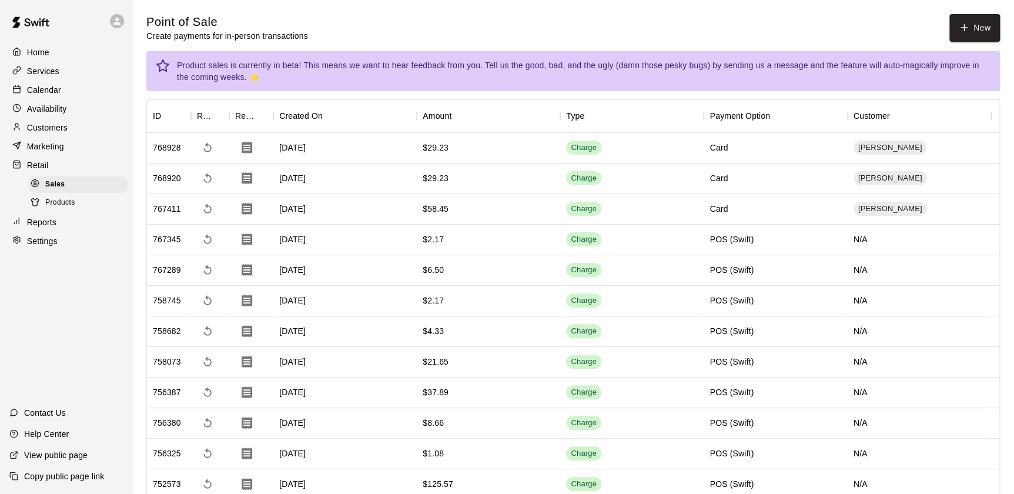
click at [47, 71] on p "Services" at bounding box center [43, 71] width 32 height 12
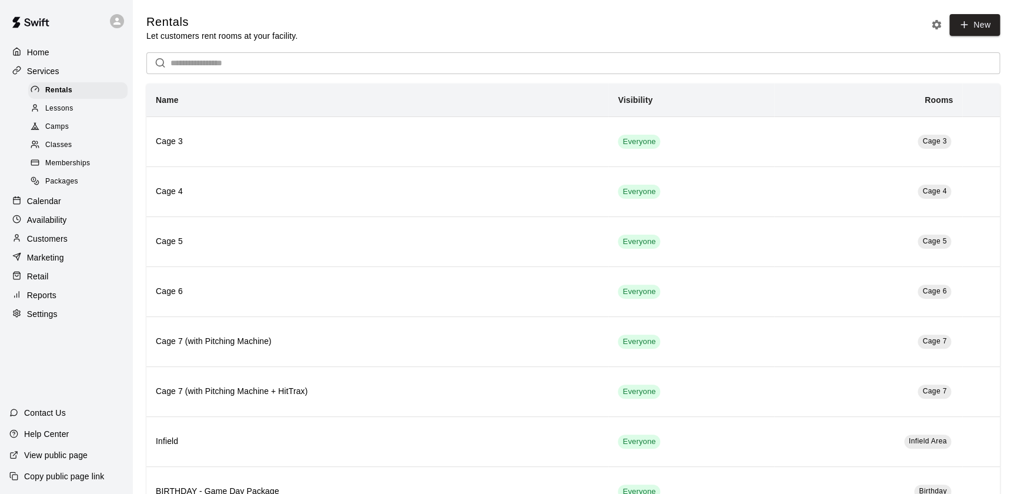
click at [47, 210] on div "Calendar" at bounding box center [65, 201] width 113 height 18
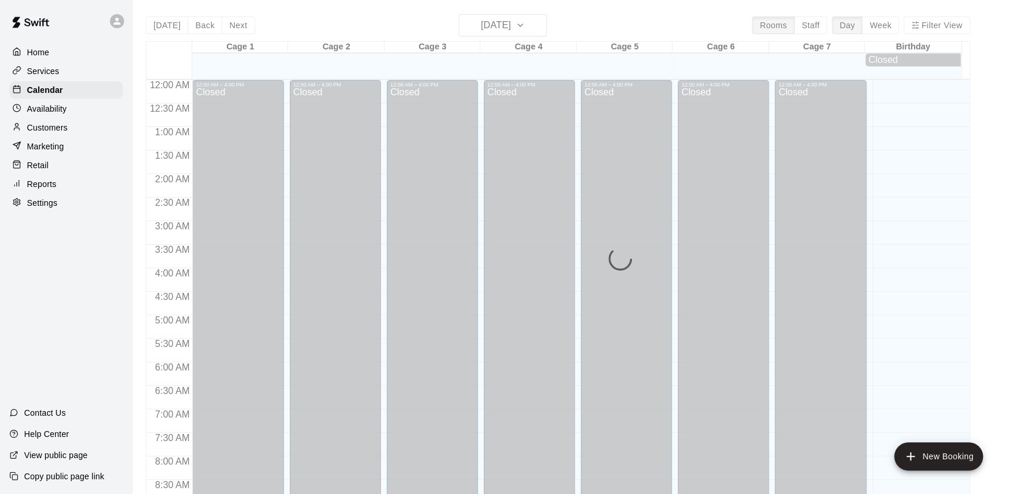
scroll to position [663, 0]
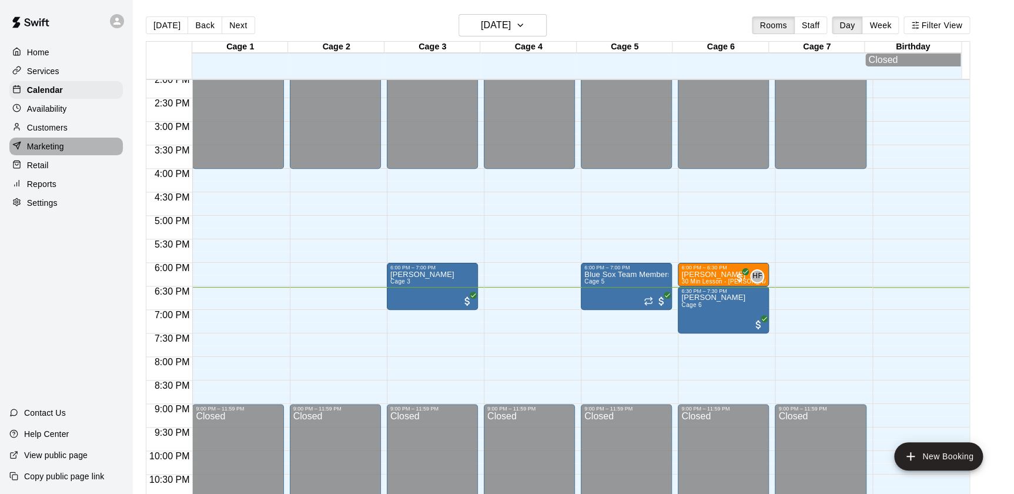
click at [49, 155] on div "Marketing" at bounding box center [65, 146] width 113 height 18
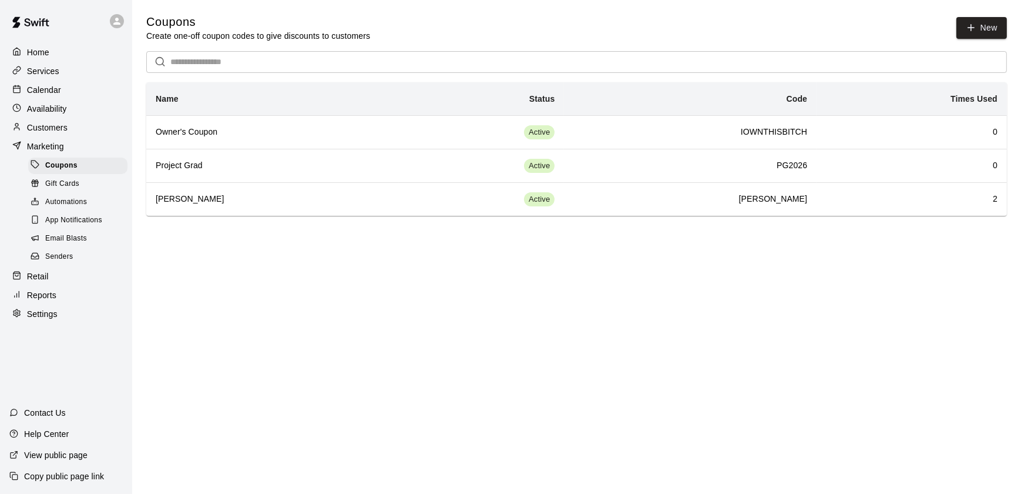
click at [62, 281] on div "Retail" at bounding box center [65, 276] width 113 height 18
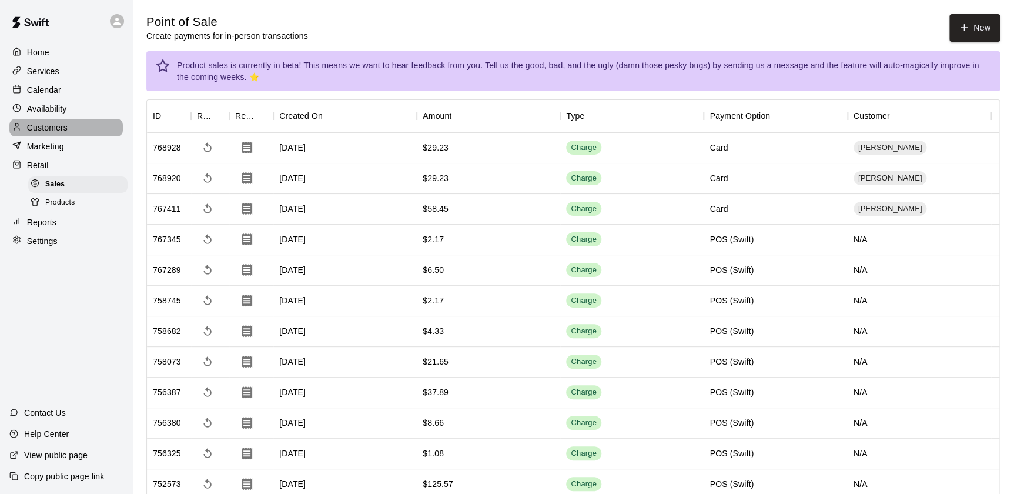
click at [79, 123] on div "Customers" at bounding box center [65, 128] width 113 height 18
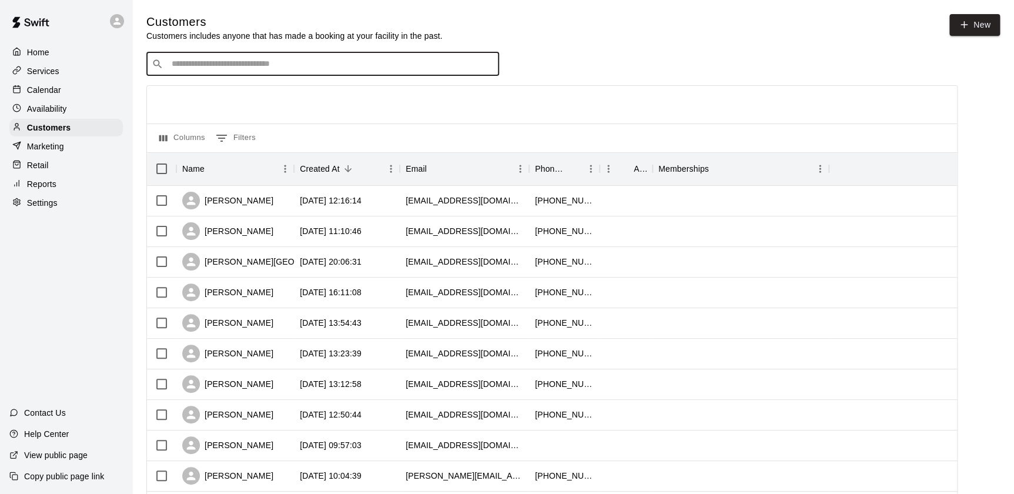
click at [306, 63] on input "Search customers by name or email" at bounding box center [331, 64] width 326 height 12
type input "*****"
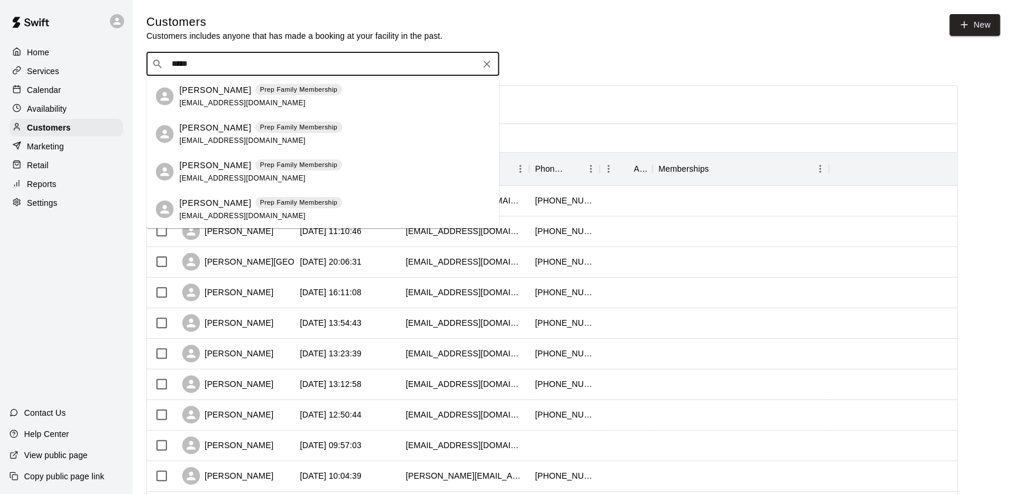
click at [484, 65] on icon "Clear" at bounding box center [487, 64] width 12 height 12
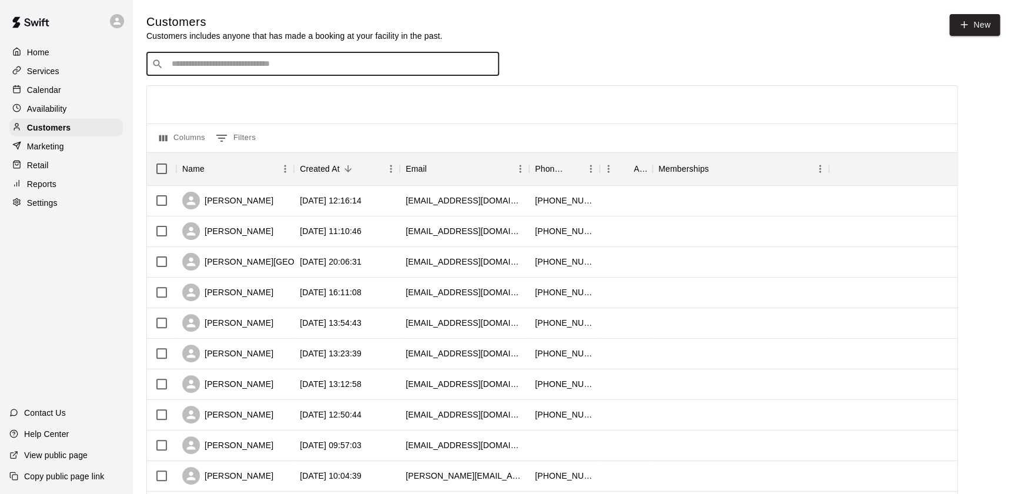
click at [79, 150] on div "Marketing" at bounding box center [65, 146] width 113 height 18
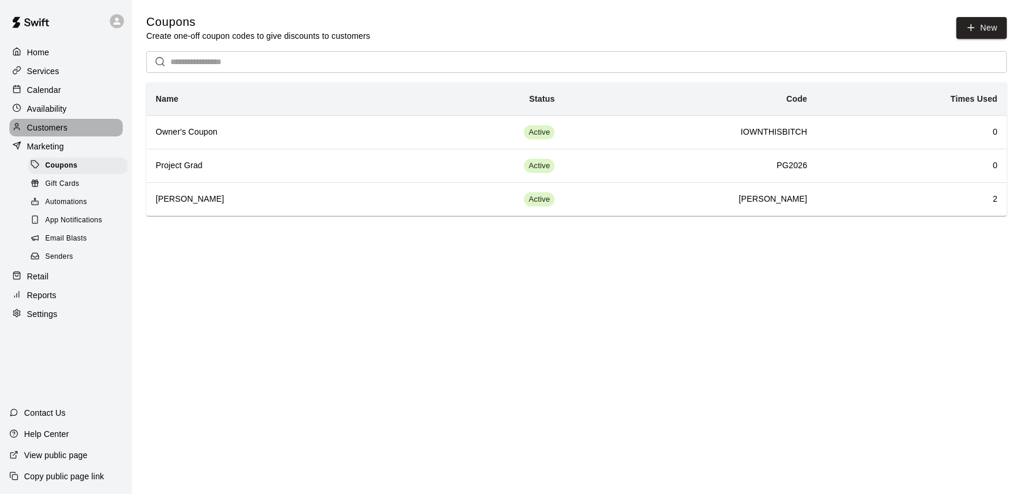
click at [73, 136] on div "Customers" at bounding box center [65, 128] width 113 height 18
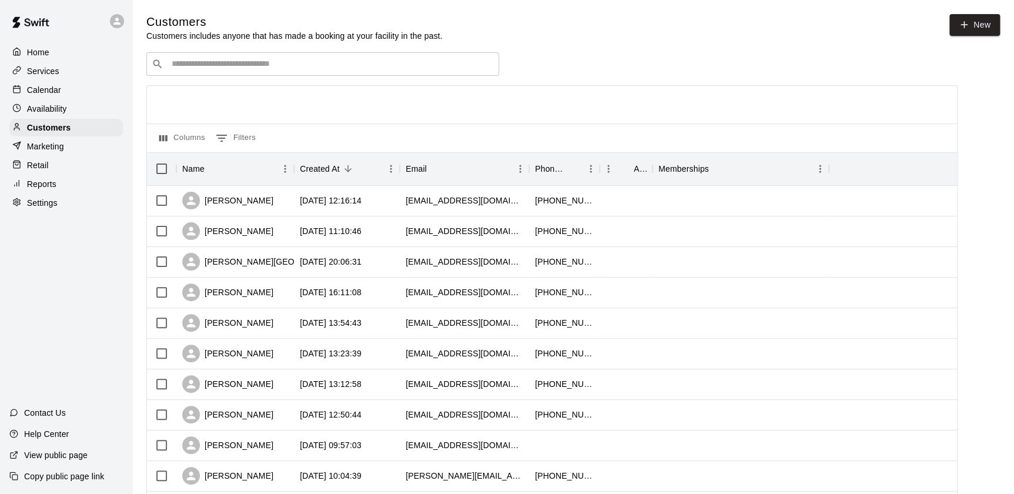
click at [90, 165] on div "Retail" at bounding box center [65, 165] width 113 height 18
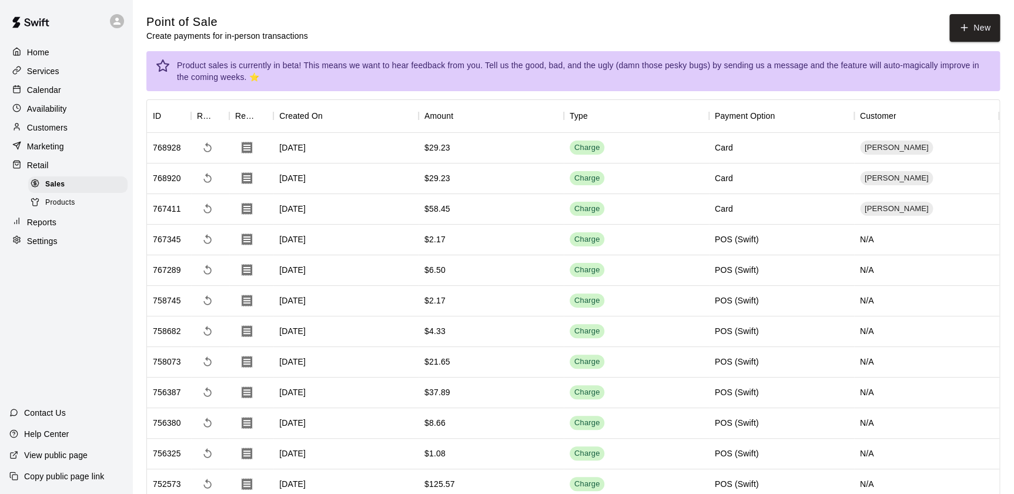
click at [75, 105] on div "Availability" at bounding box center [65, 109] width 113 height 18
click at [82, 108] on div "Availability" at bounding box center [65, 109] width 113 height 18
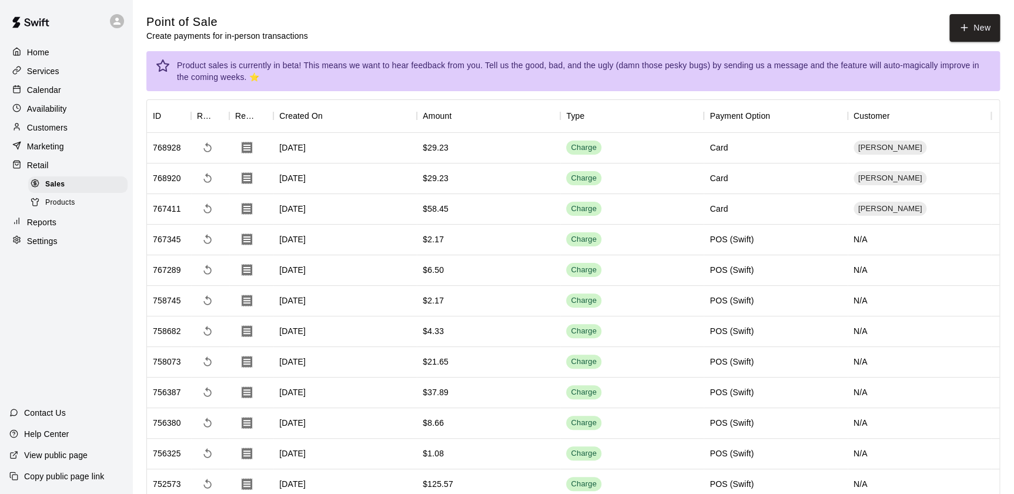
click at [82, 108] on div "Availability" at bounding box center [65, 109] width 113 height 18
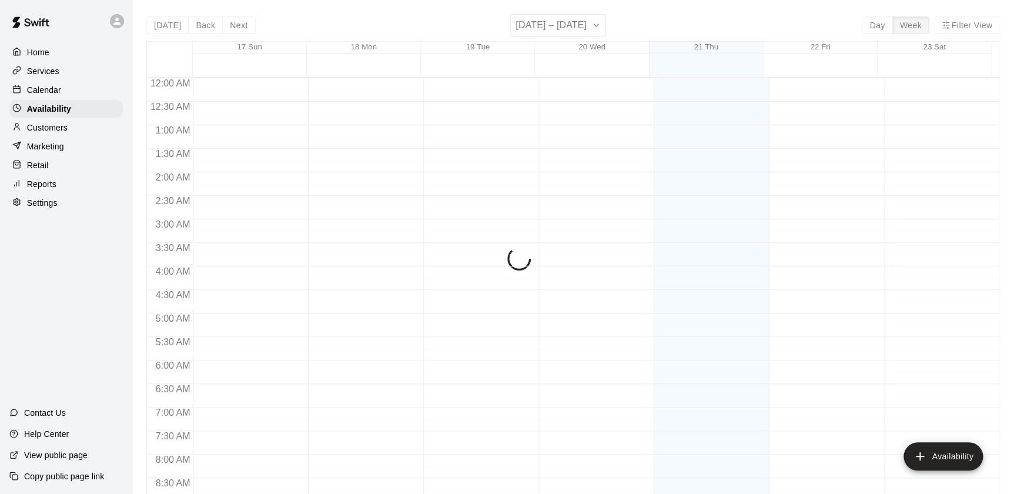
scroll to position [699, 0]
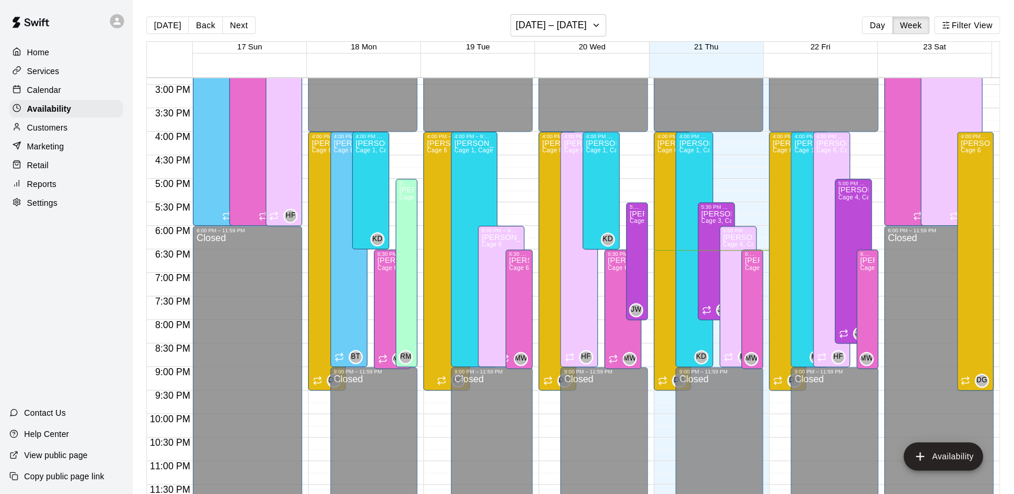
click at [22, 133] on div at bounding box center [19, 127] width 15 height 11
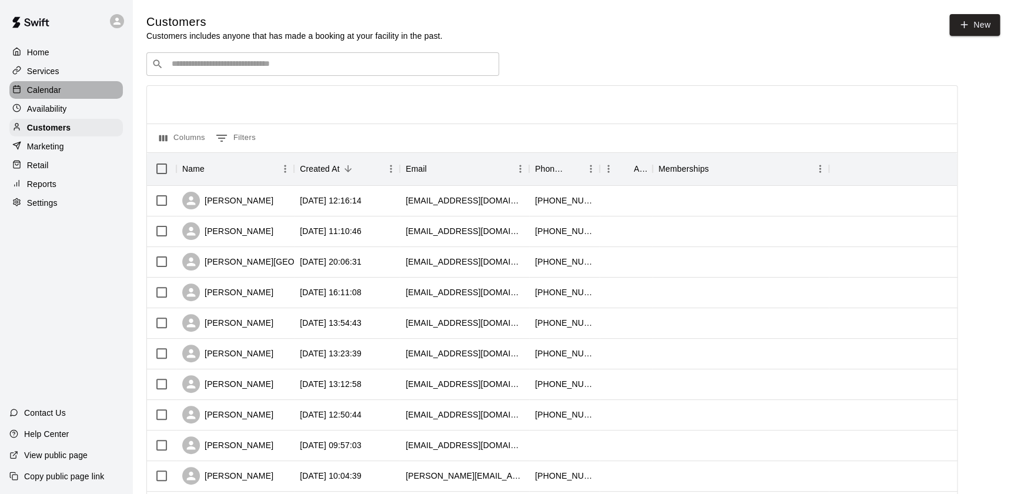
click at [59, 88] on p "Calendar" at bounding box center [44, 90] width 34 height 12
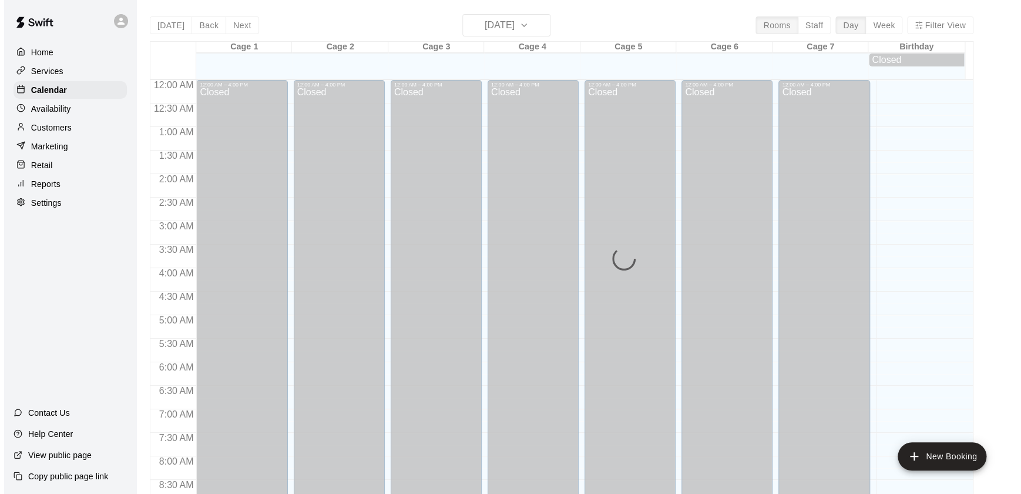
scroll to position [663, 0]
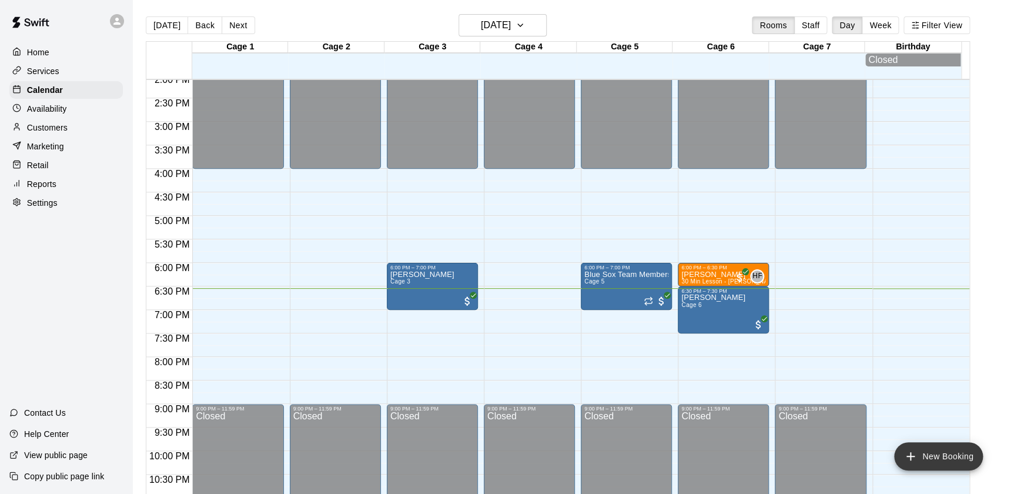
click at [931, 455] on button "New Booking" at bounding box center [938, 456] width 89 height 28
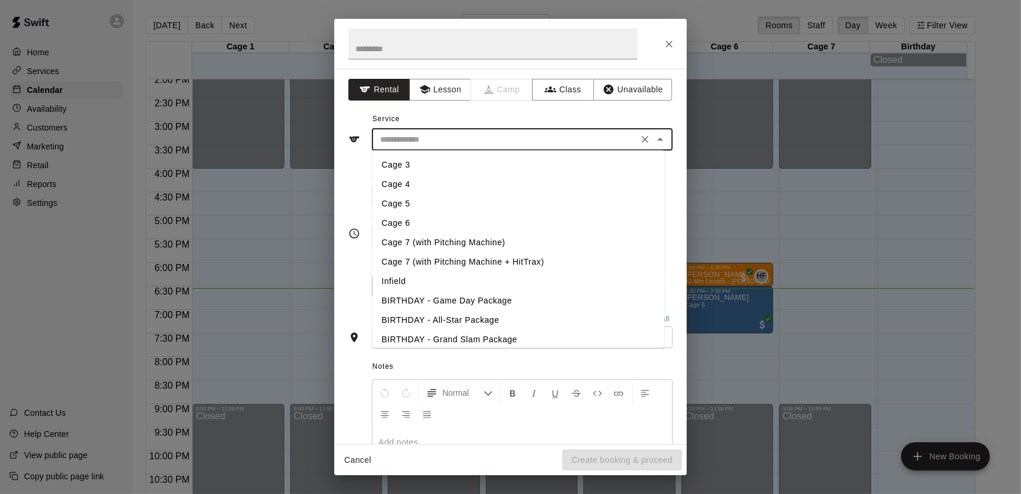
click at [544, 134] on input "text" at bounding box center [504, 139] width 259 height 15
click at [421, 236] on li "Cage 7 (with Pitching Machine)" at bounding box center [519, 242] width 293 height 19
type input "**********"
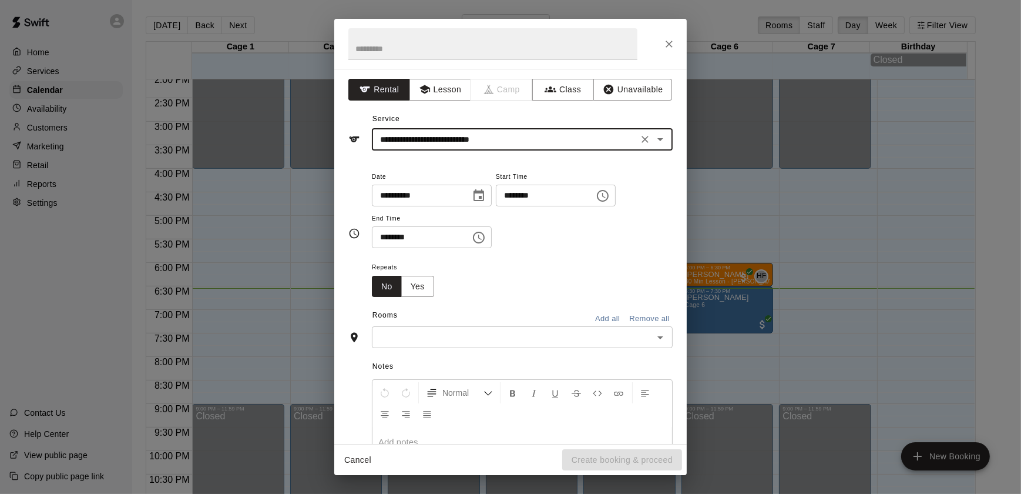
click at [538, 194] on input "********" at bounding box center [541, 195] width 90 height 22
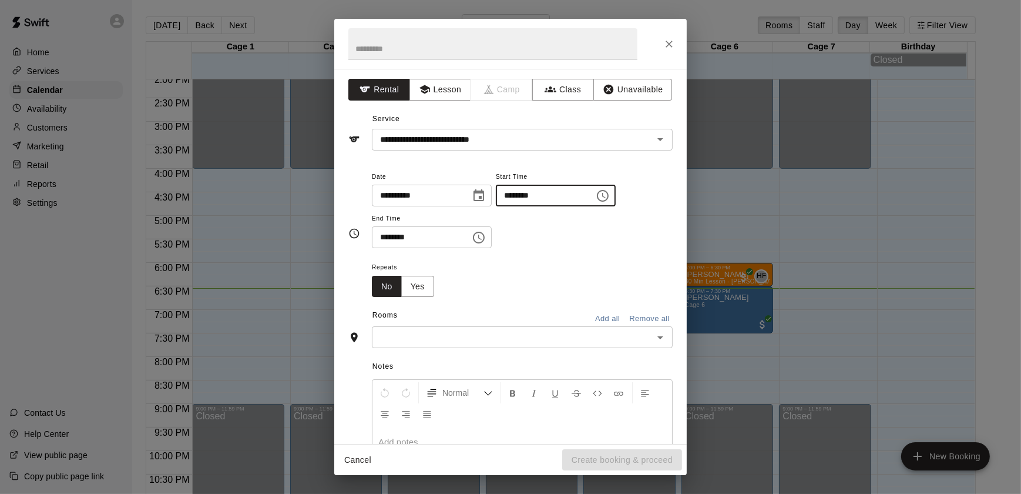
type input "********"
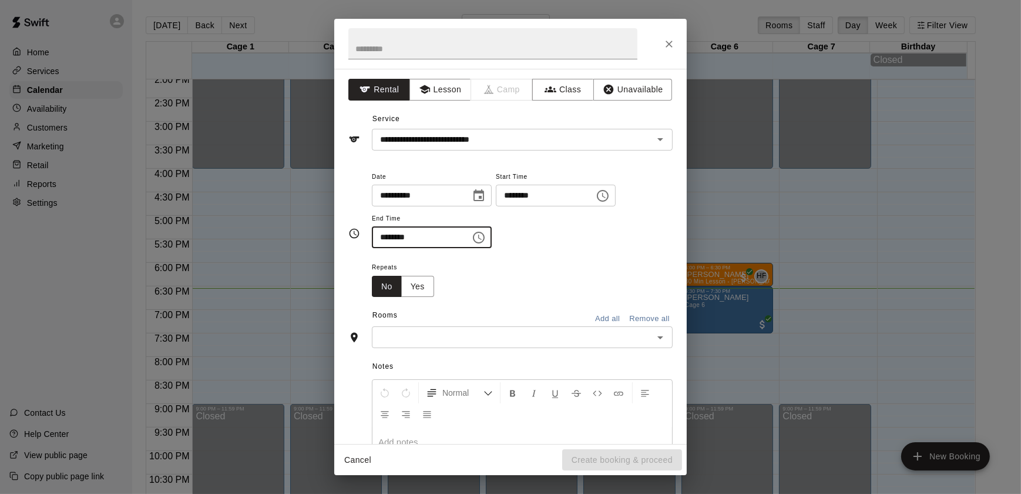
click at [399, 237] on input "********" at bounding box center [417, 237] width 90 height 22
click at [408, 241] on input "********" at bounding box center [417, 237] width 90 height 22
click at [383, 235] on input "********" at bounding box center [417, 237] width 90 height 22
click at [391, 238] on input "********" at bounding box center [417, 237] width 90 height 22
click at [384, 236] on input "********" at bounding box center [417, 237] width 90 height 22
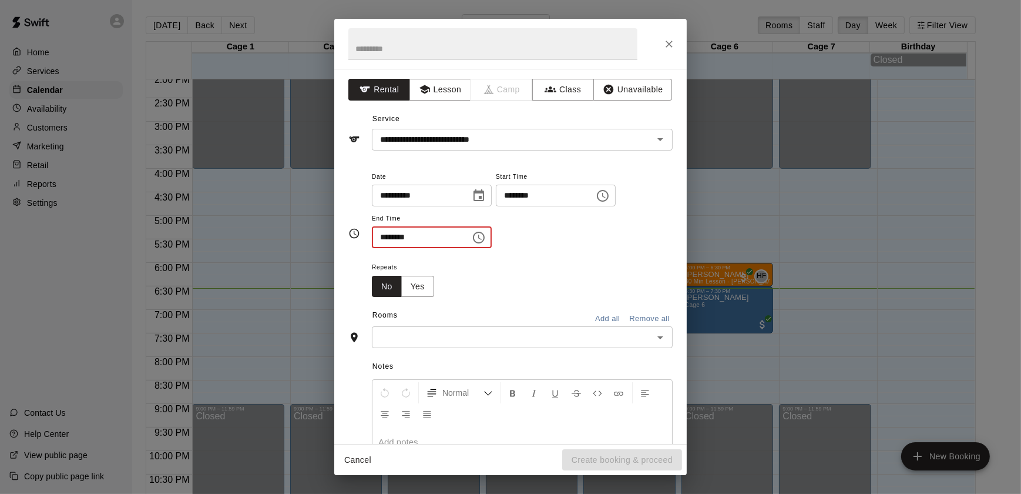
scroll to position [94, 0]
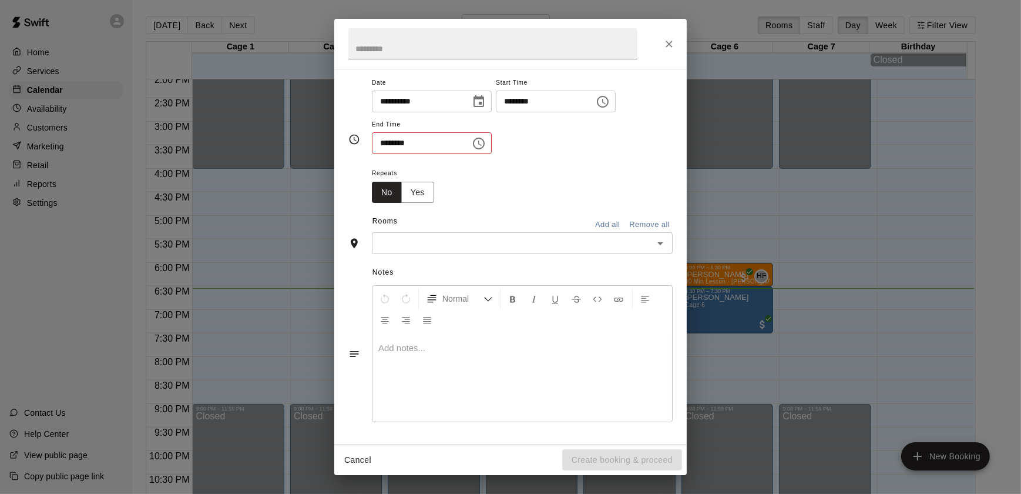
click at [482, 206] on div "**********" at bounding box center [510, 139] width 324 height 147
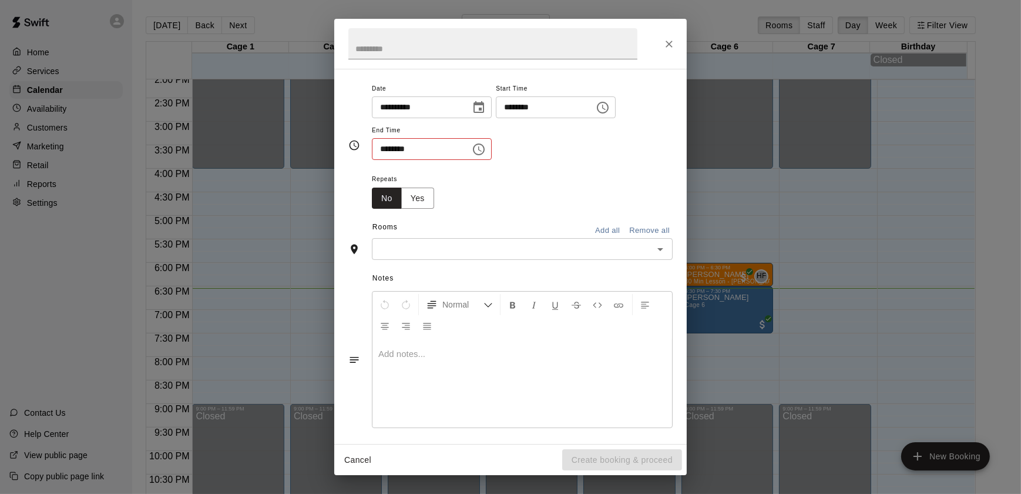
scroll to position [88, 0]
click at [420, 143] on input "********" at bounding box center [417, 149] width 90 height 22
click at [485, 151] on icon "Choose time" at bounding box center [479, 149] width 12 height 12
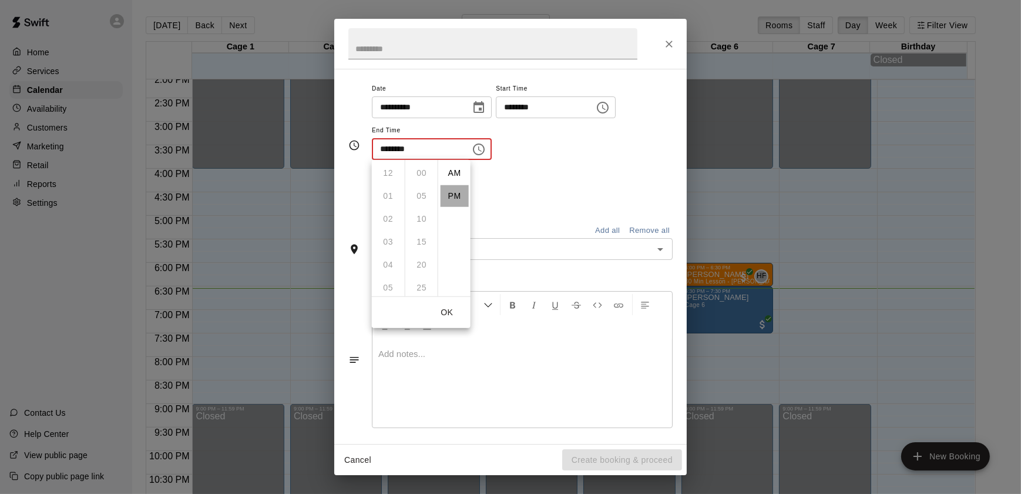
click at [447, 194] on li "PM" at bounding box center [455, 196] width 28 height 22
click at [394, 149] on input "********" at bounding box center [417, 149] width 90 height 22
click at [388, 154] on input "********" at bounding box center [417, 149] width 90 height 22
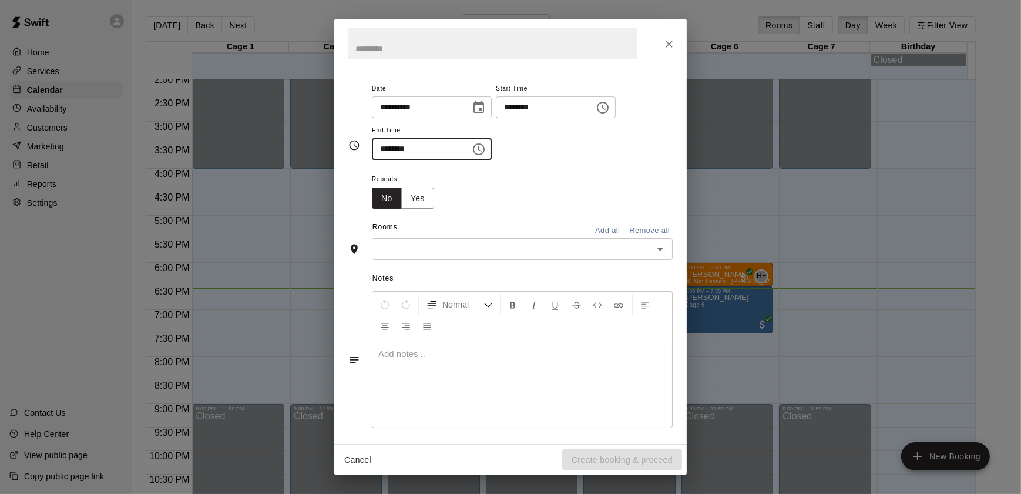
scroll to position [92, 0]
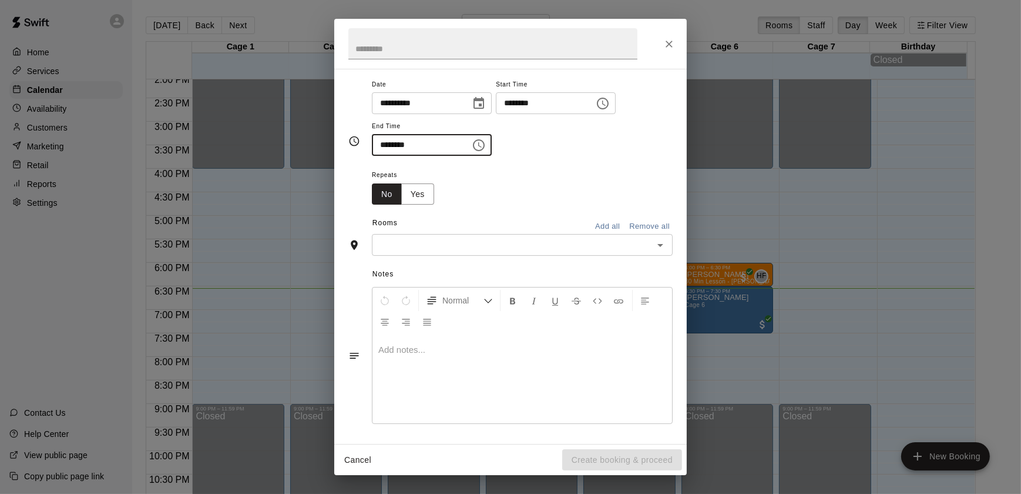
type input "********"
click at [513, 221] on div "Rooms Add all Remove all" at bounding box center [510, 224] width 324 height 20
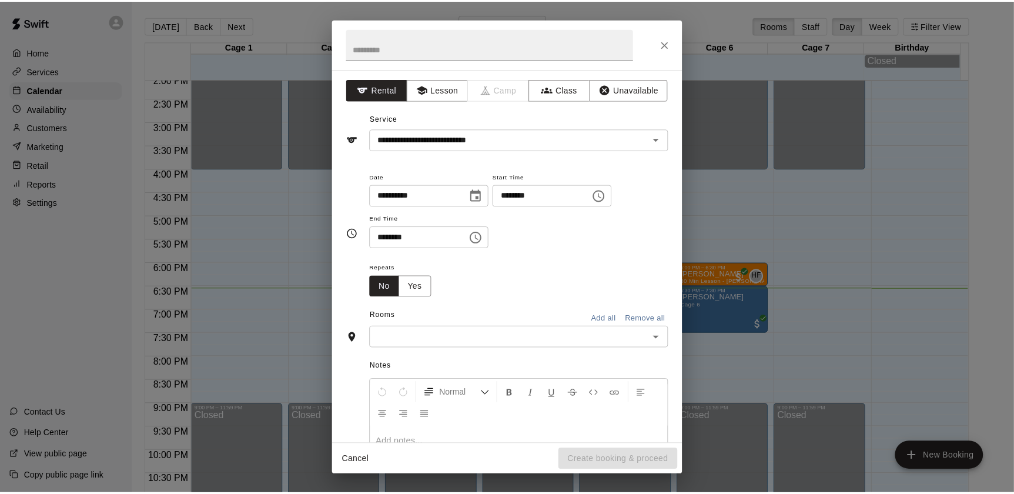
scroll to position [94, 0]
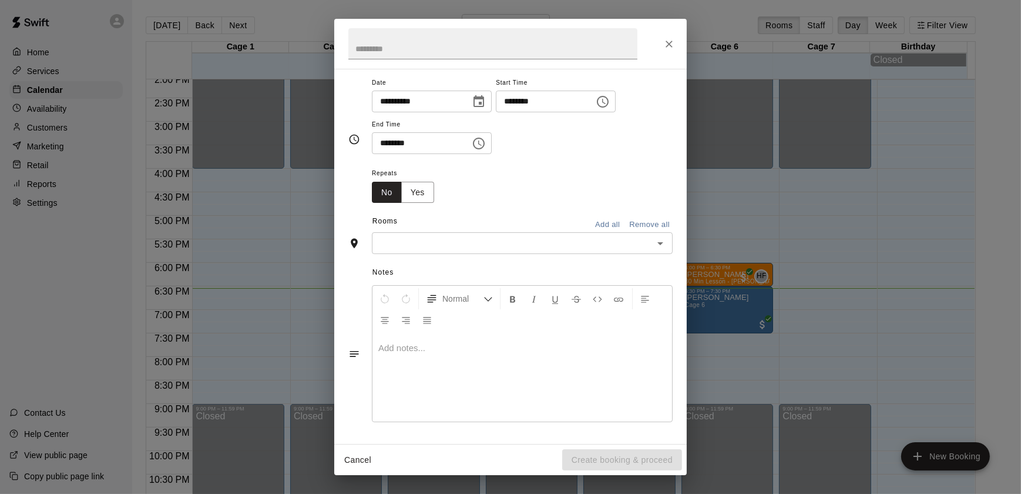
click at [434, 250] on input "text" at bounding box center [512, 243] width 274 height 15
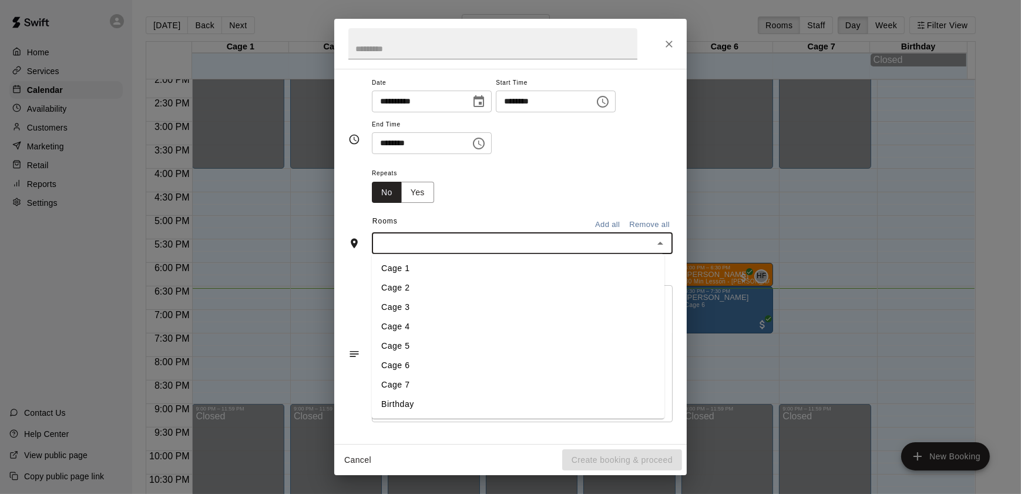
click at [415, 380] on li "Cage 7" at bounding box center [518, 384] width 293 height 19
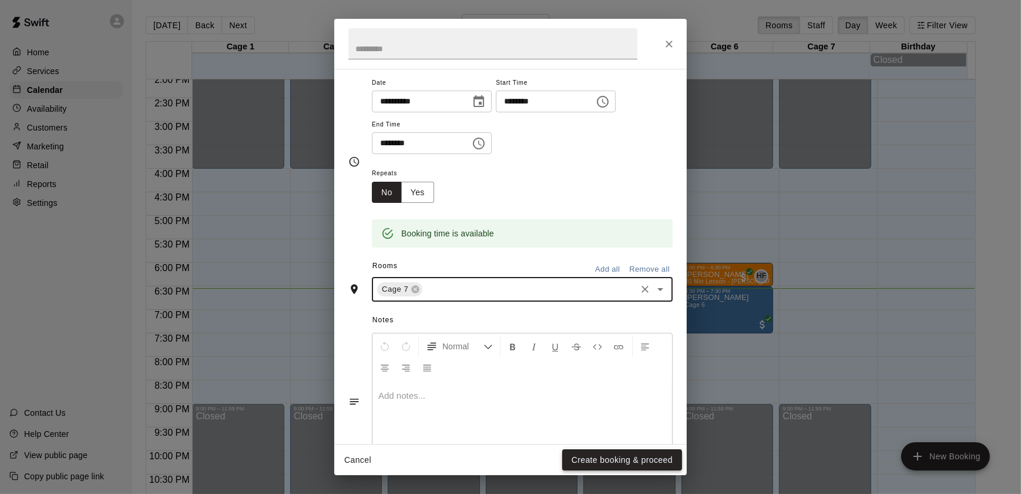
click at [585, 455] on button "Create booking & proceed" at bounding box center [622, 460] width 120 height 22
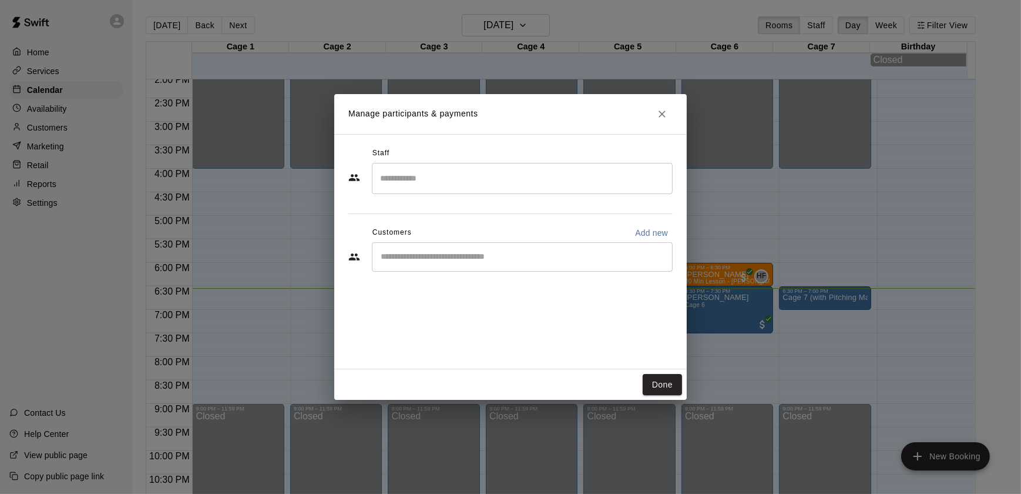
click at [535, 270] on div "​" at bounding box center [522, 256] width 301 height 29
click at [649, 232] on p "Add new" at bounding box center [651, 233] width 33 height 12
select select "**"
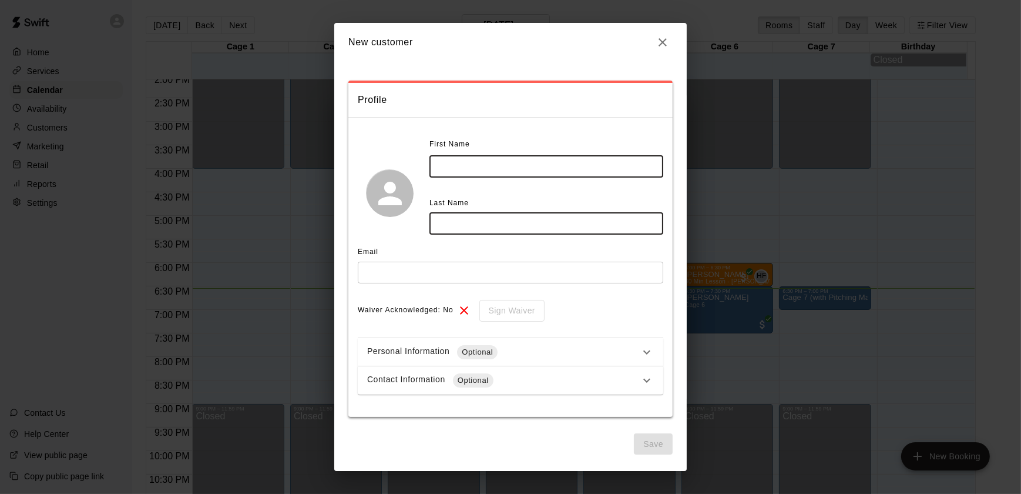
click at [479, 169] on input "text" at bounding box center [547, 167] width 234 height 22
type input "****"
click at [494, 226] on input "text" at bounding box center [547, 224] width 234 height 22
type input "*****"
click at [494, 269] on input "text" at bounding box center [511, 272] width 306 height 22
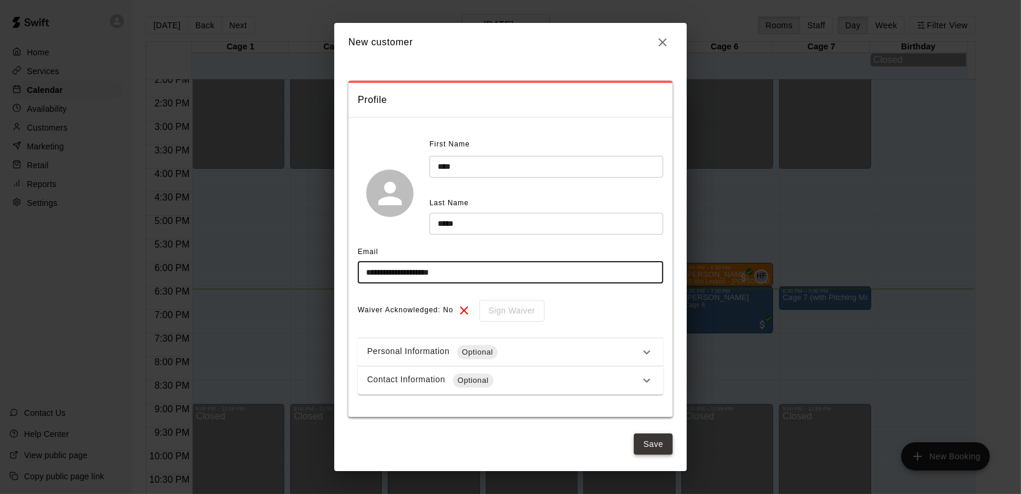
type input "**********"
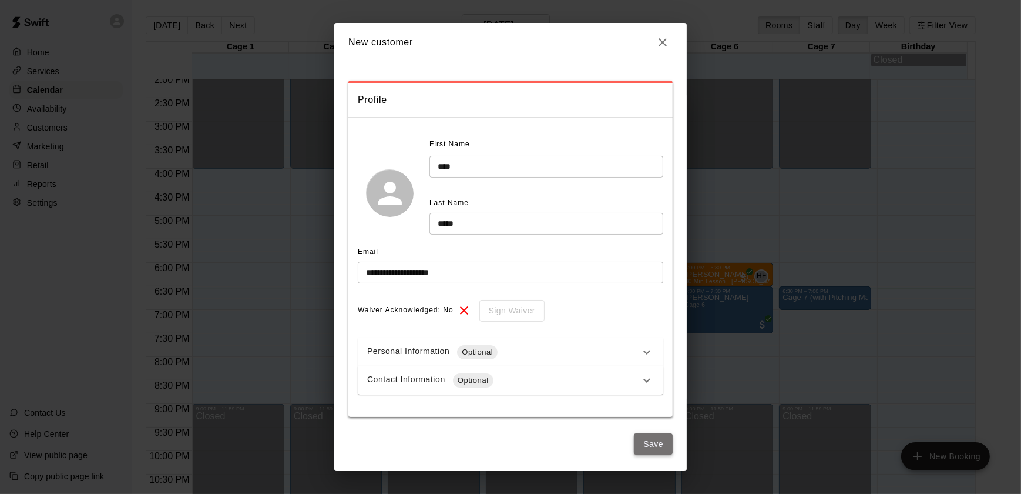
click at [654, 451] on button "Save" at bounding box center [653, 444] width 39 height 22
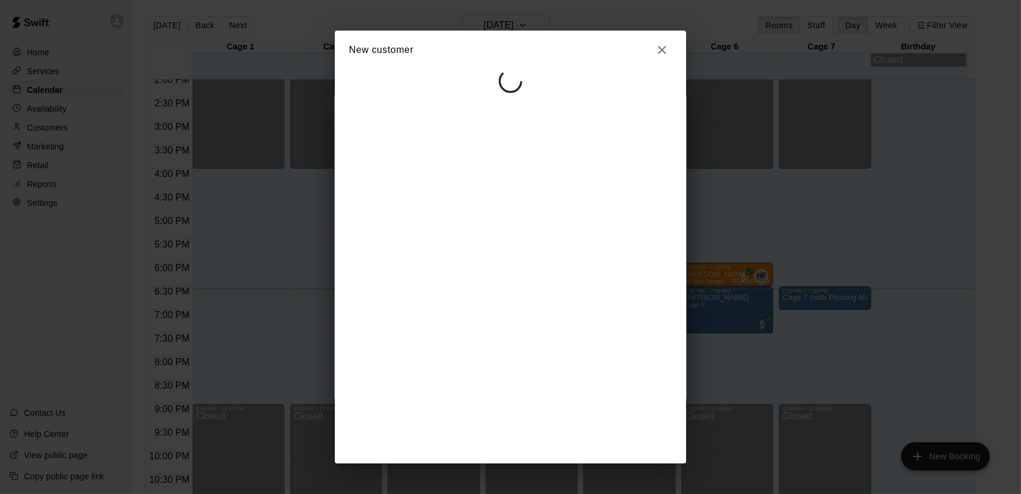
select select "**"
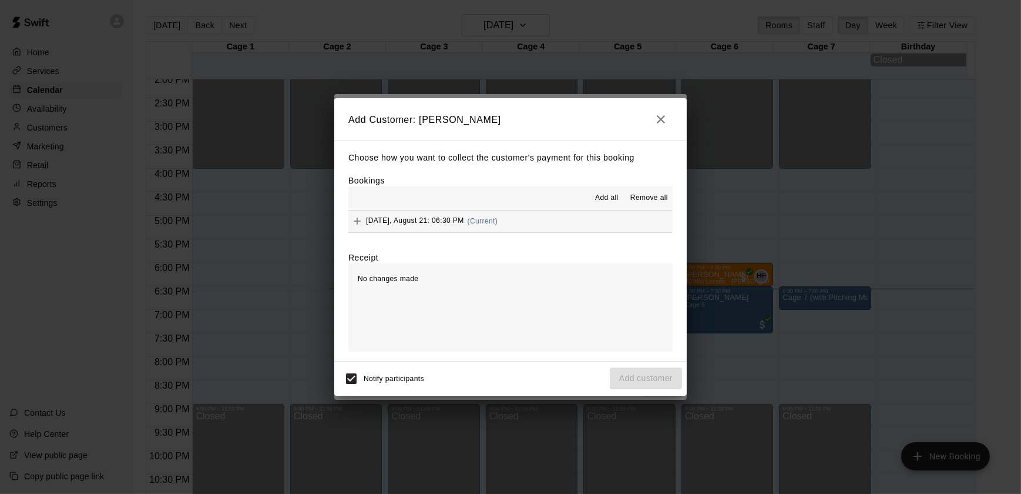
click at [382, 223] on span "[DATE], August 21: 06:30 PM" at bounding box center [415, 221] width 98 height 8
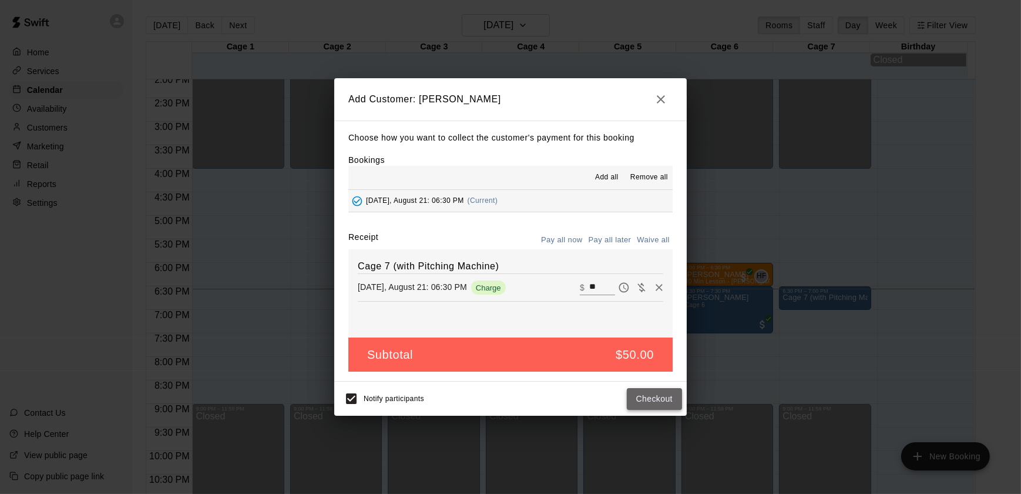
click at [640, 393] on button "Checkout" at bounding box center [654, 399] width 55 height 22
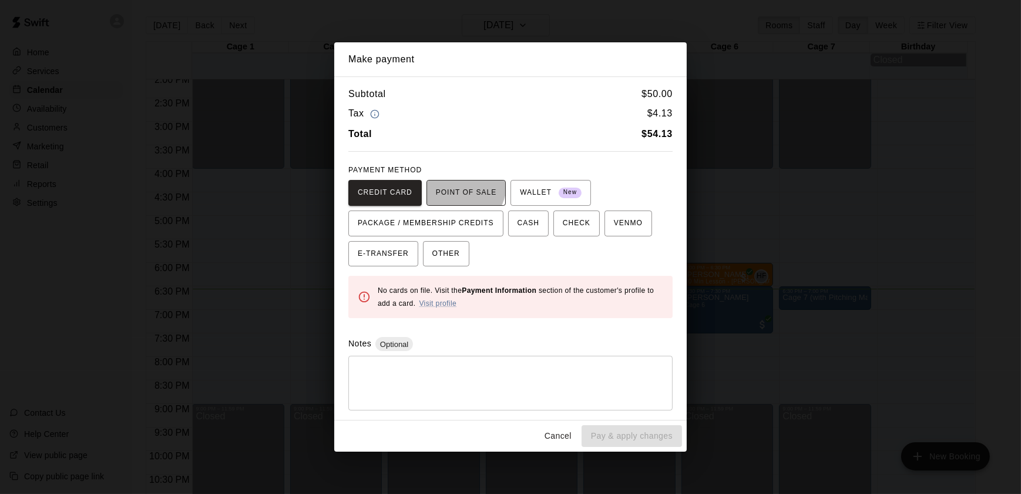
click at [455, 185] on span "POINT OF SALE" at bounding box center [466, 192] width 61 height 19
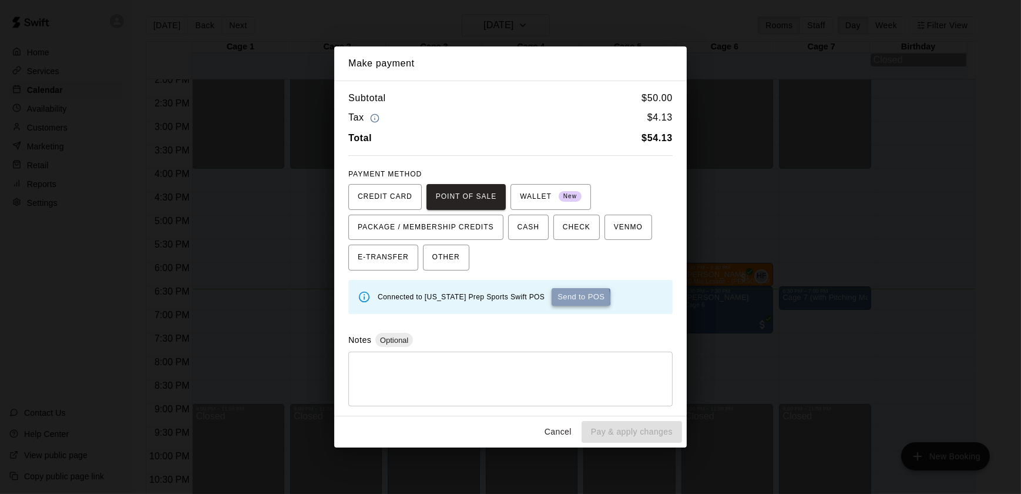
click at [552, 298] on button "Send to POS" at bounding box center [581, 297] width 59 height 18
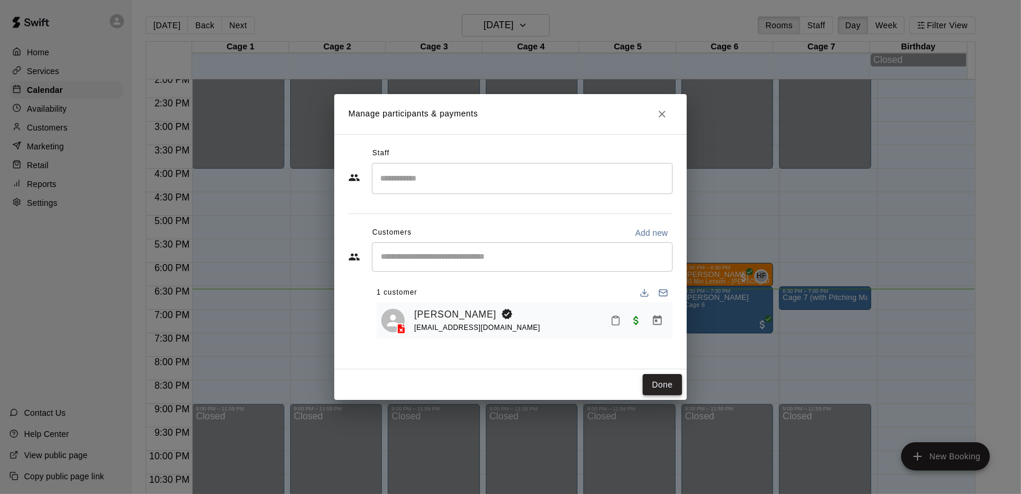
click at [665, 383] on button "Done" at bounding box center [662, 385] width 39 height 22
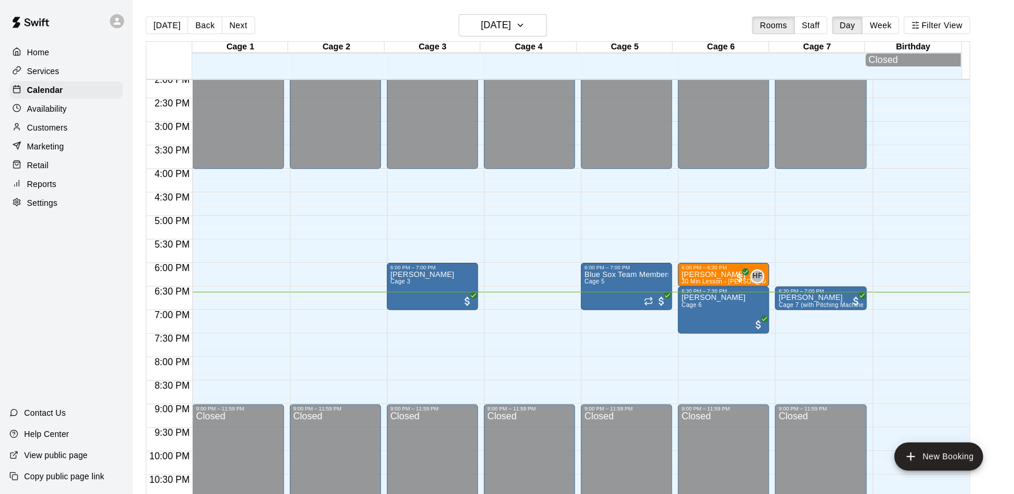
click at [53, 77] on p "Services" at bounding box center [43, 71] width 32 height 12
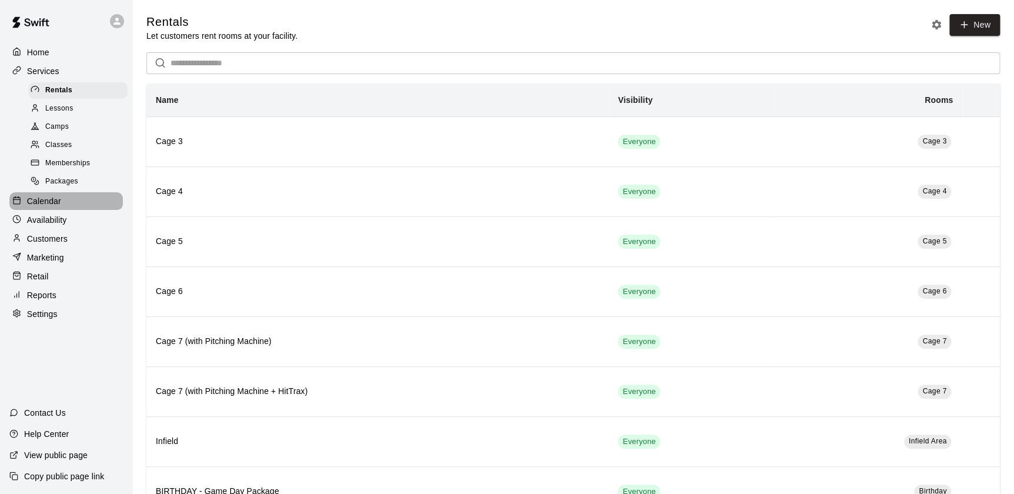
click at [35, 203] on p "Calendar" at bounding box center [44, 201] width 34 height 12
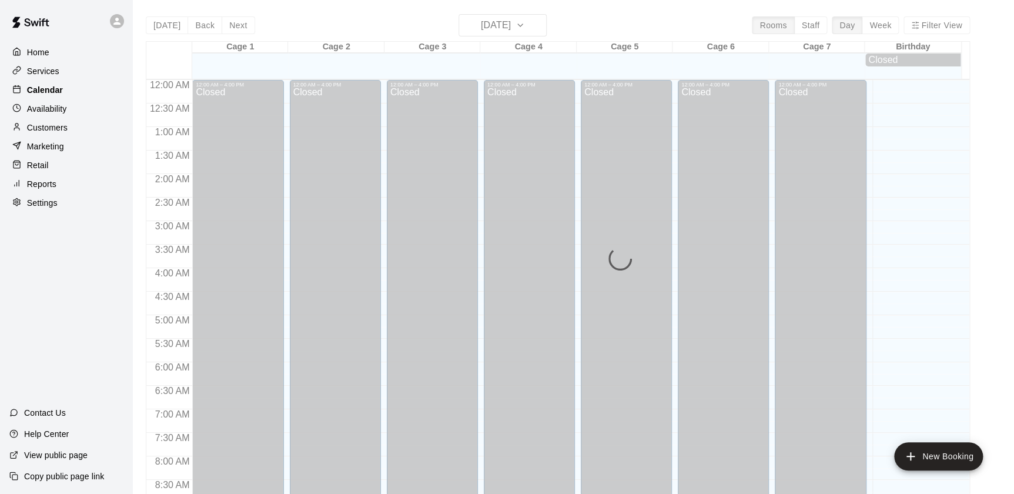
scroll to position [663, 0]
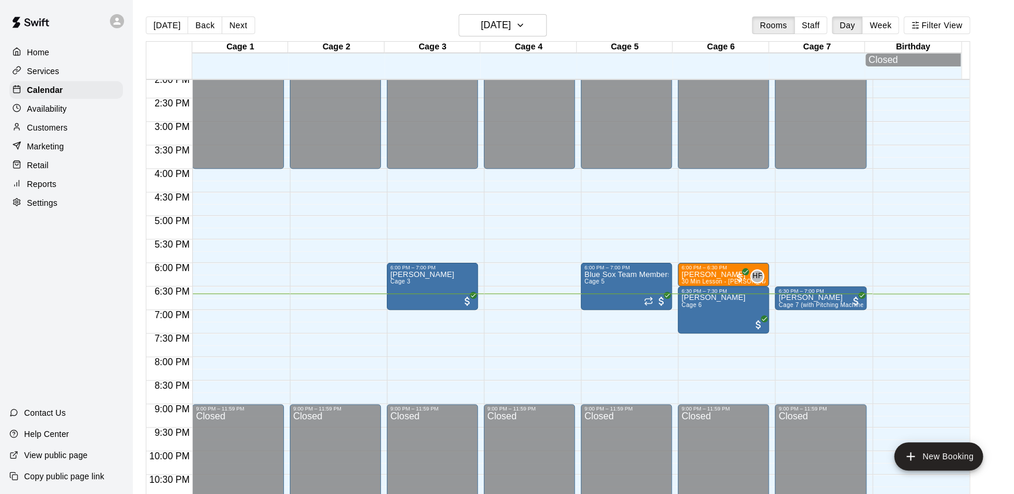
click at [52, 120] on div "Home Services Calendar Availability Customers Marketing Retail Reports Settings" at bounding box center [66, 127] width 132 height 170
click at [42, 102] on div "Availability" at bounding box center [65, 109] width 113 height 18
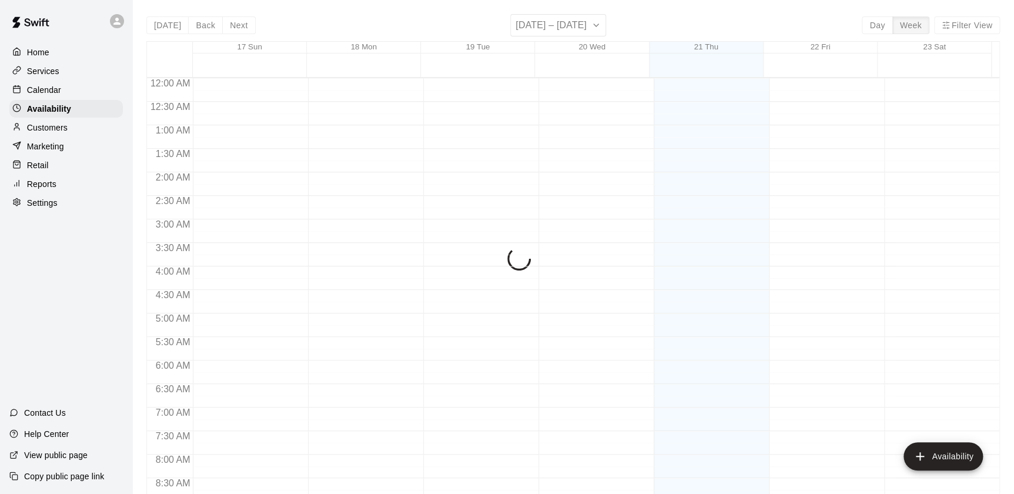
scroll to position [699, 0]
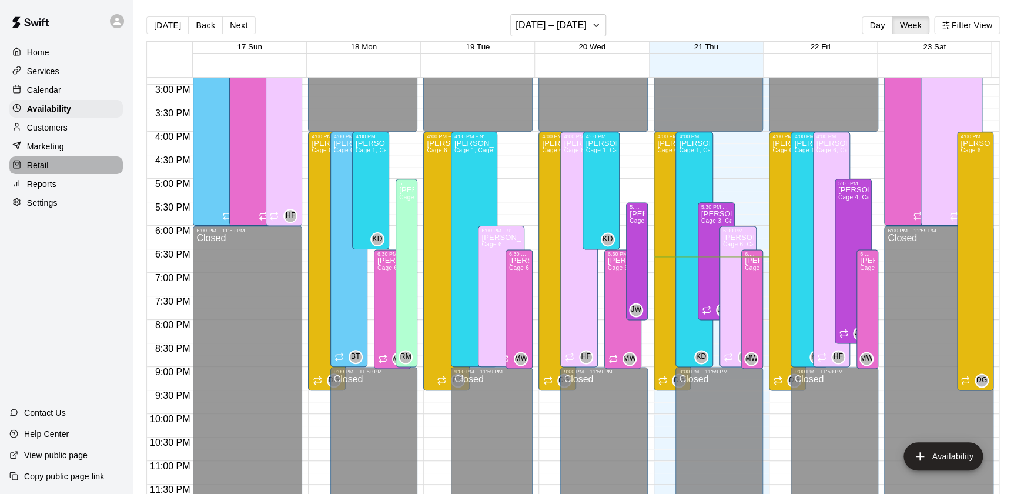
click at [62, 170] on div "Retail" at bounding box center [65, 165] width 113 height 18
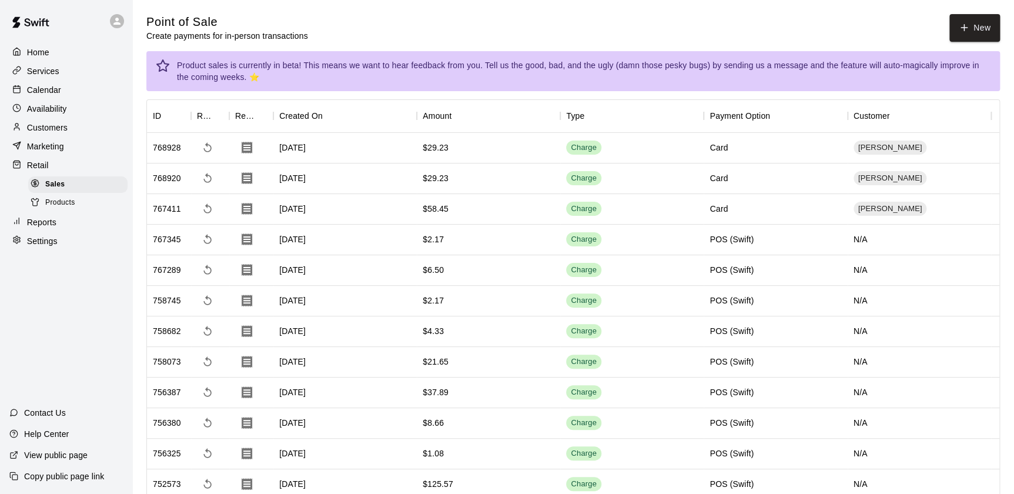
click at [36, 135] on div "Customers" at bounding box center [65, 128] width 113 height 18
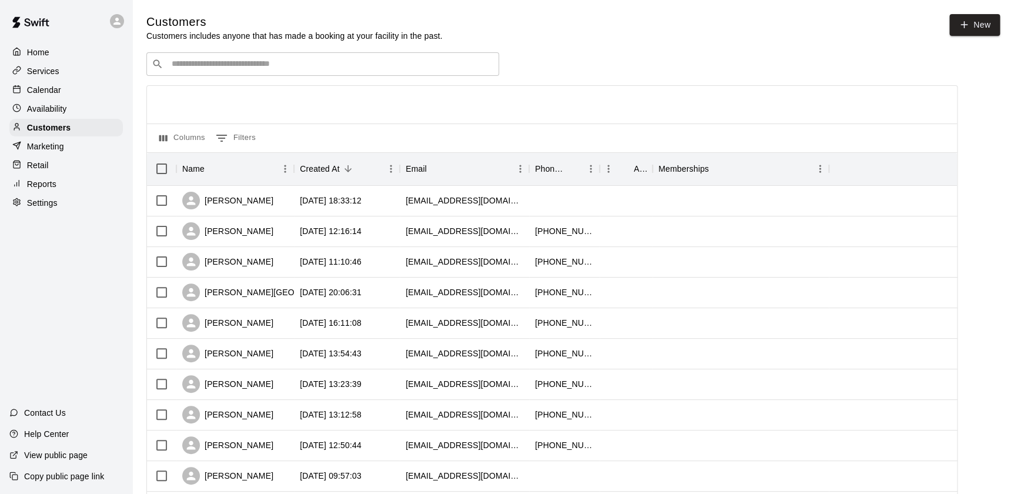
click at [225, 65] on input "Search customers by name or email" at bounding box center [331, 64] width 326 height 12
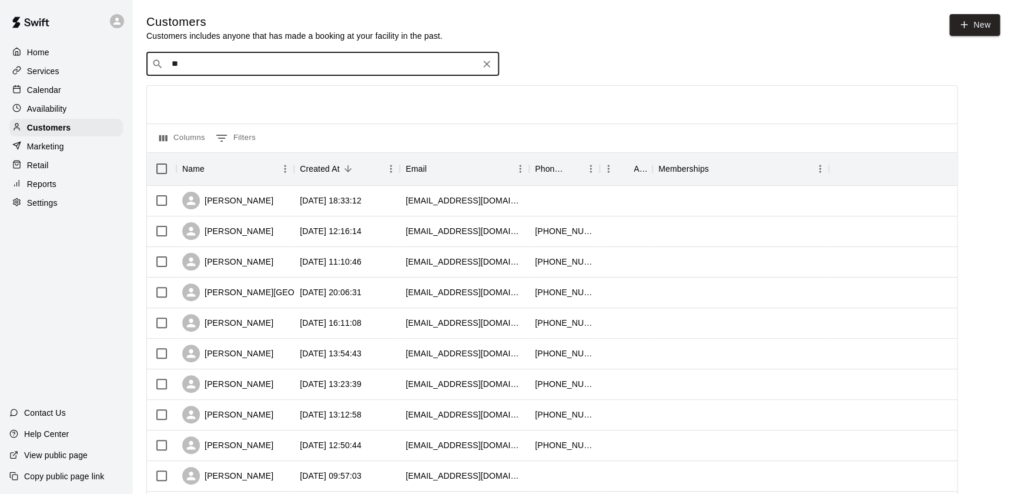
type input "*"
type input "*********"
click at [244, 66] on input "Search customers by name or email" at bounding box center [331, 64] width 326 height 12
type input "*********"
click at [483, 66] on icon "Clear" at bounding box center [487, 64] width 12 height 12
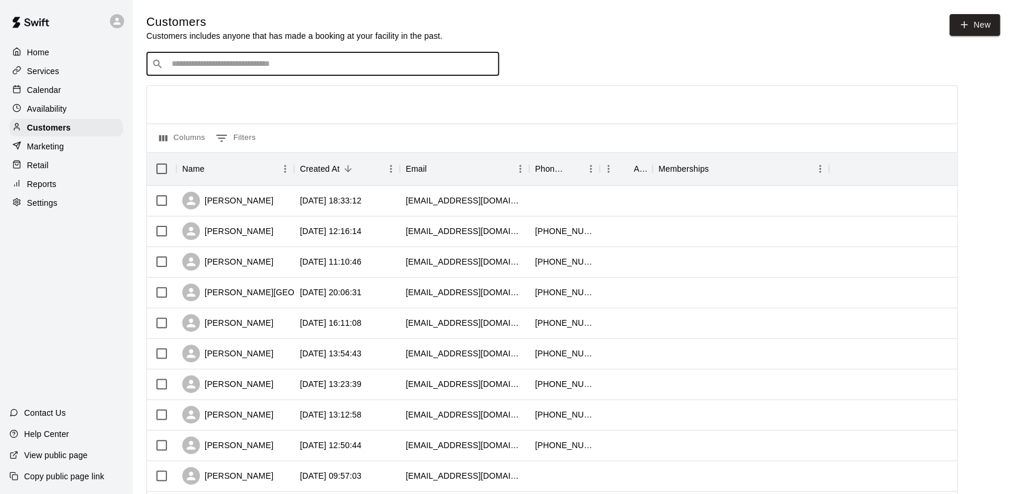
click at [79, 173] on div "Retail" at bounding box center [65, 165] width 113 height 18
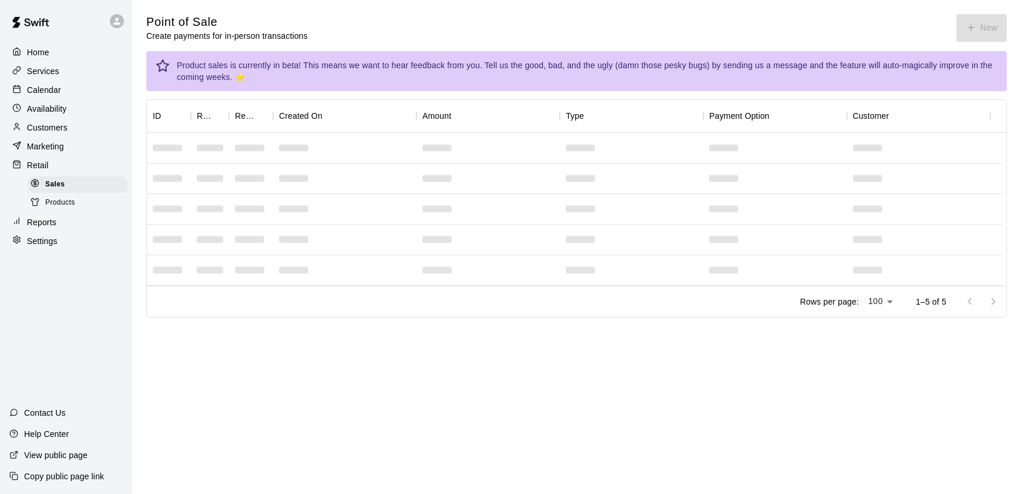
click at [72, 129] on div "Customers" at bounding box center [65, 128] width 113 height 18
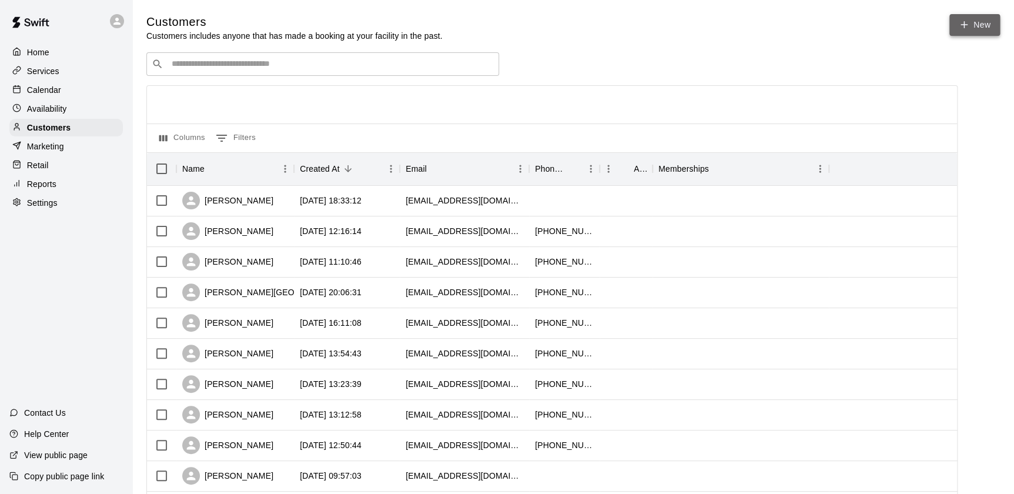
click at [970, 24] on link "New" at bounding box center [974, 25] width 51 height 22
select select "**"
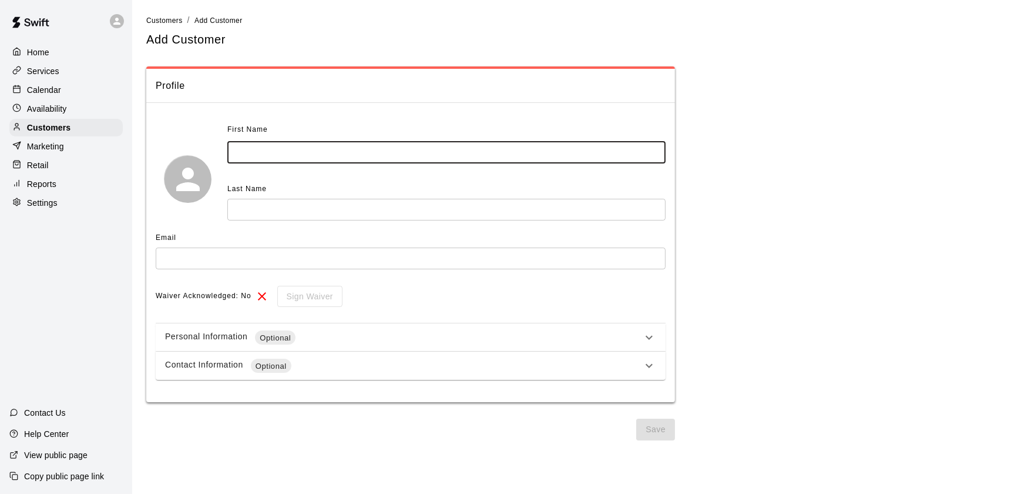
click at [369, 146] on input "text" at bounding box center [446, 153] width 438 height 22
type input "*"
type input "*****"
click at [378, 206] on input "text" at bounding box center [446, 210] width 438 height 22
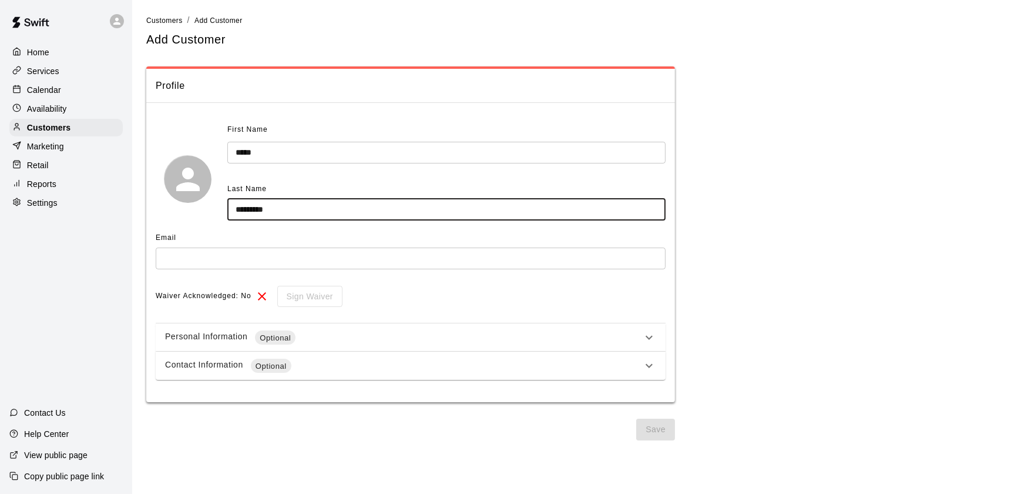
type input "*********"
click at [400, 262] on input "text" at bounding box center [411, 258] width 510 height 22
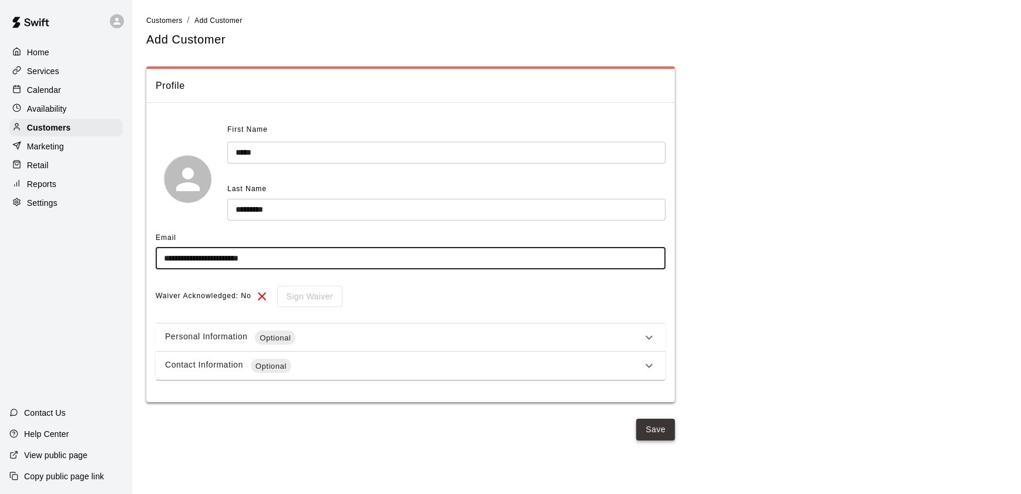
type input "**********"
click at [660, 422] on button "Save" at bounding box center [655, 429] width 39 height 22
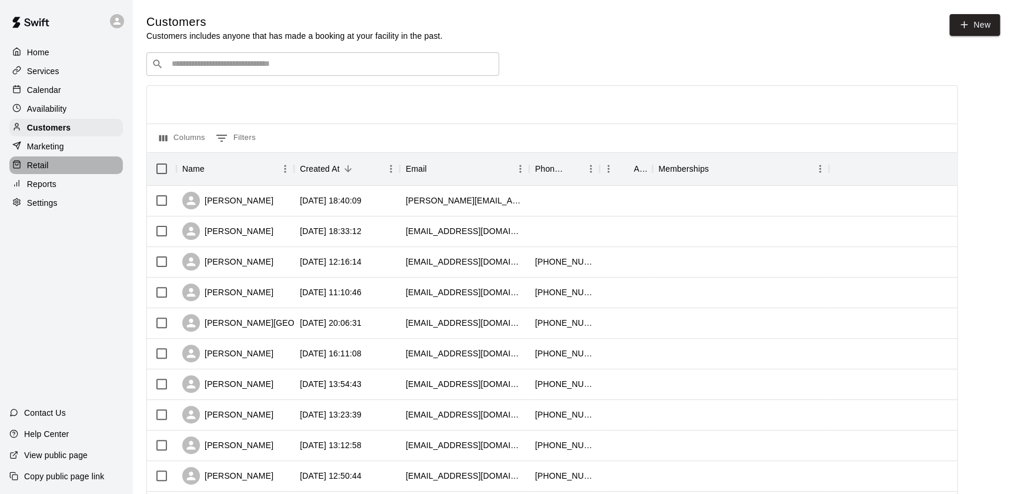
click at [85, 168] on div "Retail" at bounding box center [65, 165] width 113 height 18
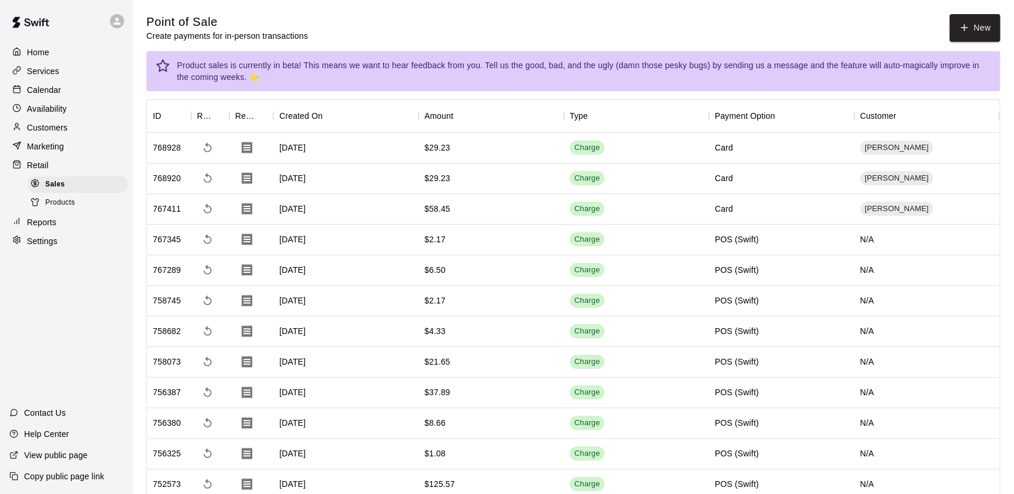
click at [72, 133] on div "Customers" at bounding box center [65, 128] width 113 height 18
click at [69, 129] on div "Customers" at bounding box center [65, 128] width 113 height 18
click at [74, 129] on div "Customers" at bounding box center [65, 128] width 113 height 18
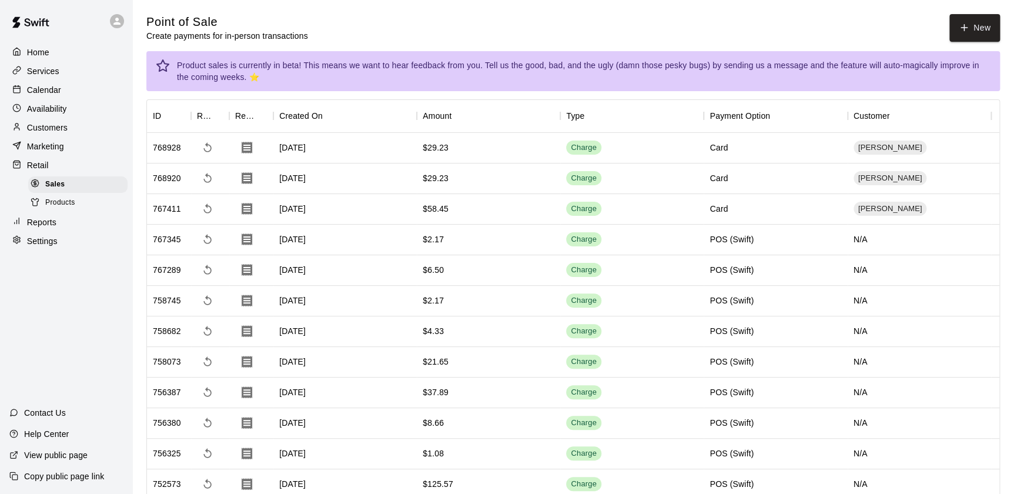
click at [74, 129] on div "Customers" at bounding box center [65, 128] width 113 height 18
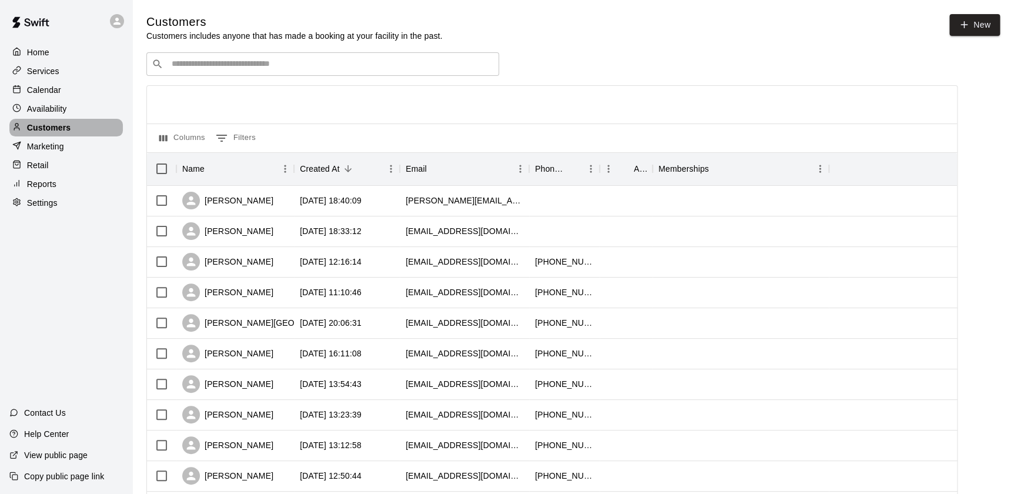
click at [74, 129] on div "Customers" at bounding box center [65, 128] width 113 height 18
click at [240, 212] on div "scott livergood" at bounding box center [235, 201] width 118 height 31
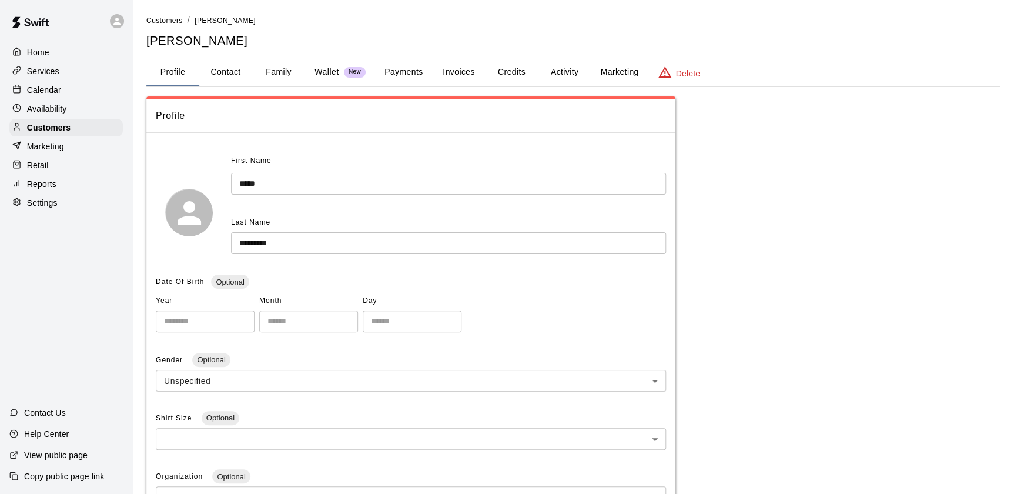
click at [393, 77] on button "Payments" at bounding box center [403, 72] width 57 height 28
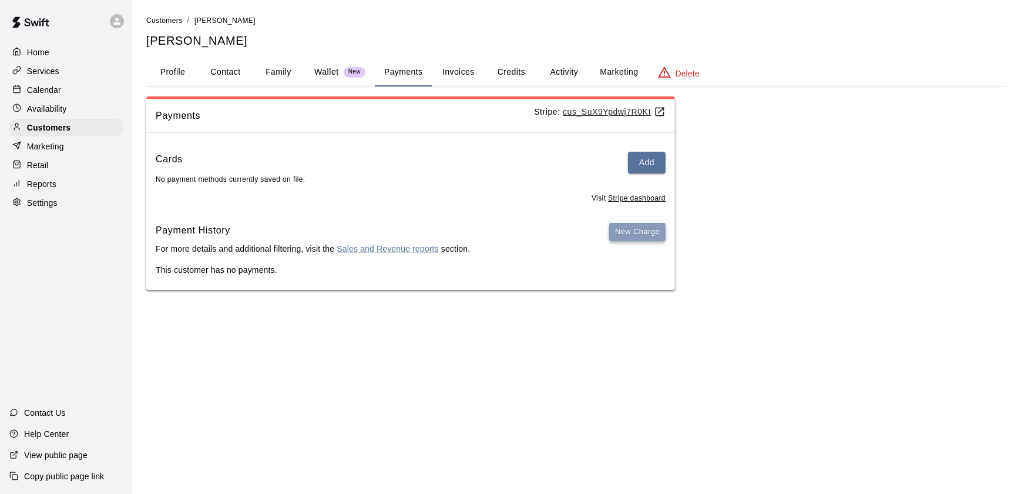
click at [619, 237] on button "New Charge" at bounding box center [637, 232] width 56 height 18
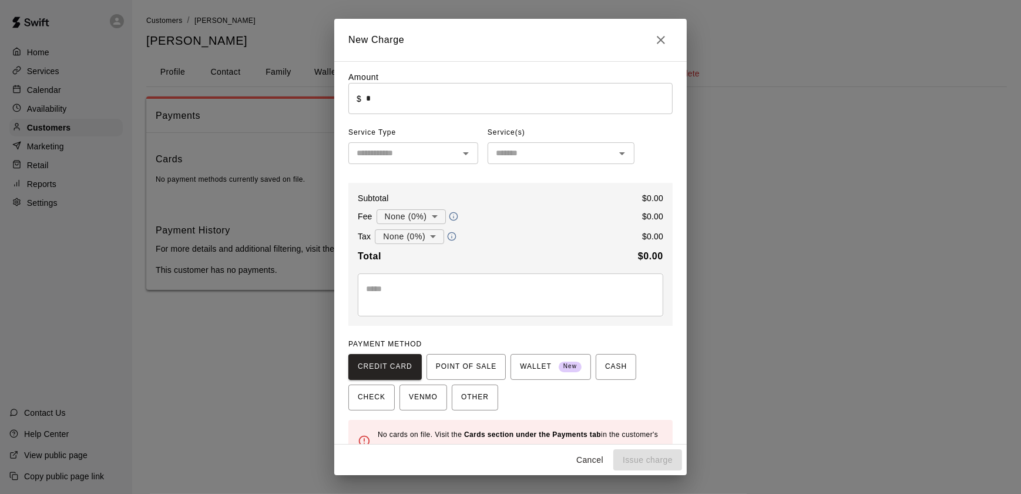
click at [384, 100] on input "*" at bounding box center [519, 98] width 307 height 31
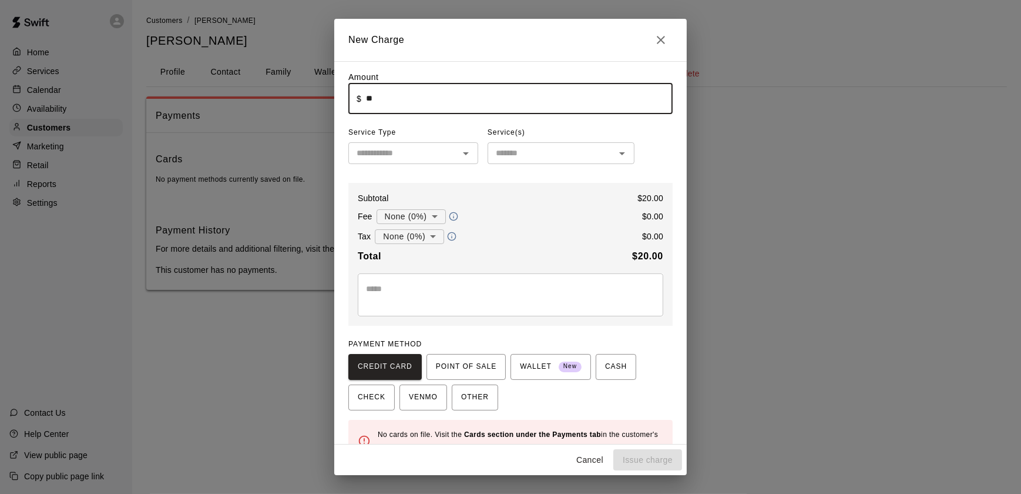
type input "*****"
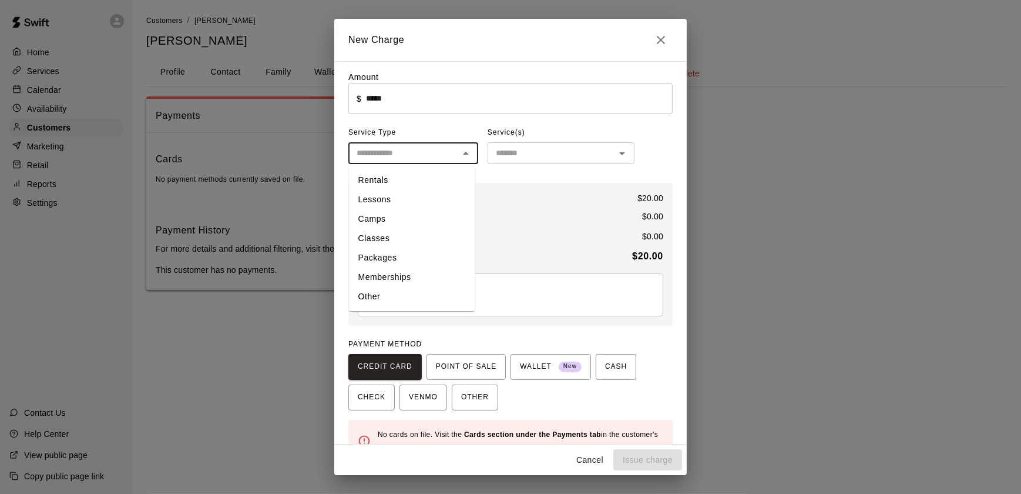
click at [409, 160] on input "text" at bounding box center [403, 153] width 103 height 15
click at [385, 298] on li "Other" at bounding box center [412, 296] width 126 height 19
type input "*****"
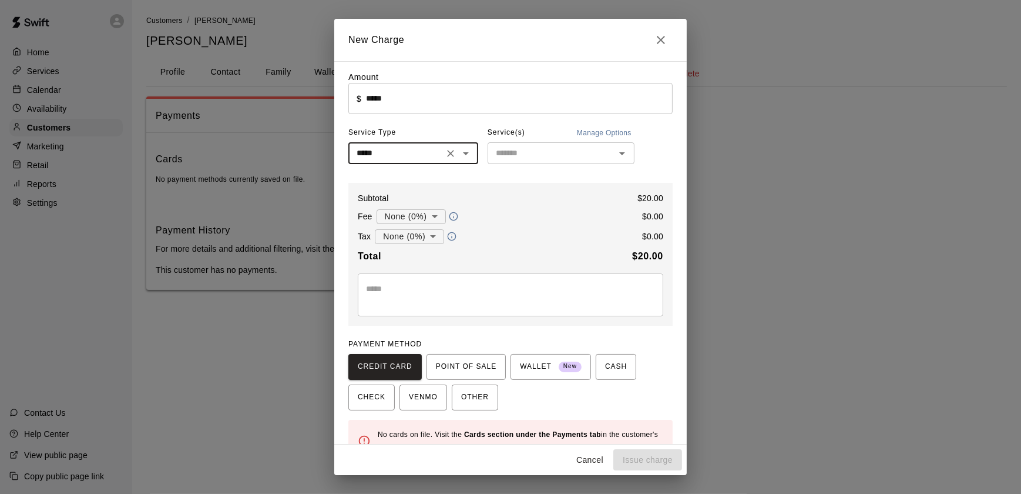
click at [501, 163] on div "​" at bounding box center [561, 153] width 147 height 22
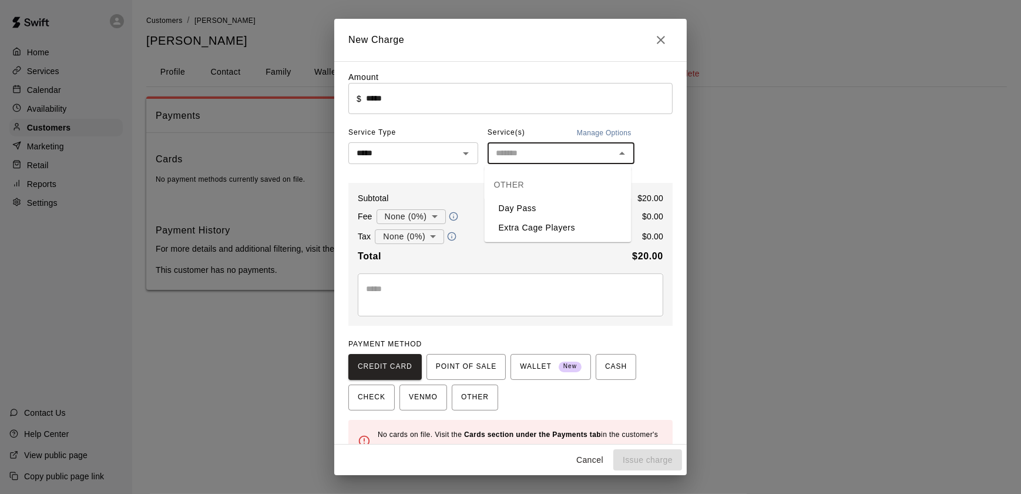
click at [513, 212] on li "Day Pass" at bounding box center [558, 208] width 147 height 19
type input "********"
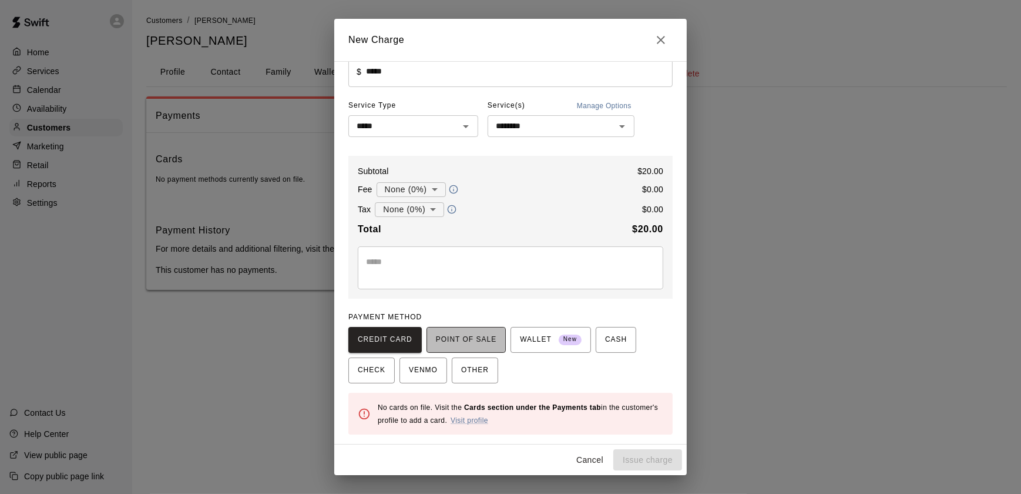
click at [470, 333] on span "POINT OF SALE" at bounding box center [466, 339] width 61 height 19
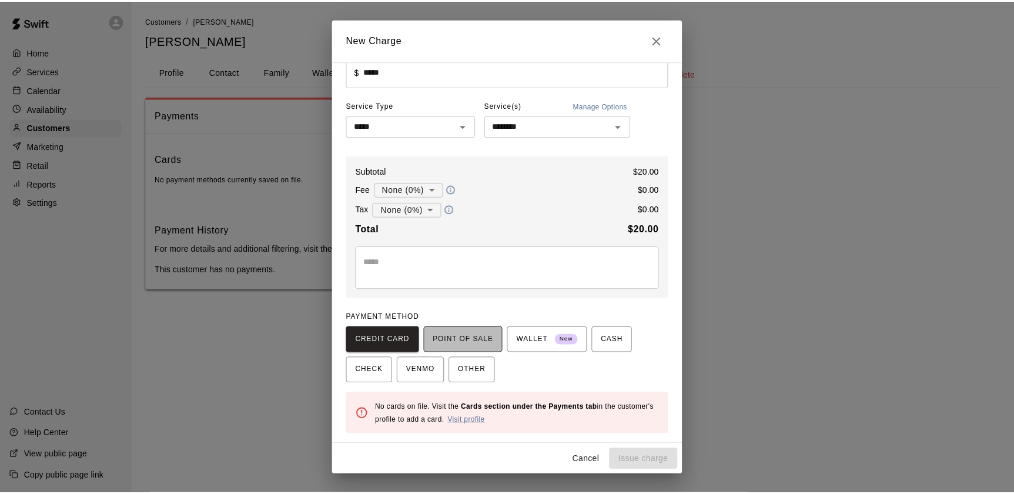
scroll to position [21, 0]
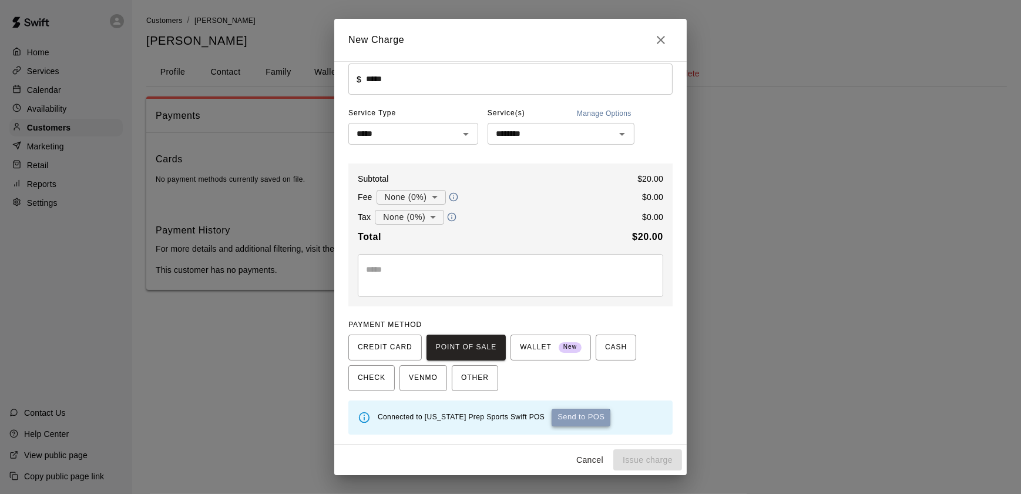
click at [554, 425] on button "Send to POS" at bounding box center [581, 417] width 59 height 18
type input "*"
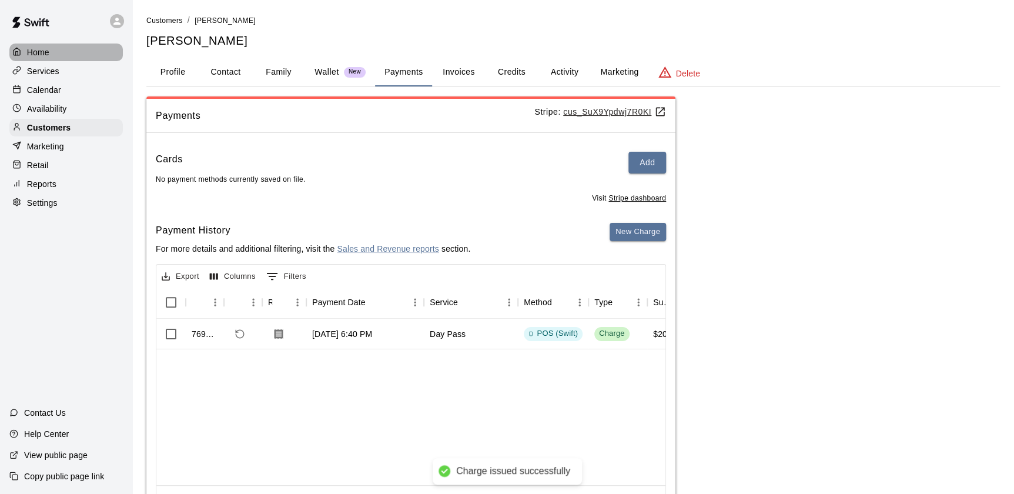
click at [58, 45] on div "Home" at bounding box center [65, 52] width 113 height 18
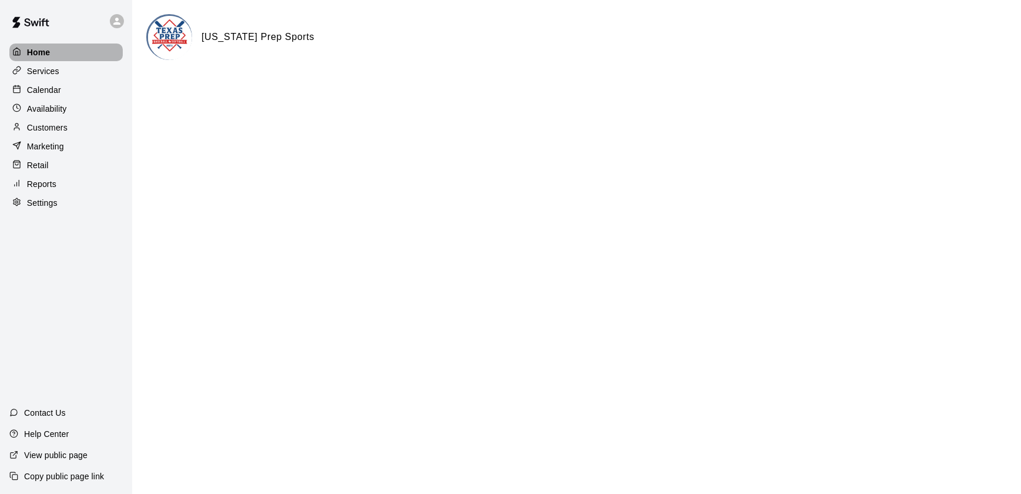
click at [58, 45] on div "Home" at bounding box center [65, 52] width 113 height 18
click at [72, 89] on div "Calendar" at bounding box center [65, 90] width 113 height 18
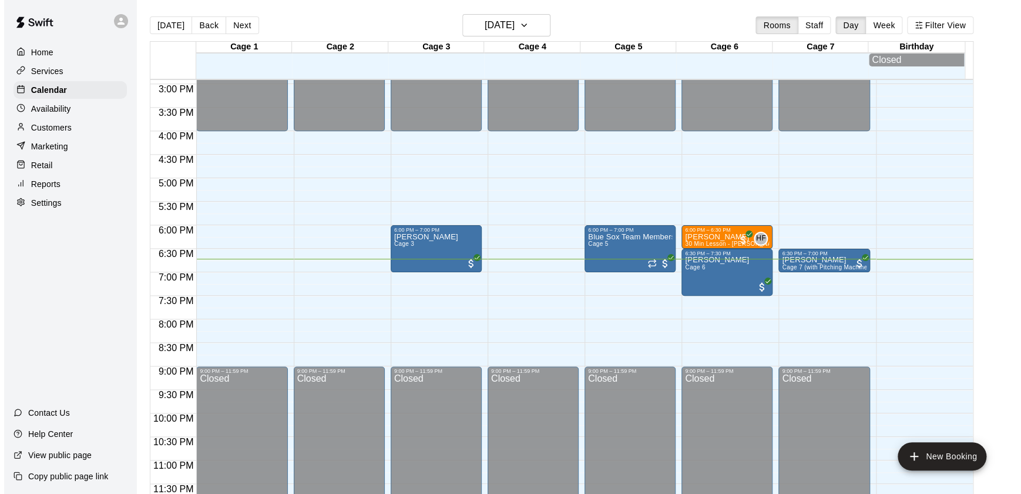
scroll to position [703, 0]
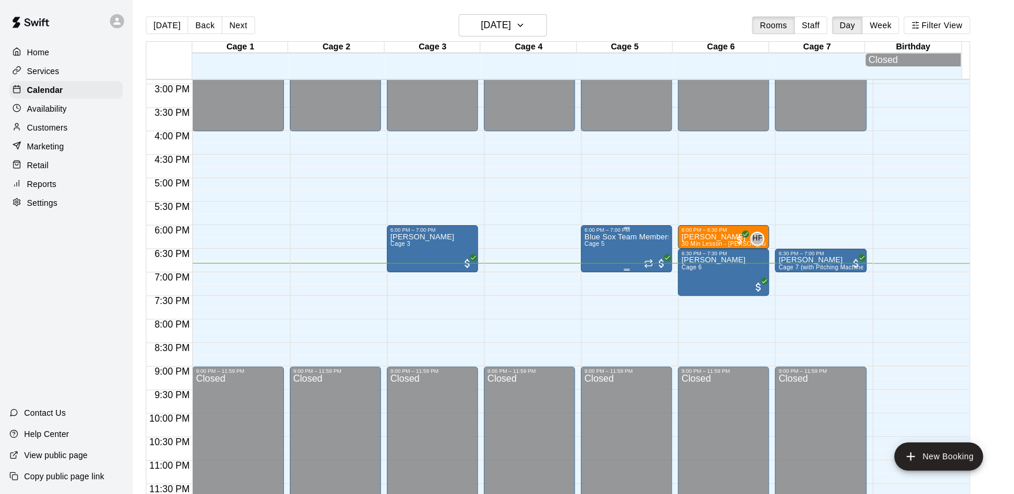
click at [629, 250] on div "Blue Sox Team Membership Cage 5" at bounding box center [626, 480] width 84 height 494
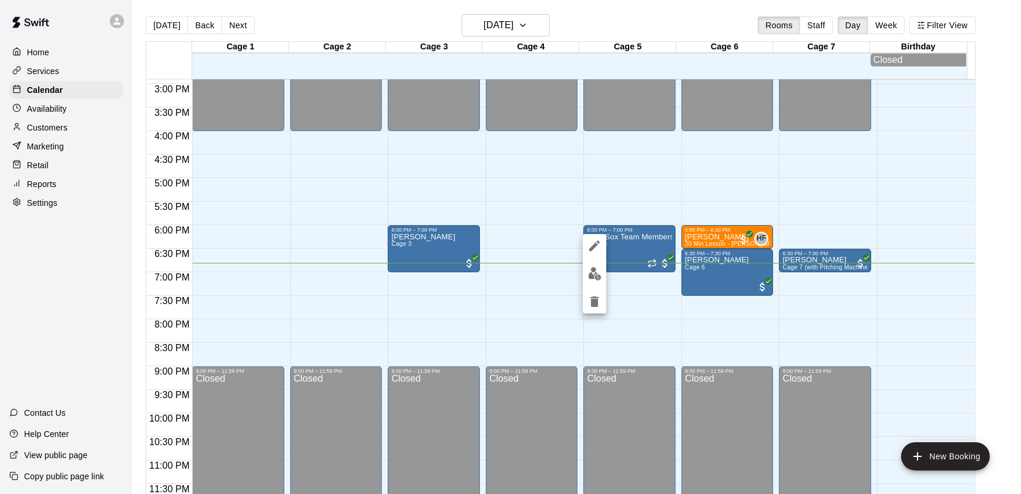
click at [518, 194] on div at bounding box center [510, 247] width 1021 height 494
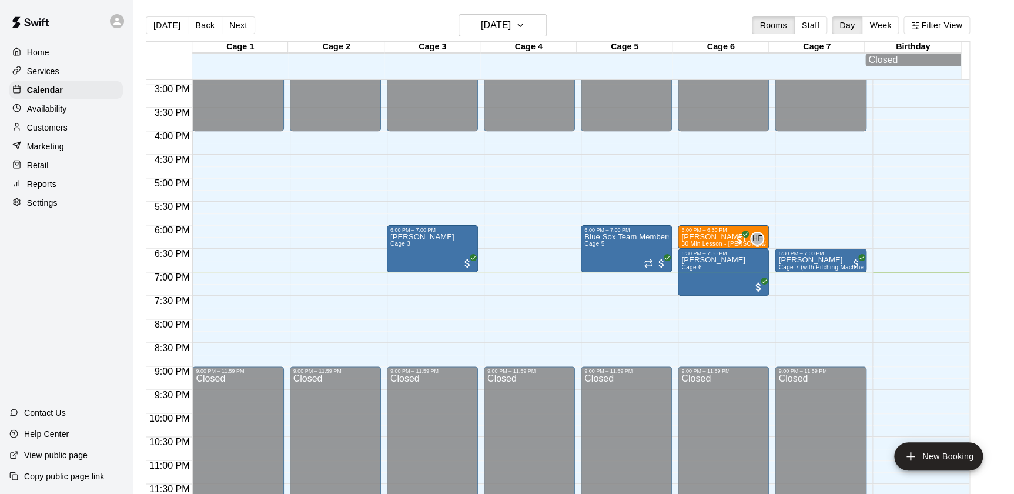
click at [89, 129] on div "Customers" at bounding box center [65, 128] width 113 height 18
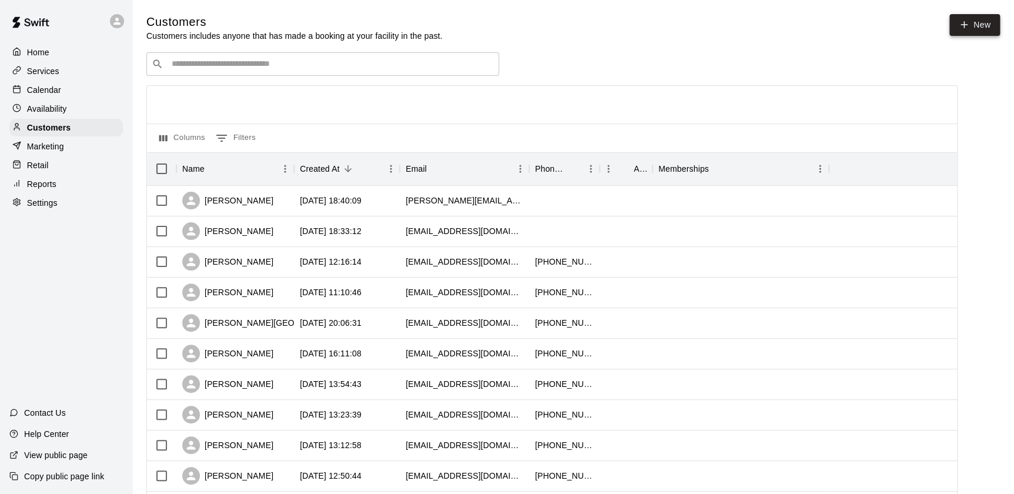
click at [978, 26] on link "New" at bounding box center [974, 25] width 51 height 22
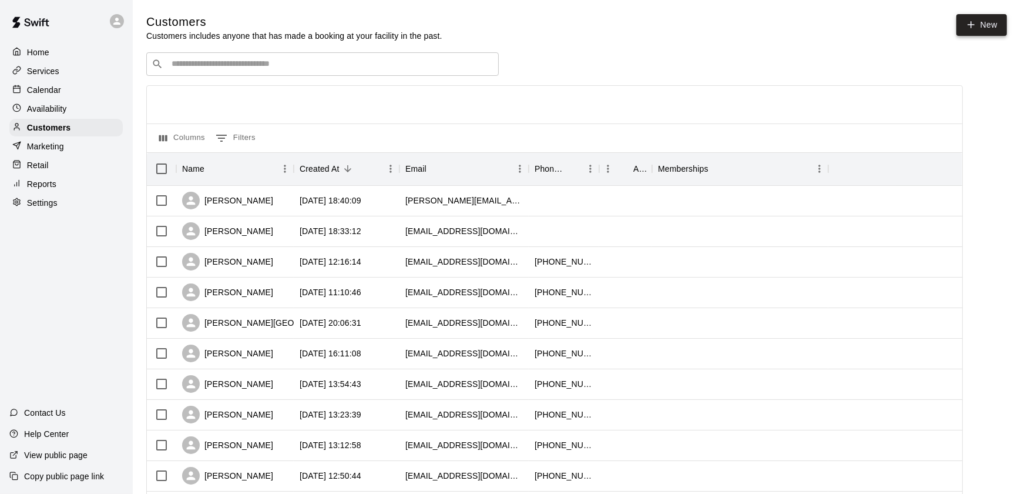
select select "**"
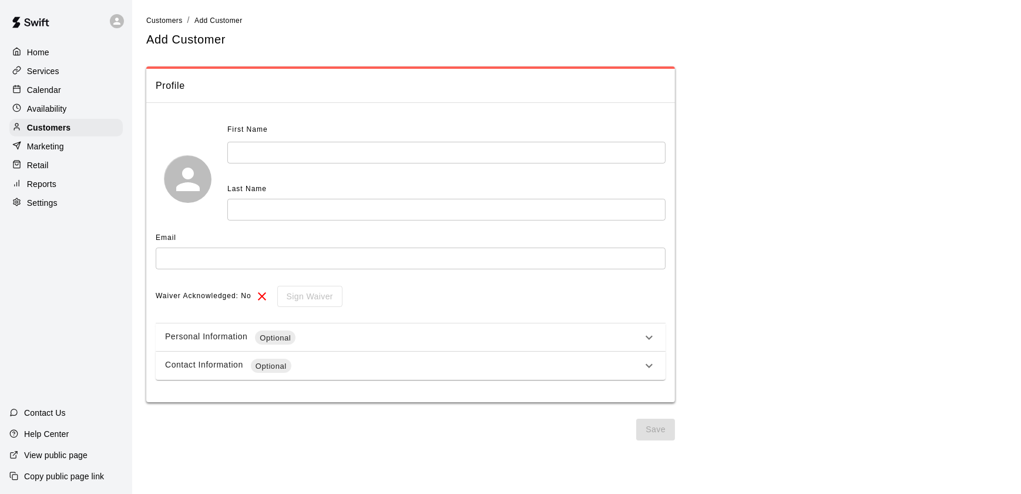
click at [444, 153] on input "text" at bounding box center [446, 153] width 438 height 22
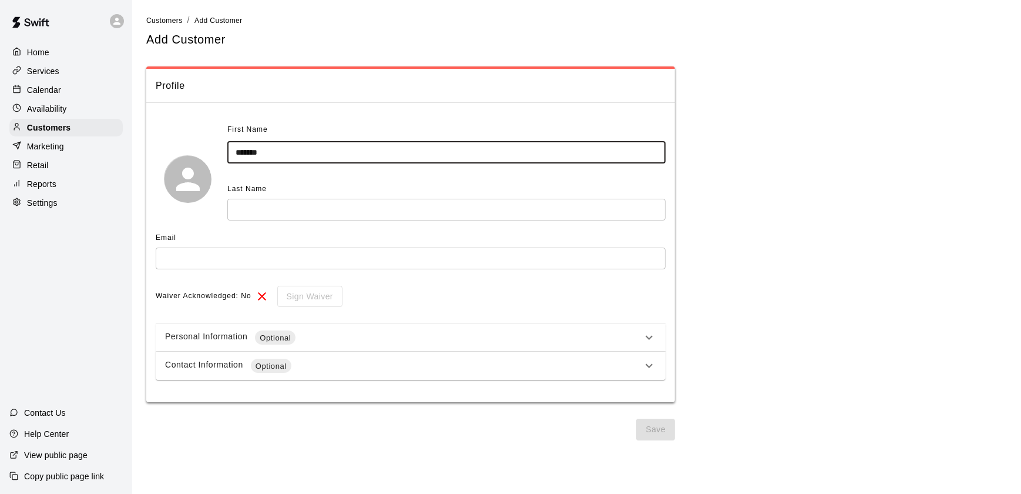
type input "*******"
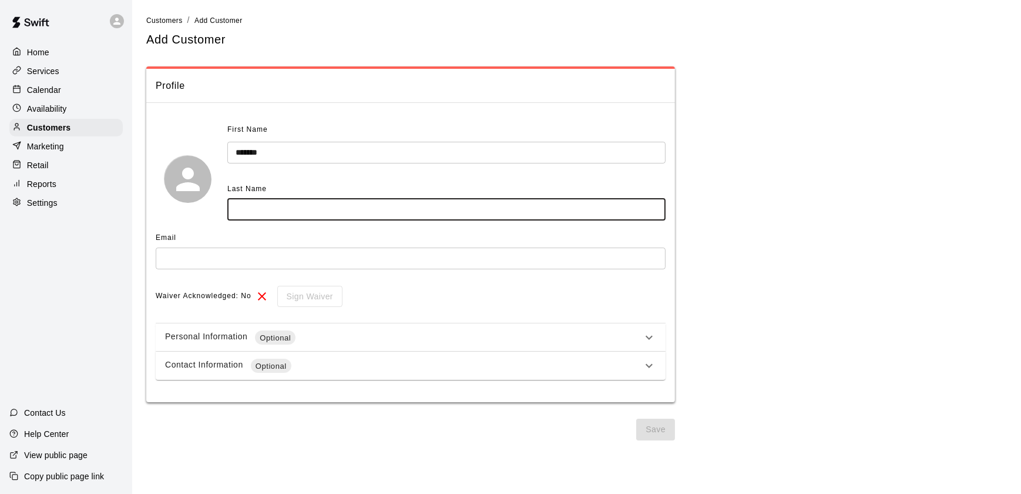
click at [428, 219] on input "text" at bounding box center [446, 210] width 438 height 22
type input "*****"
click at [424, 271] on div "Email ​" at bounding box center [411, 253] width 510 height 49
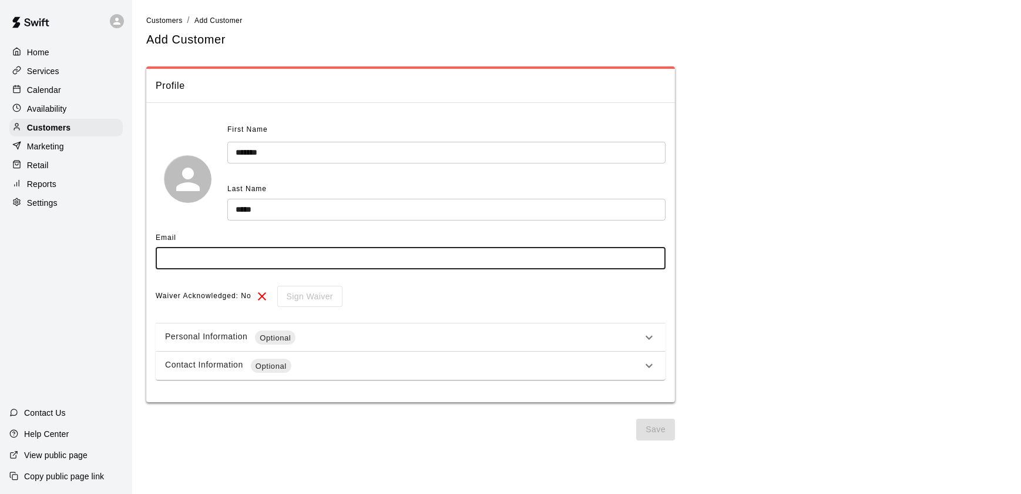
click at [402, 249] on input "text" at bounding box center [411, 258] width 510 height 22
type input "**********"
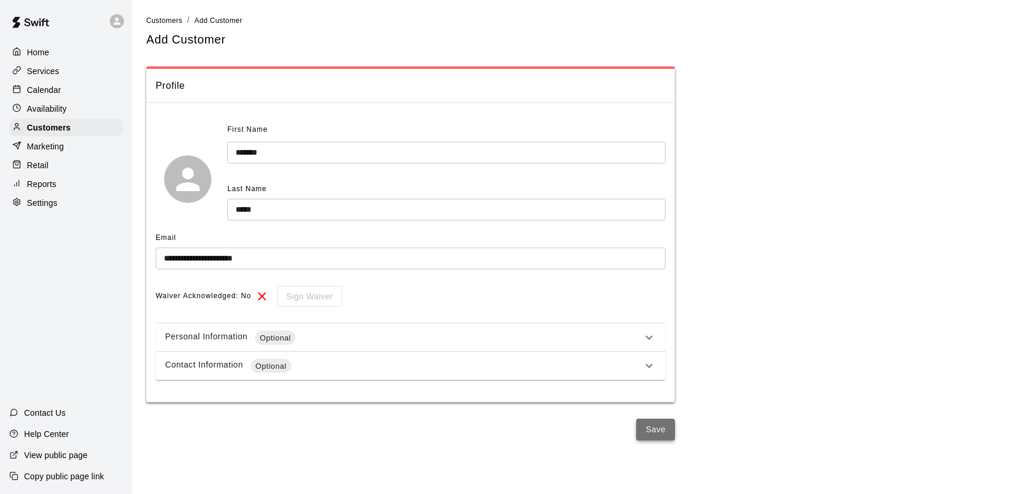
click at [658, 425] on button "Save" at bounding box center [655, 429] width 39 height 22
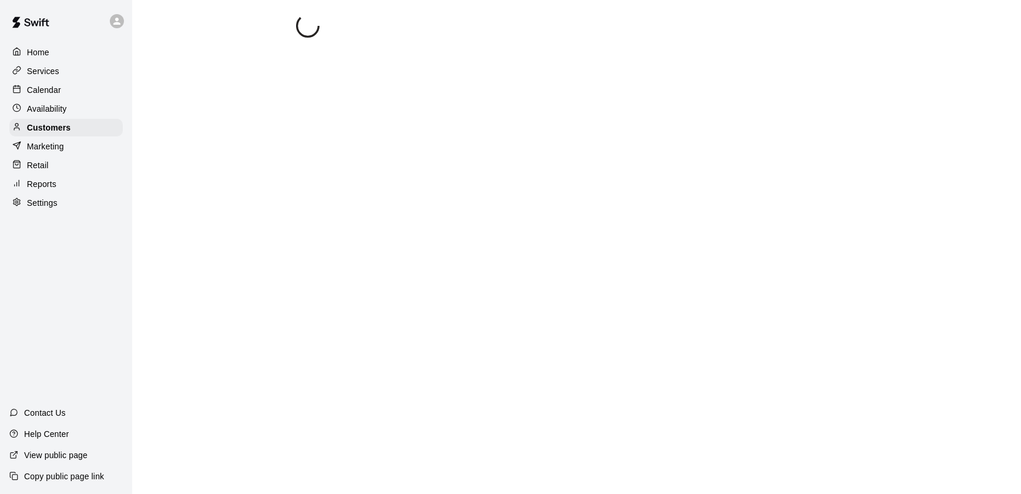
select select "**"
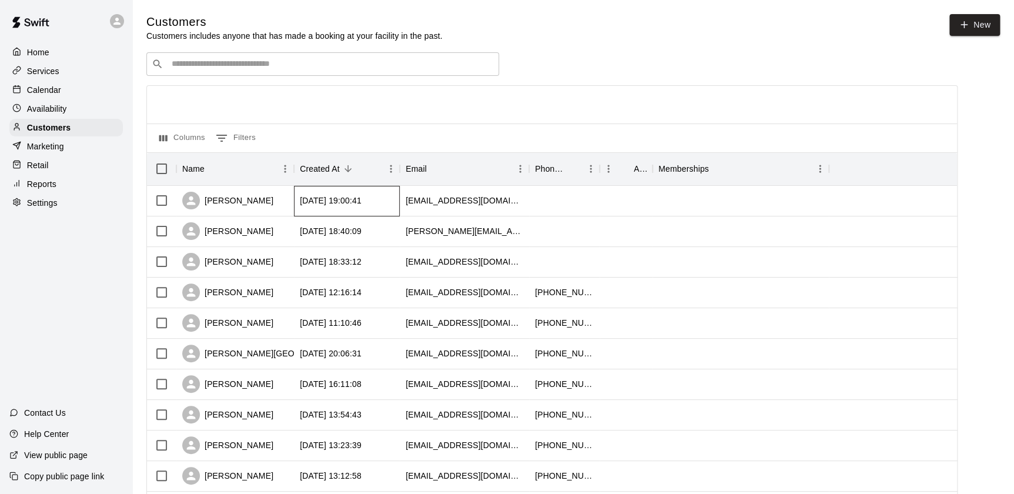
click at [358, 199] on div "2025-08-21 19:00:41" at bounding box center [331, 200] width 62 height 12
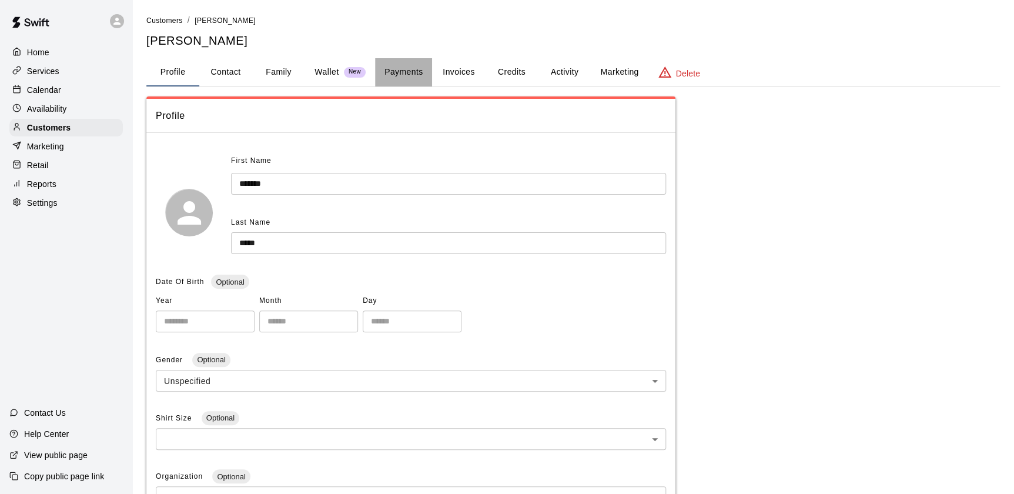
click at [408, 76] on button "Payments" at bounding box center [403, 72] width 57 height 28
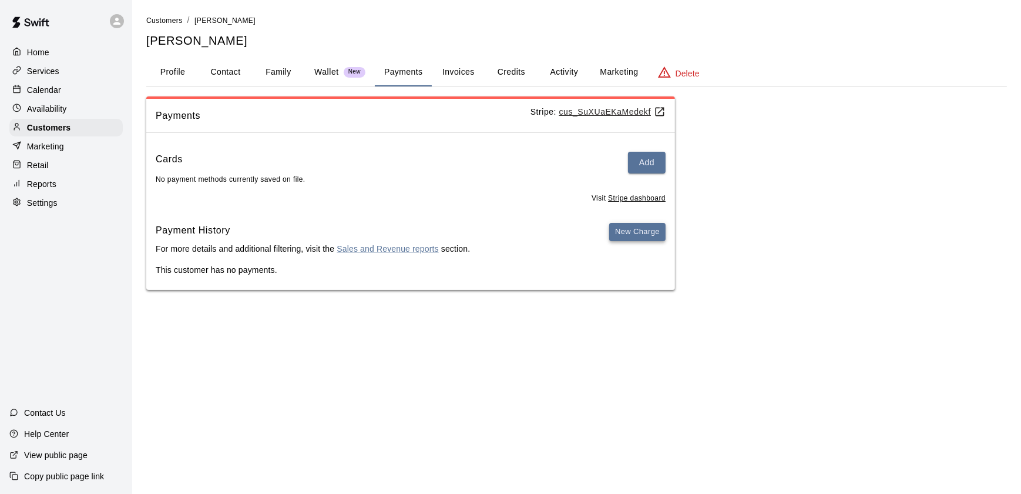
click at [646, 238] on button "New Charge" at bounding box center [637, 232] width 56 height 18
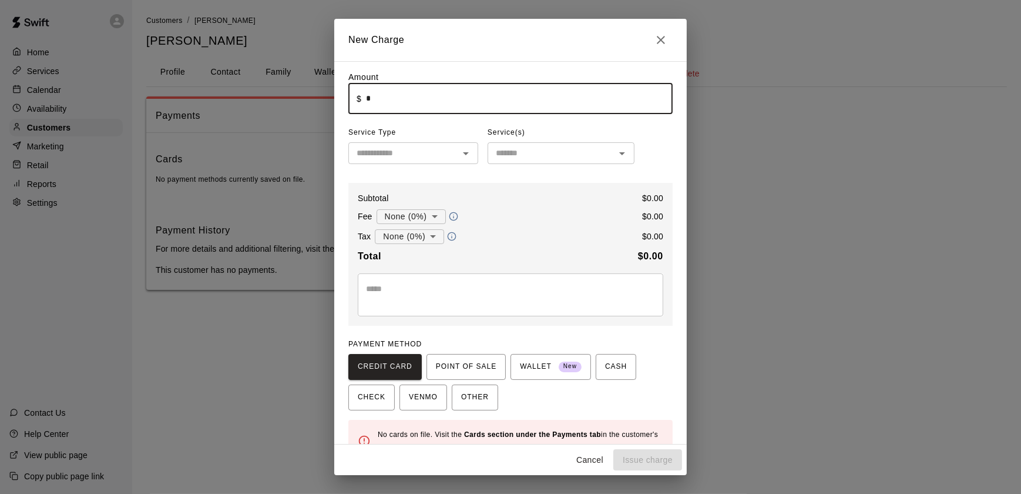
click at [426, 110] on input "*" at bounding box center [519, 98] width 307 height 31
click at [459, 149] on icon "Open" at bounding box center [466, 153] width 14 height 14
type input "*****"
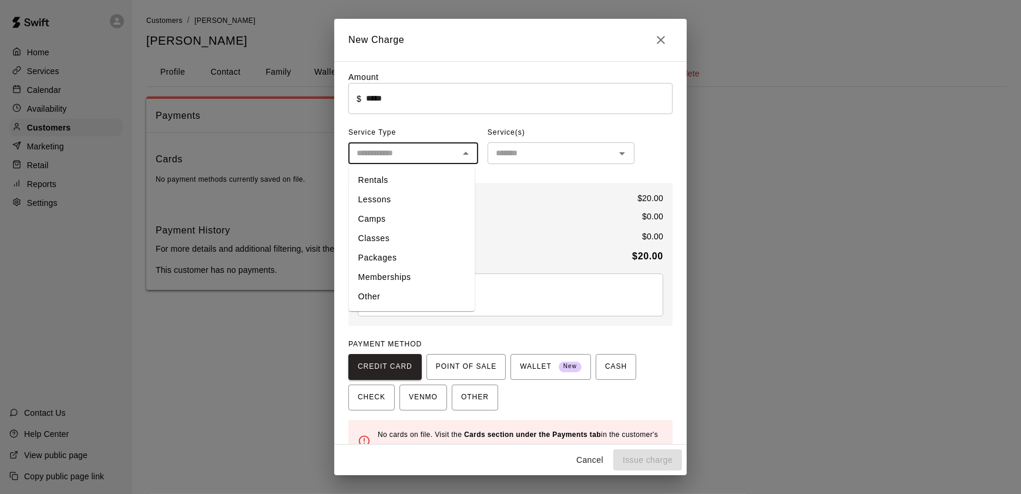
click at [435, 287] on li "Other" at bounding box center [412, 296] width 126 height 19
type input "*****"
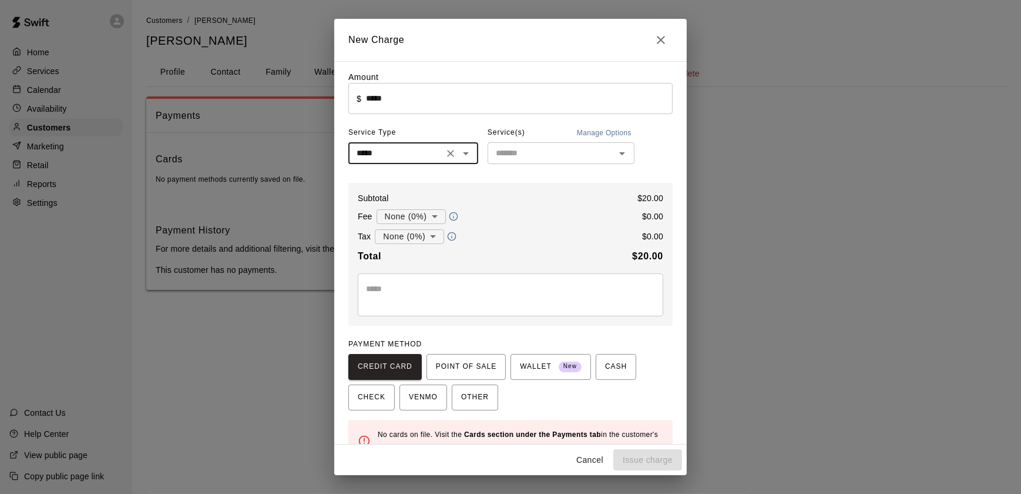
click at [600, 160] on input "text" at bounding box center [551, 153] width 120 height 15
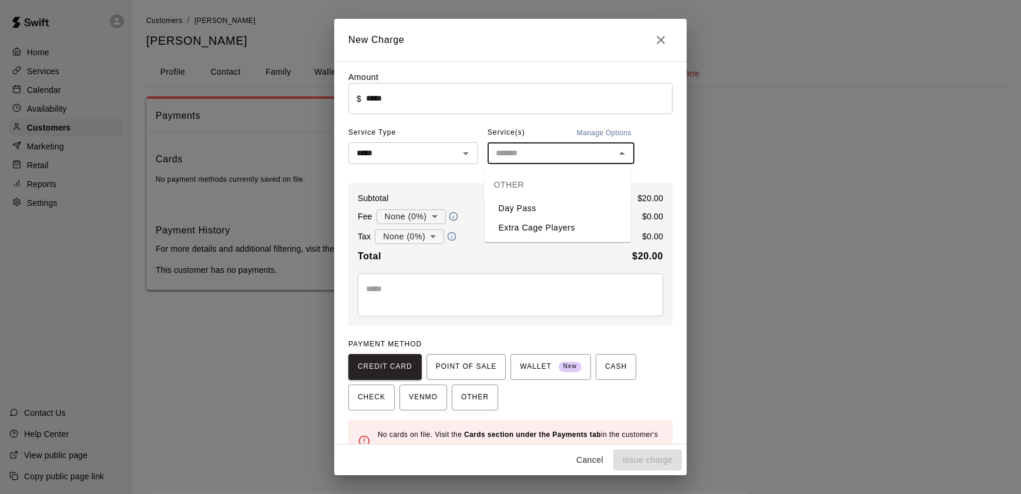
click at [566, 205] on li "Day Pass" at bounding box center [558, 208] width 147 height 19
type input "********"
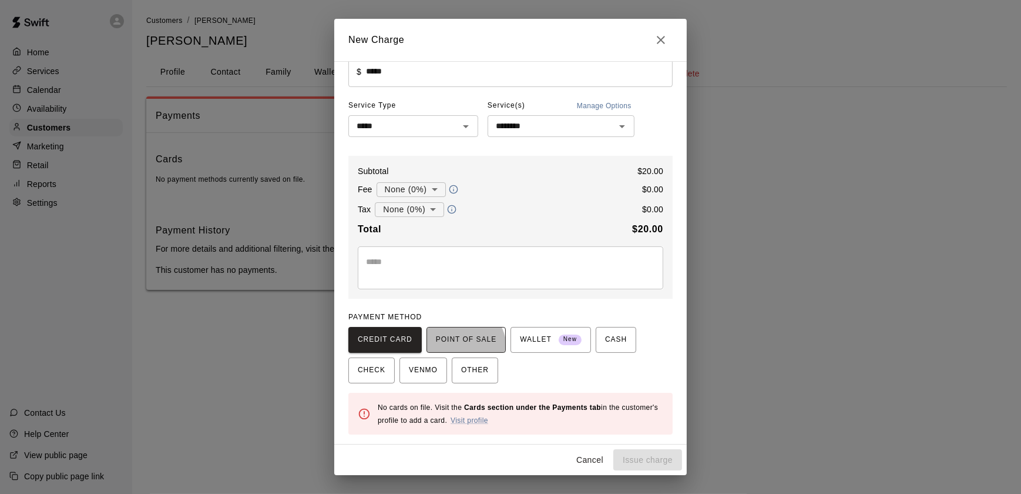
click at [454, 349] on span "POINT OF SALE" at bounding box center [466, 339] width 61 height 19
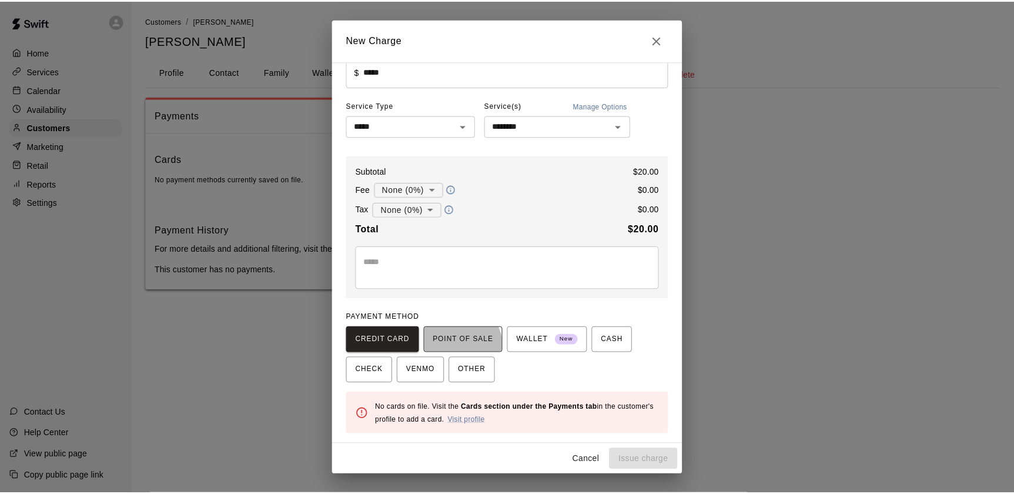
scroll to position [21, 0]
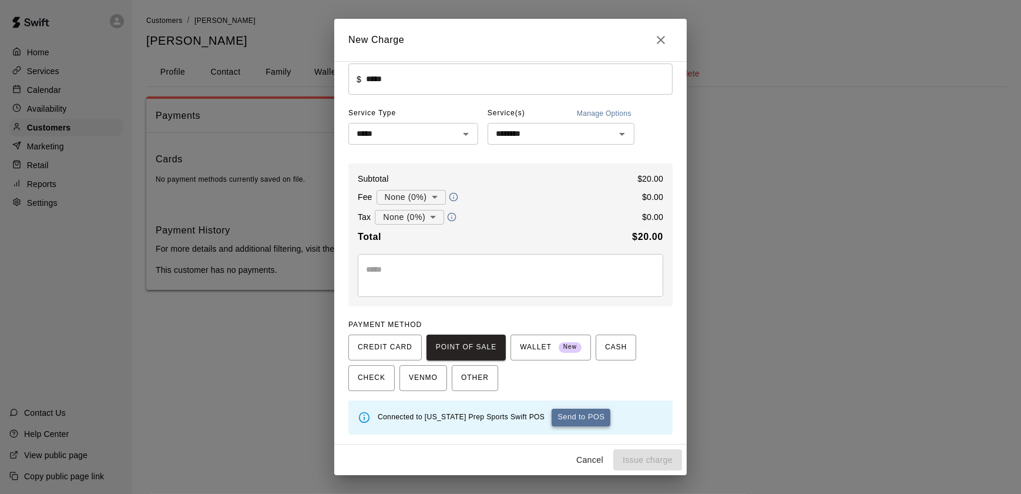
click at [563, 417] on button "Send to POS" at bounding box center [581, 417] width 59 height 18
click at [563, 417] on div "Waiting for payment... Send to POS" at bounding box center [521, 417] width 286 height 18
type input "*"
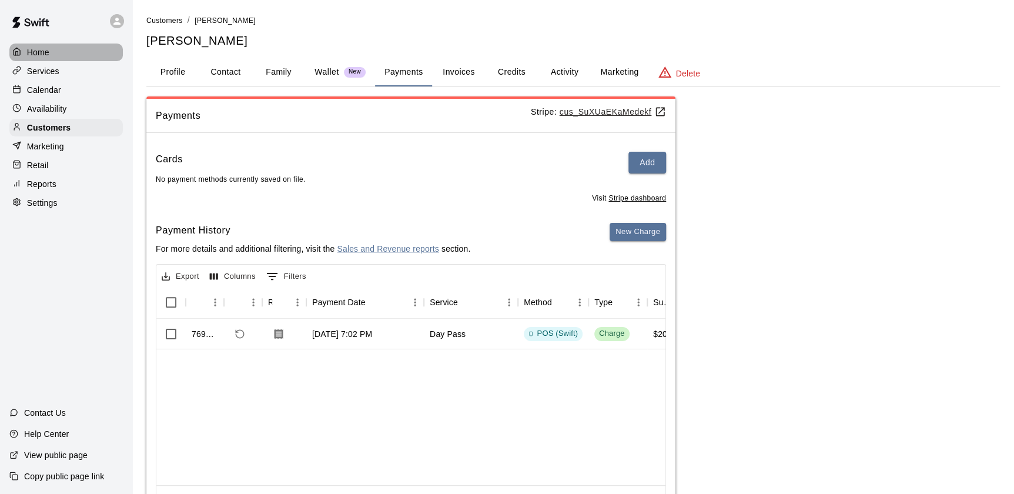
click at [63, 53] on div "Home" at bounding box center [65, 52] width 113 height 18
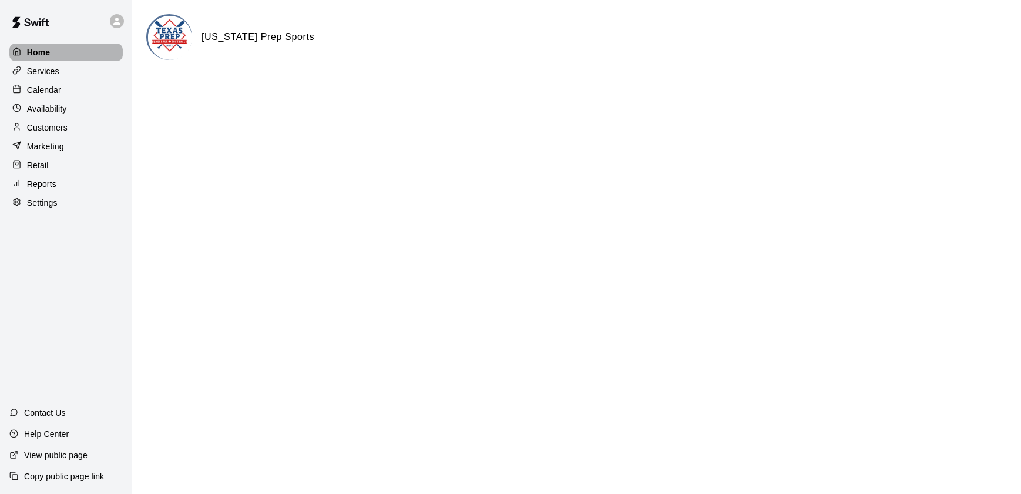
click at [63, 53] on div "Home" at bounding box center [65, 52] width 113 height 18
click at [40, 94] on p "Calendar" at bounding box center [44, 90] width 34 height 12
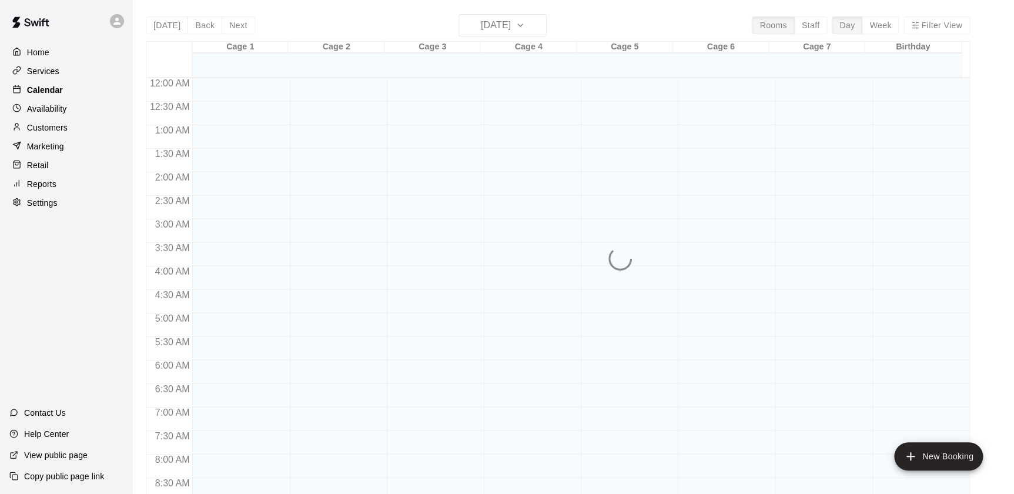
scroll to position [663, 0]
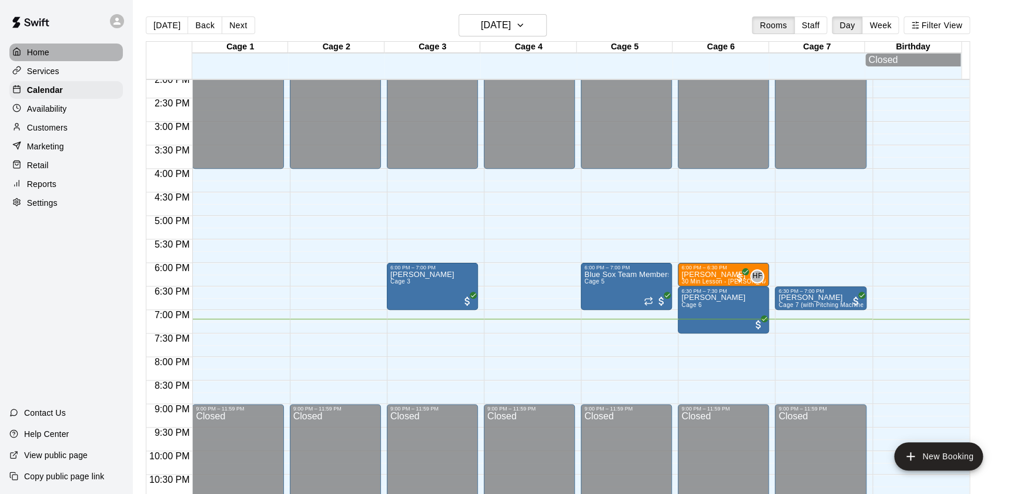
click at [69, 47] on div "Home" at bounding box center [65, 52] width 113 height 18
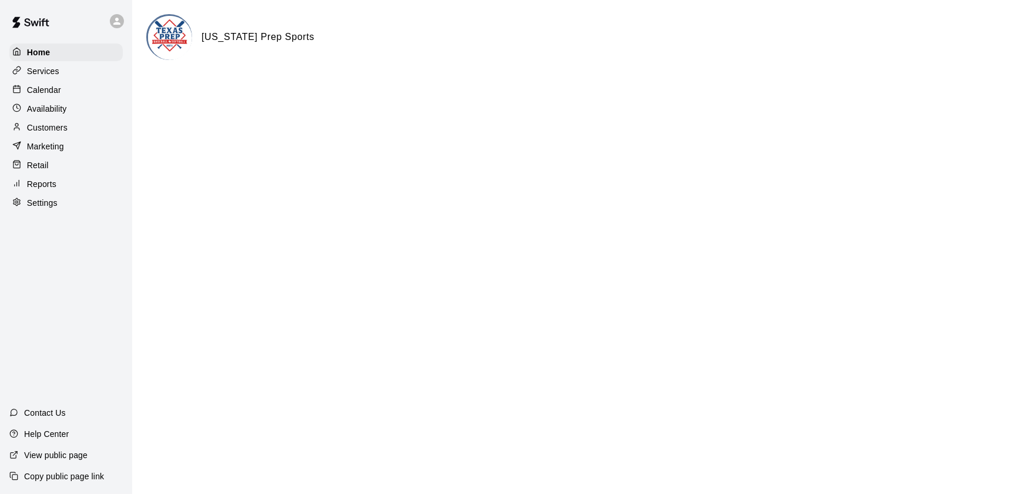
click at [86, 73] on div "Services" at bounding box center [65, 71] width 113 height 18
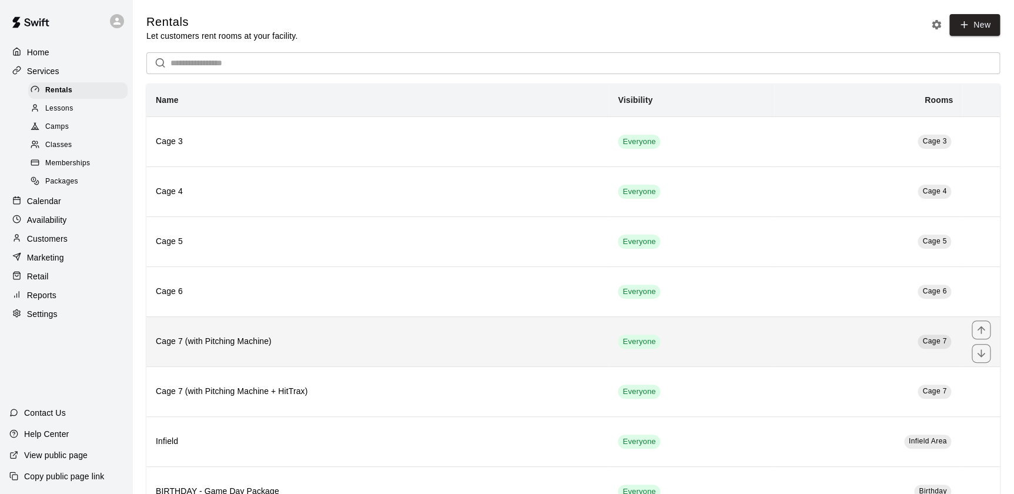
scroll to position [145, 0]
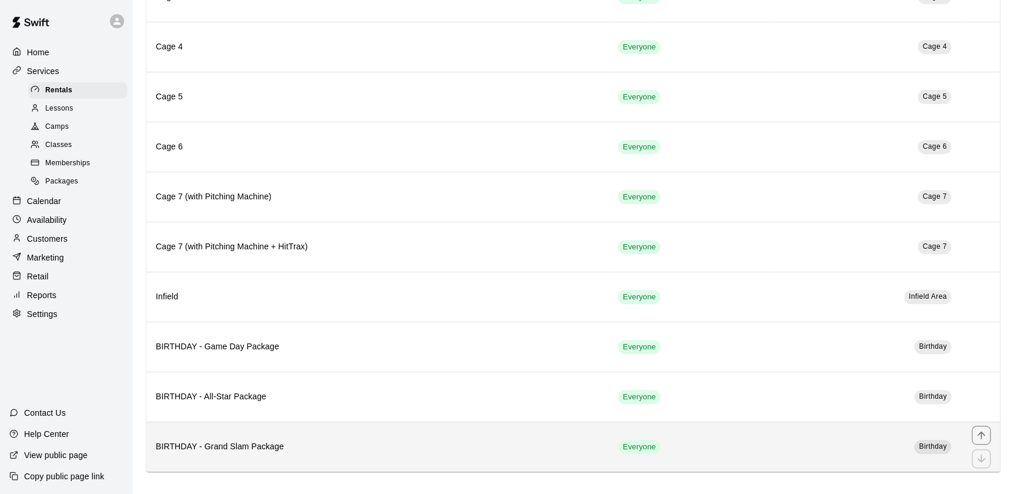
click at [385, 438] on th "BIRTHDAY - Grand Slam Package" at bounding box center [377, 446] width 462 height 50
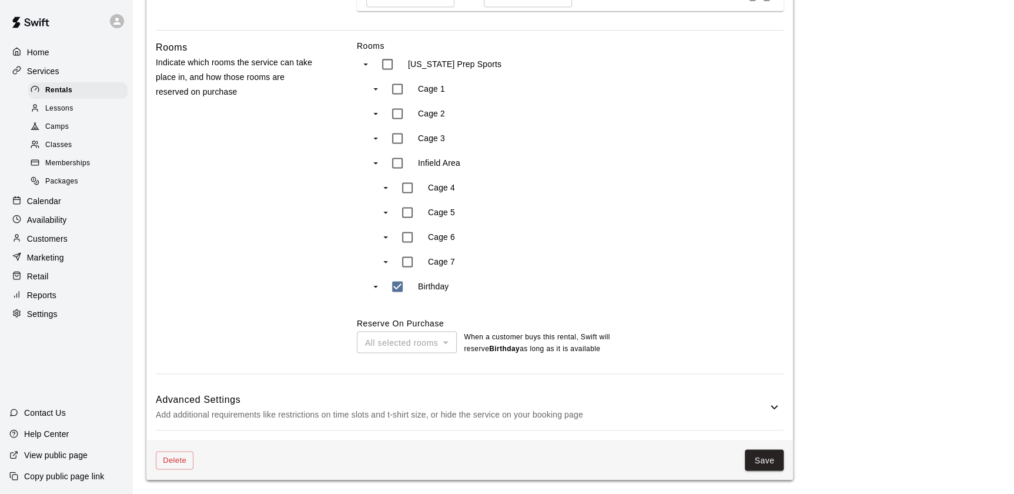
scroll to position [788, 0]
click at [752, 461] on button "Save" at bounding box center [763, 460] width 39 height 22
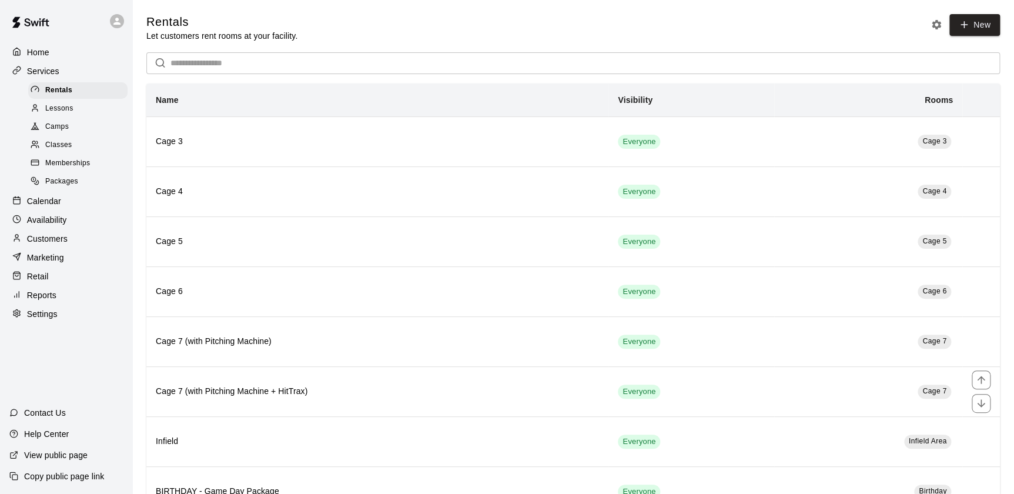
click at [708, 412] on td "Everyone" at bounding box center [691, 391] width 166 height 50
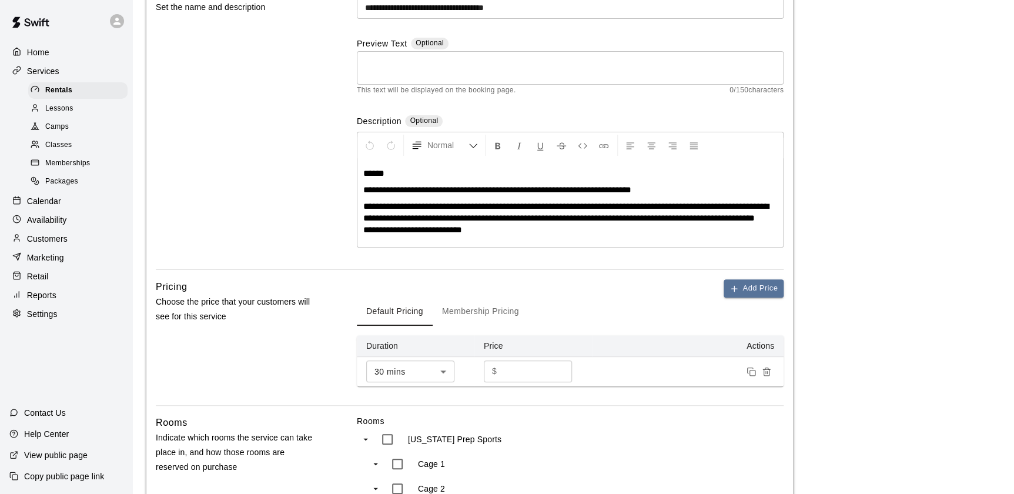
scroll to position [506, 0]
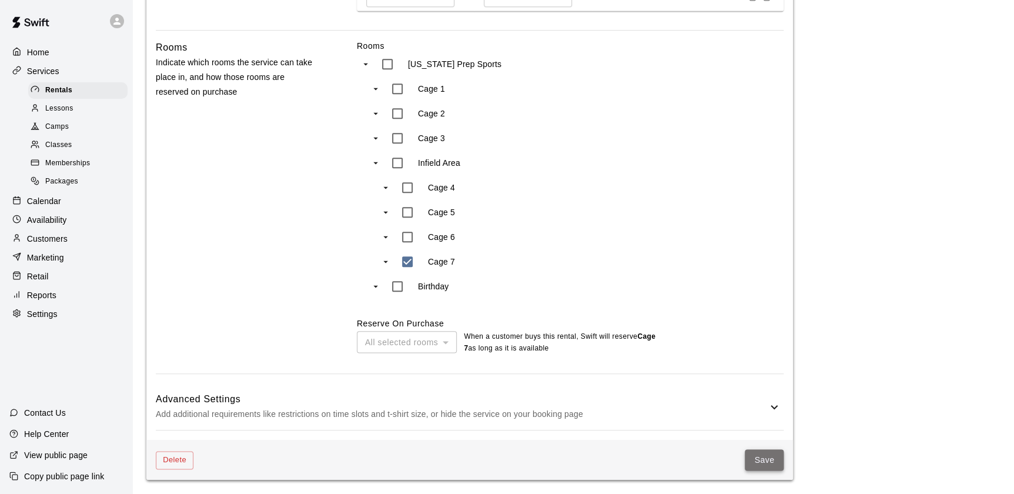
click at [762, 461] on button "Save" at bounding box center [763, 460] width 39 height 22
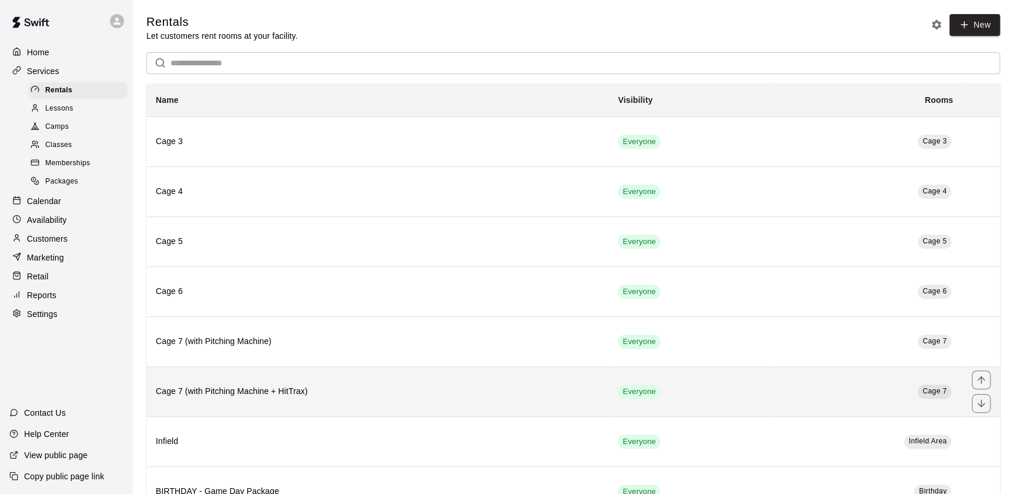
scroll to position [145, 0]
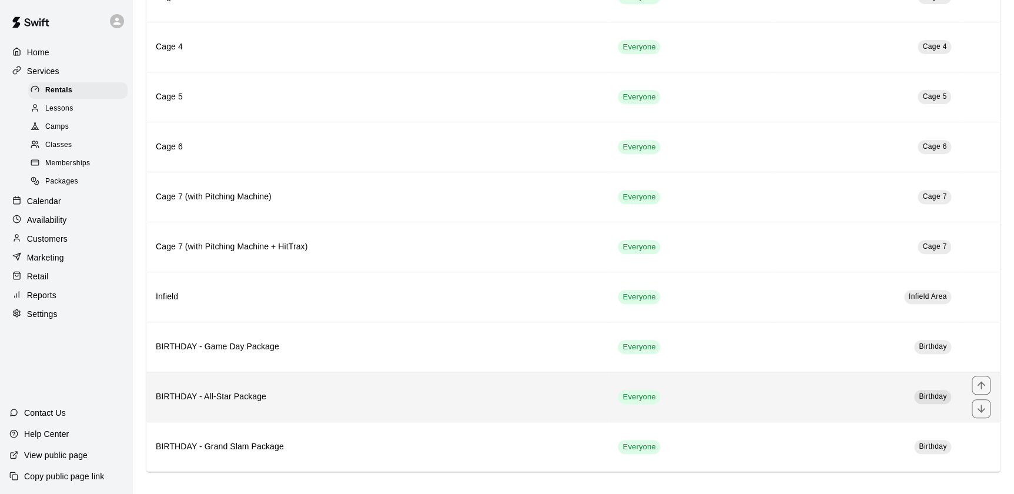
click at [517, 390] on h6 "BIRTHDAY - All-Star Package" at bounding box center [377, 396] width 443 height 13
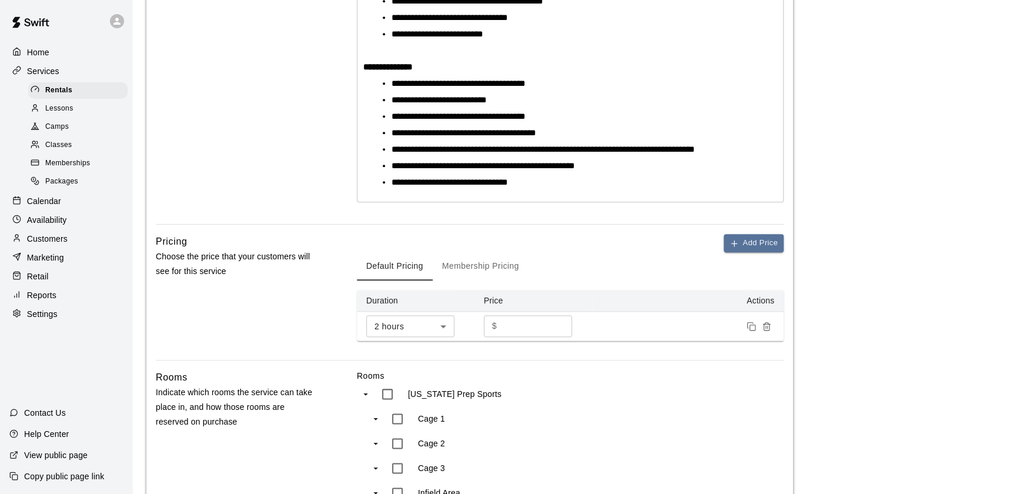
scroll to position [788, 0]
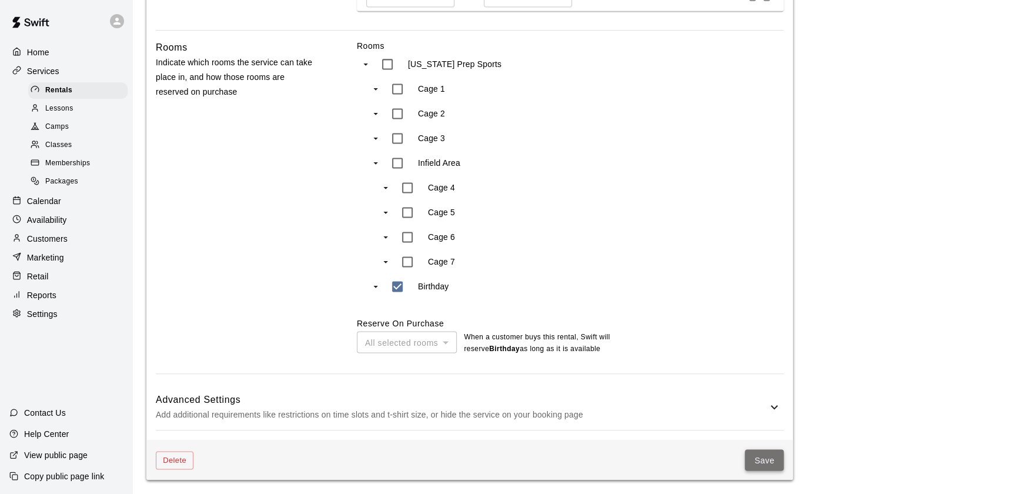
click at [779, 456] on button "Save" at bounding box center [763, 460] width 39 height 22
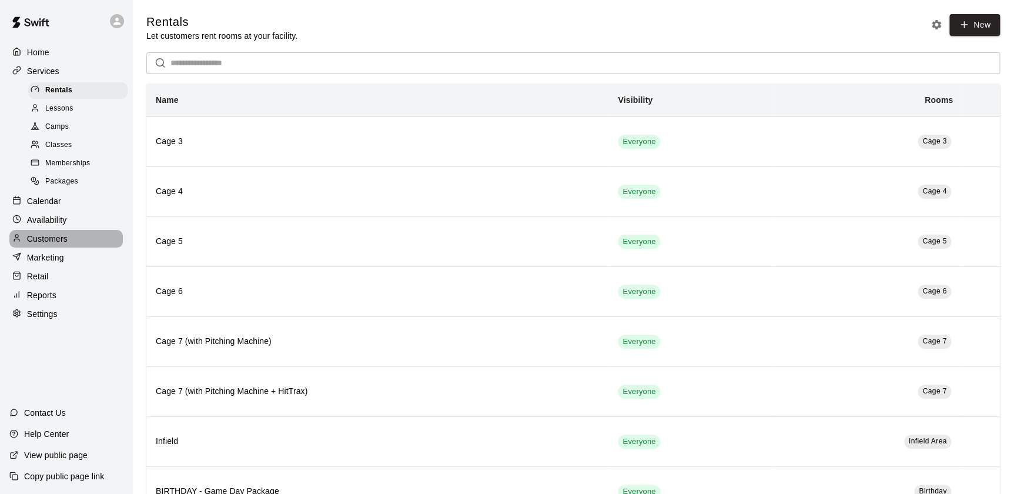
click at [75, 247] on div "Customers" at bounding box center [65, 239] width 113 height 18
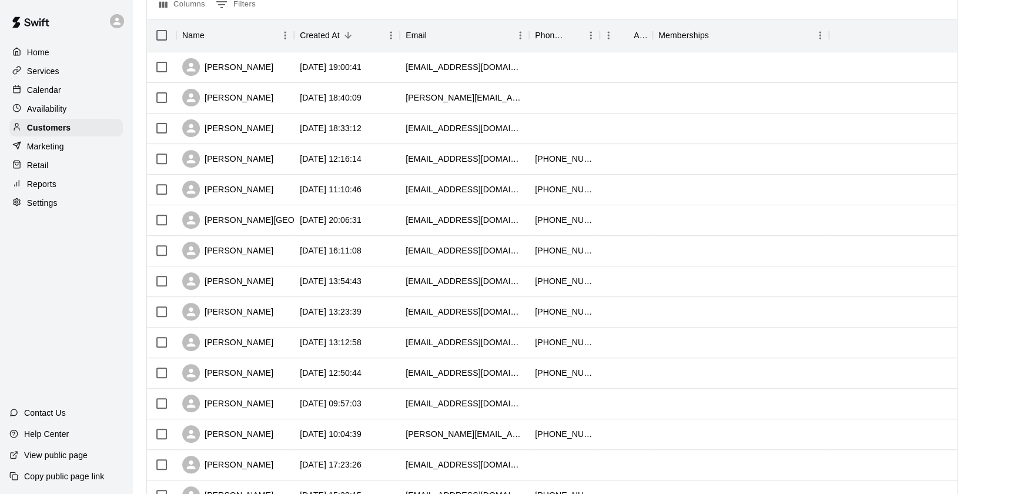
scroll to position [134, 0]
click at [96, 96] on div "Calendar" at bounding box center [65, 90] width 113 height 18
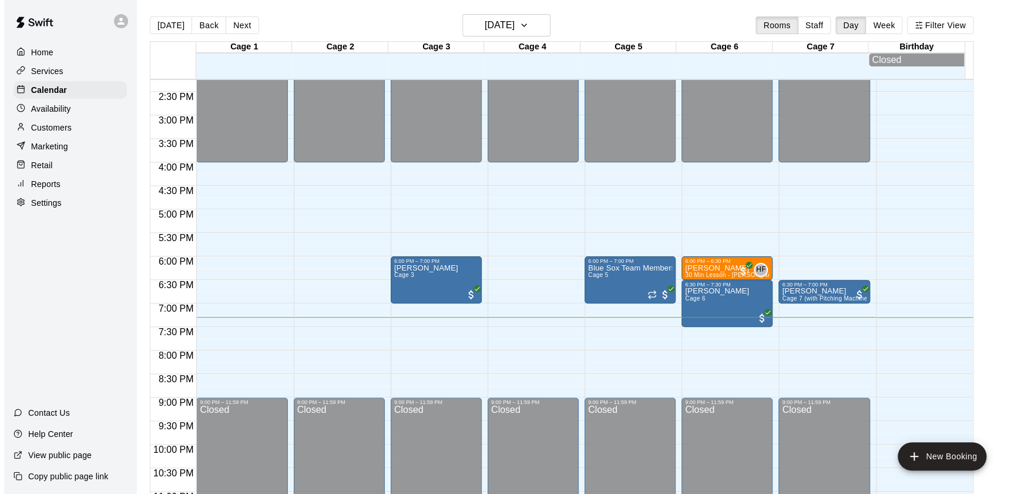
scroll to position [670, 0]
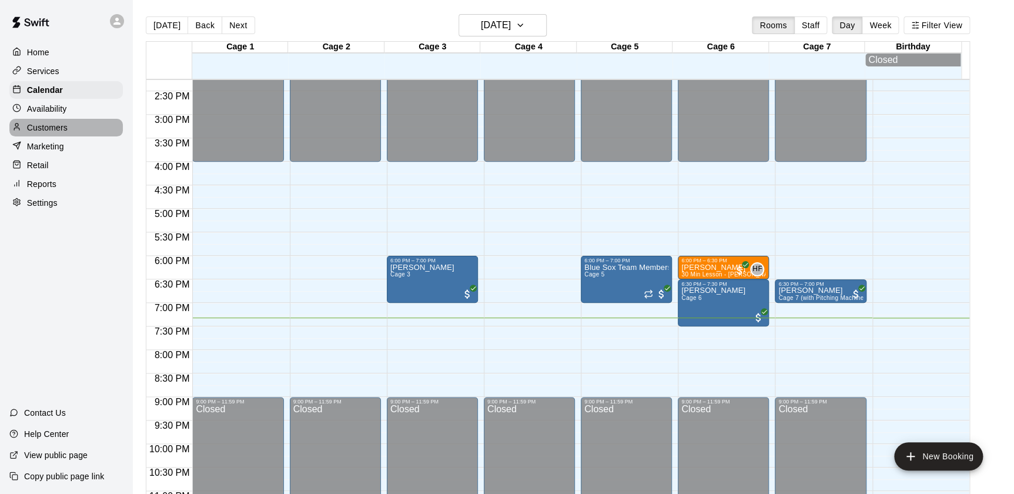
click at [65, 125] on p "Customers" at bounding box center [47, 128] width 41 height 12
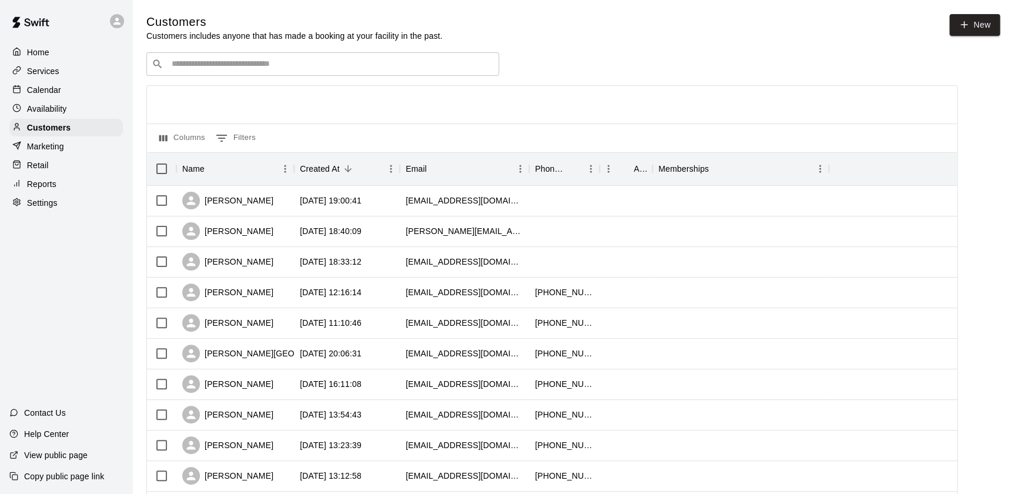
click at [82, 172] on div "Retail" at bounding box center [65, 165] width 113 height 18
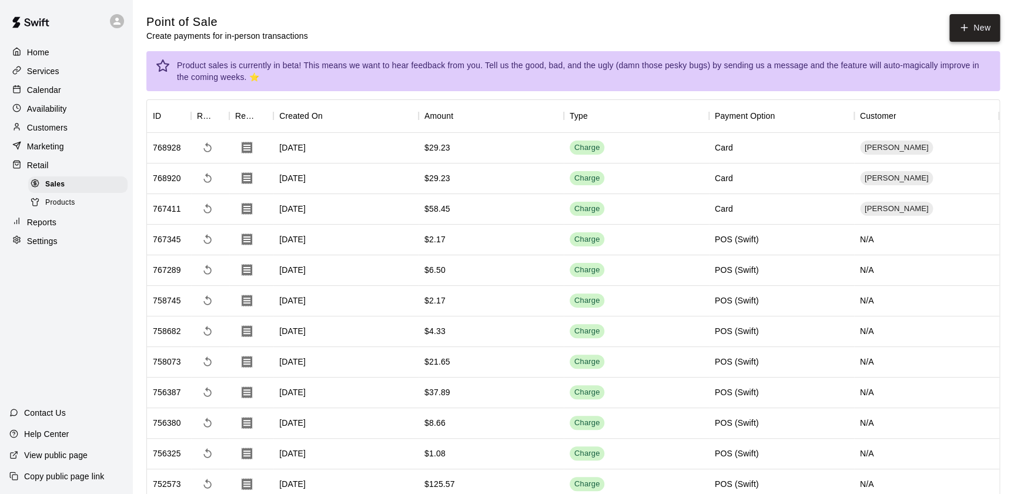
click at [968, 17] on button "New" at bounding box center [974, 28] width 51 height 28
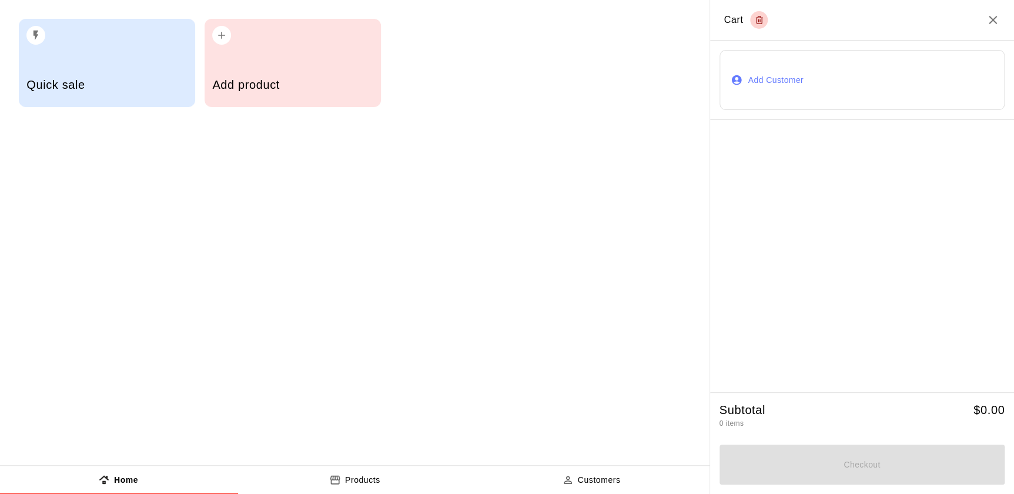
click at [277, 67] on div "Add product" at bounding box center [292, 86] width 160 height 42
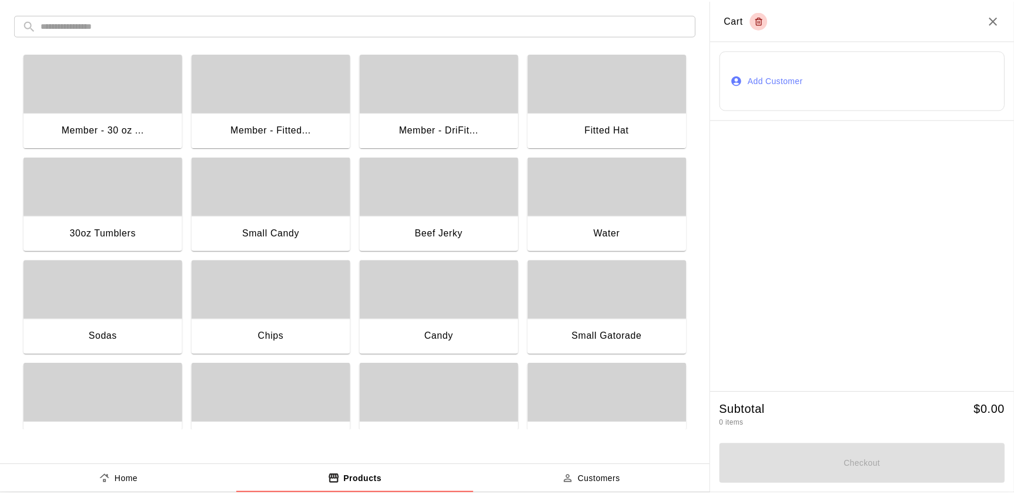
scroll to position [140, 0]
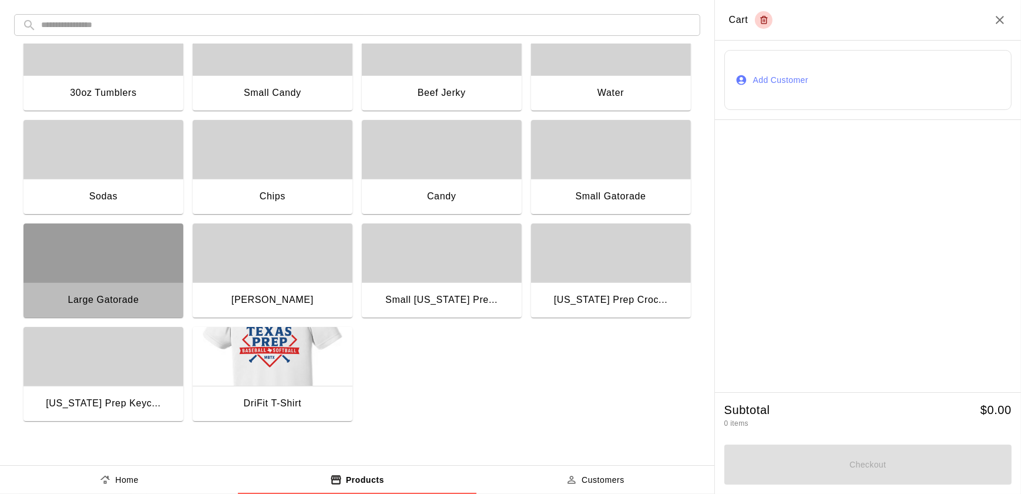
click at [105, 269] on div "button" at bounding box center [104, 252] width 160 height 59
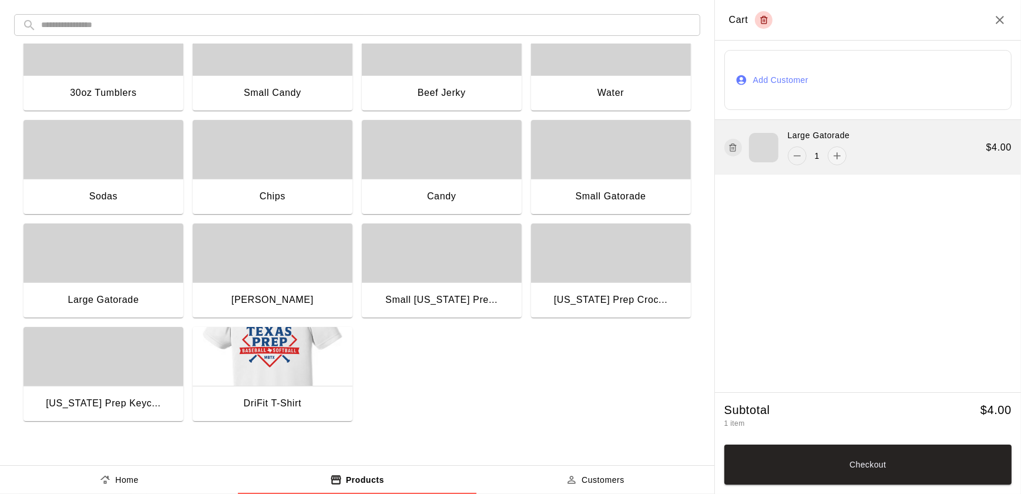
click at [793, 155] on icon "remove" at bounding box center [797, 156] width 12 height 12
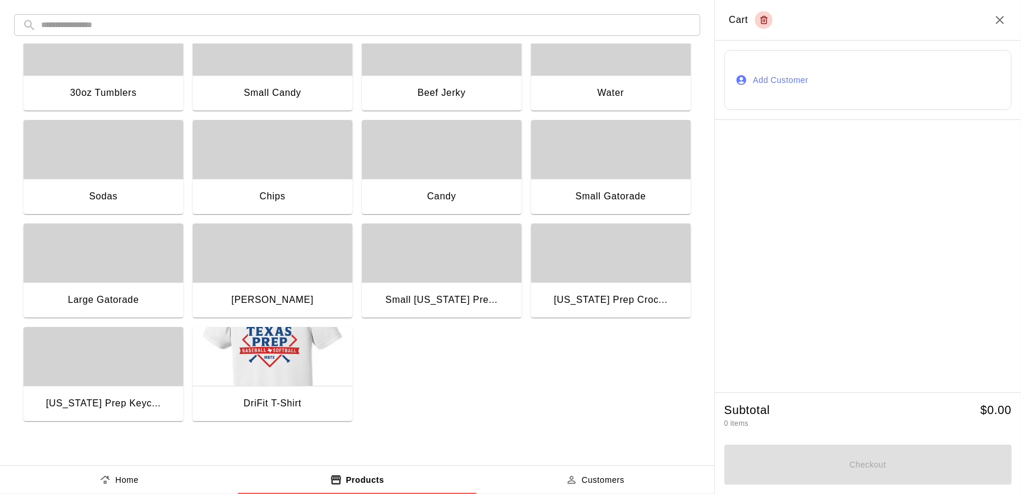
click at [617, 176] on div "button" at bounding box center [611, 149] width 160 height 59
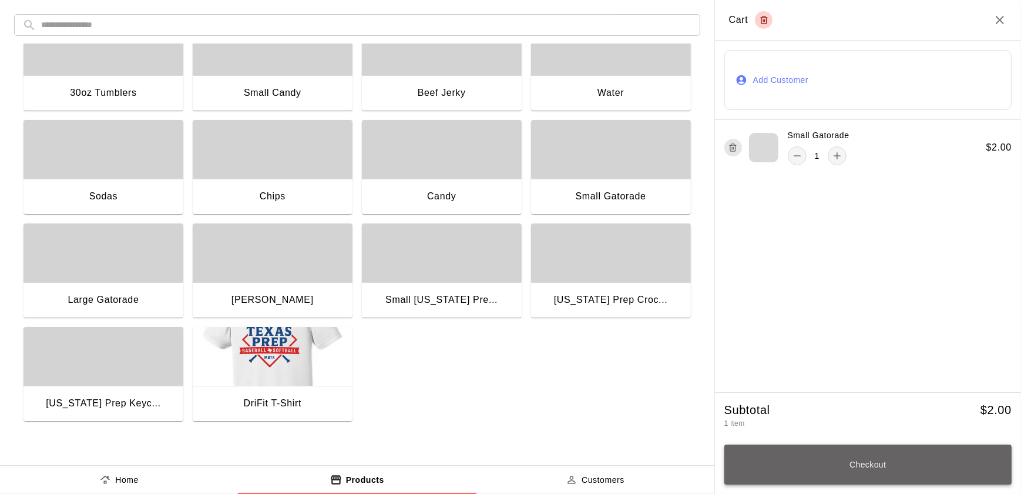
click at [817, 465] on button "Checkout" at bounding box center [867, 464] width 287 height 40
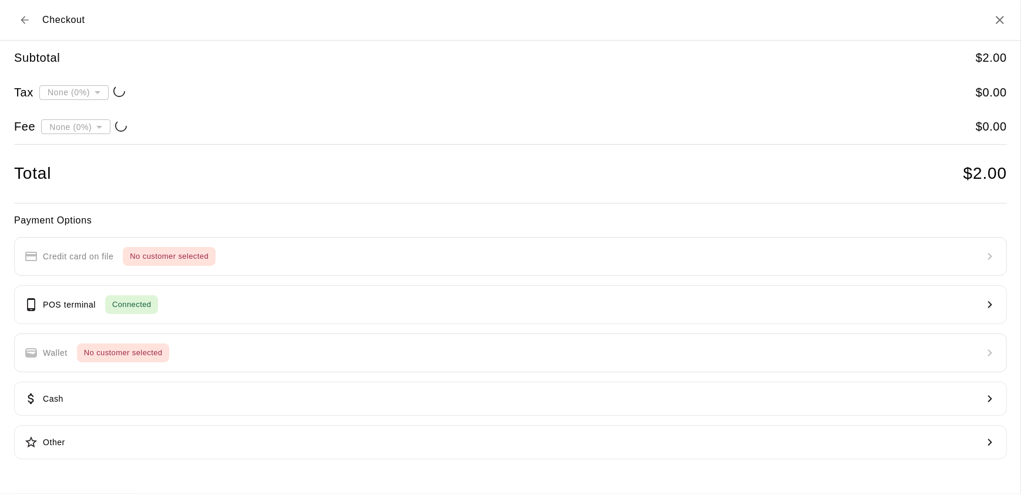
type input "**********"
click at [201, 266] on div "Payment Options Credit card on file No customer selected POS terminal Connected…" at bounding box center [510, 336] width 993 height 247
click at [20, 16] on icon "Back to cart" at bounding box center [25, 20] width 12 height 12
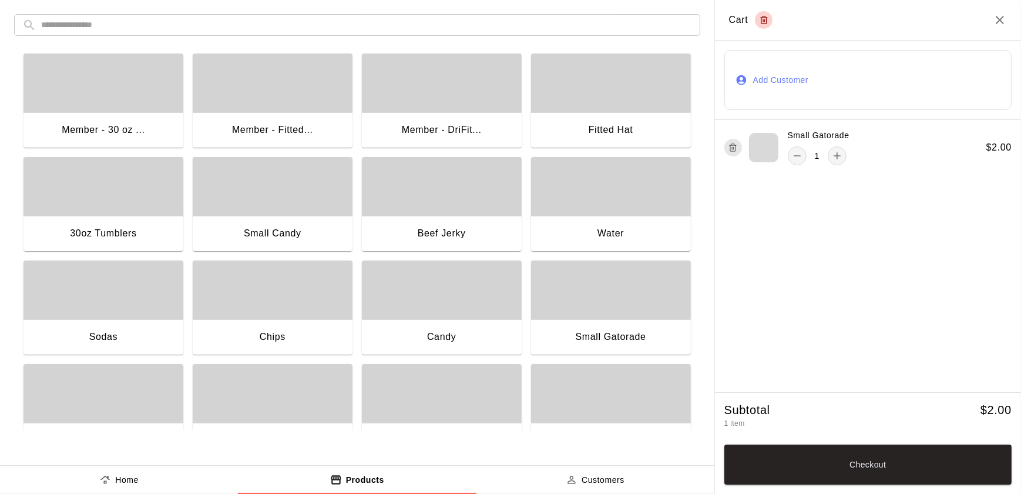
click at [890, 67] on button "Add Customer" at bounding box center [867, 80] width 287 height 60
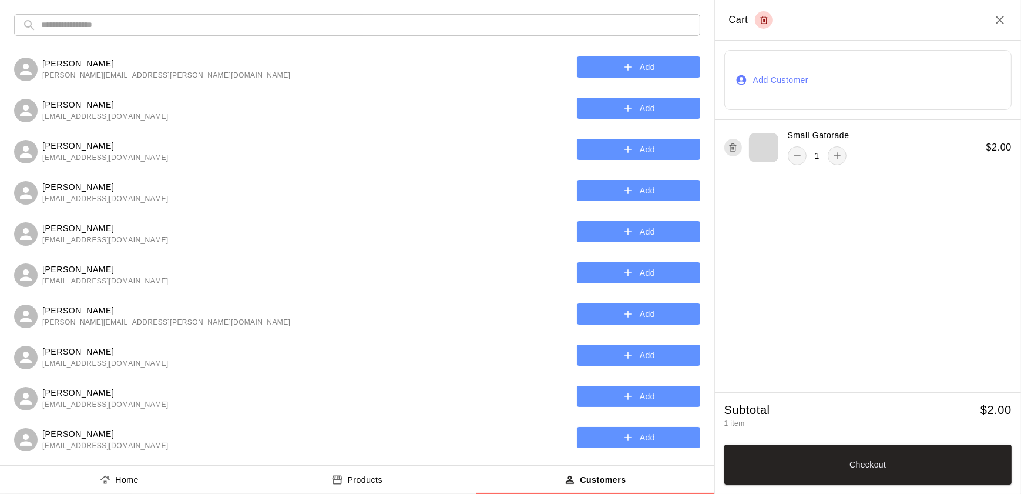
click at [475, 24] on input "text" at bounding box center [366, 25] width 651 height 22
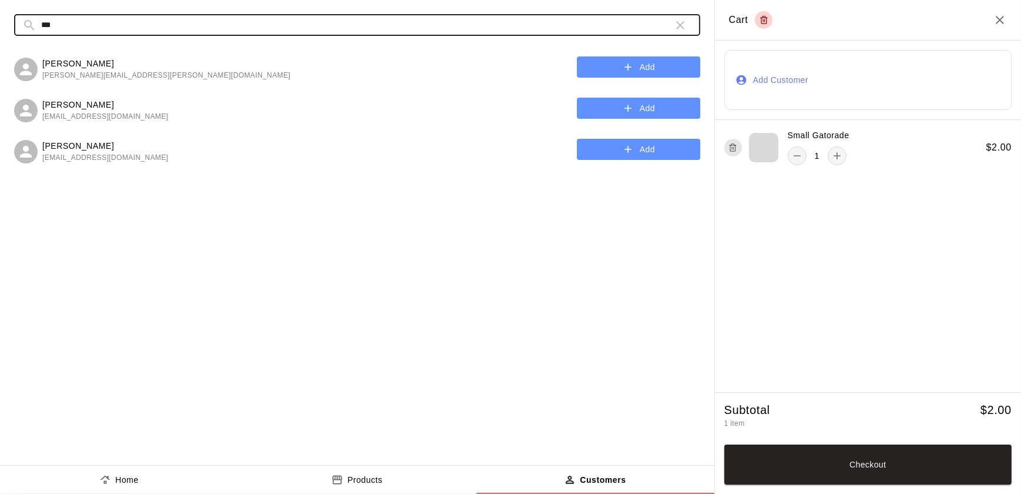
type input "***"
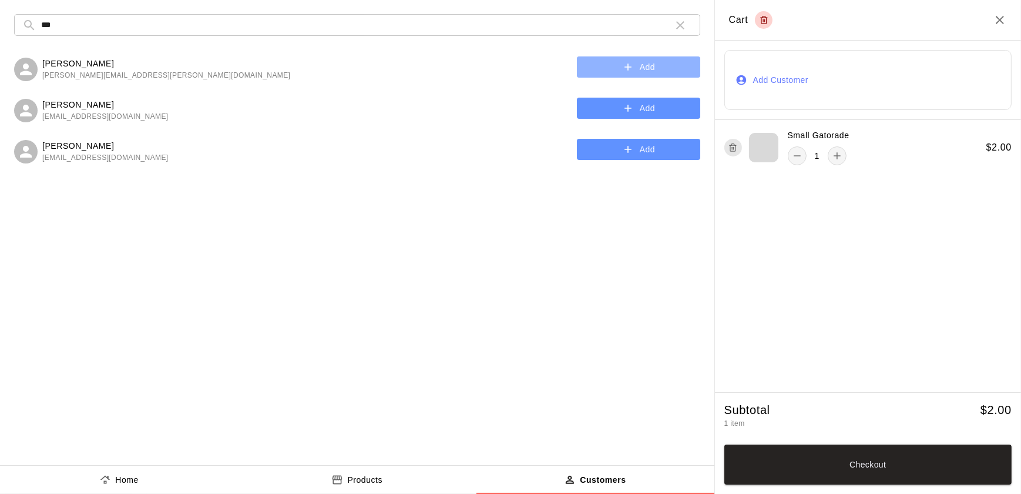
click at [601, 63] on button "Add" at bounding box center [638, 67] width 123 height 22
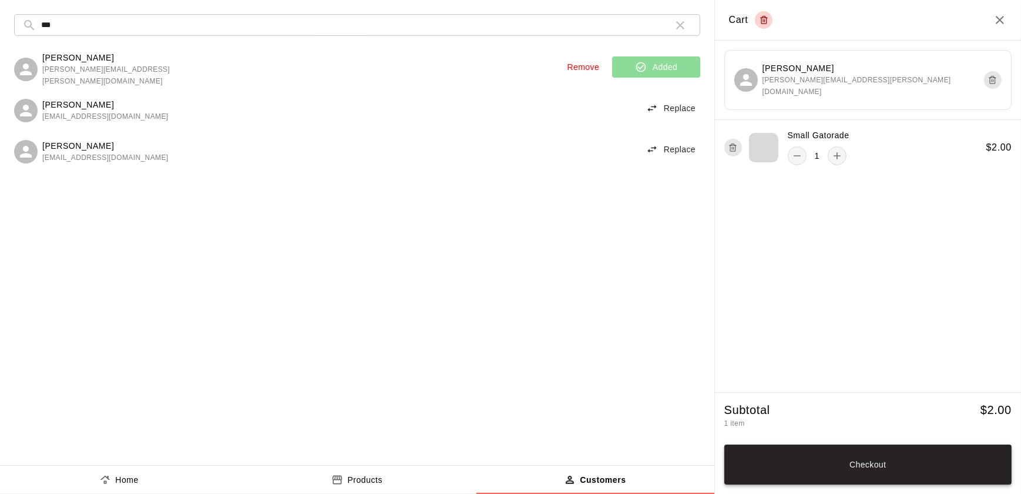
click at [772, 452] on button "Checkout" at bounding box center [867, 464] width 287 height 40
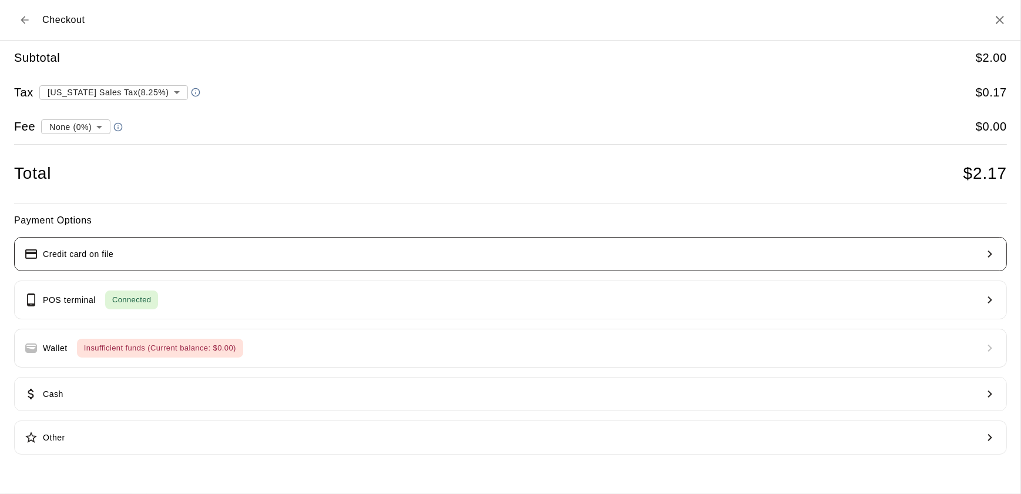
click at [428, 254] on button "Credit card on file" at bounding box center [510, 254] width 993 height 34
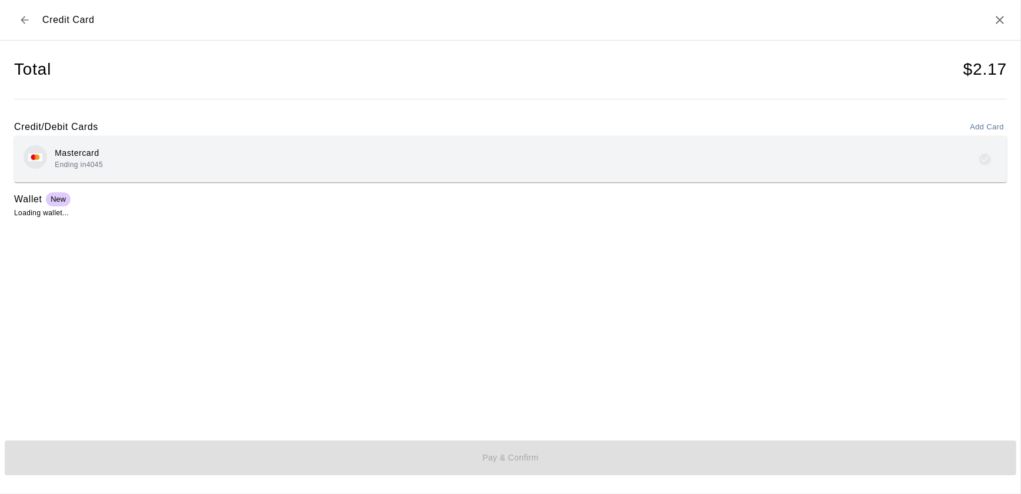
click at [220, 163] on div "Mastercard Ending in 4045" at bounding box center [511, 159] width 974 height 28
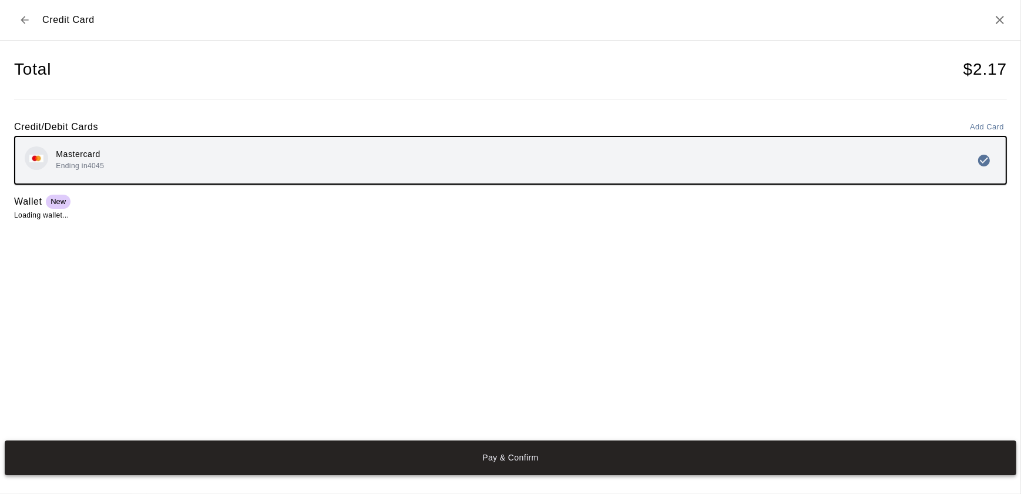
click at [302, 462] on button "Pay & Confirm" at bounding box center [511, 457] width 1012 height 35
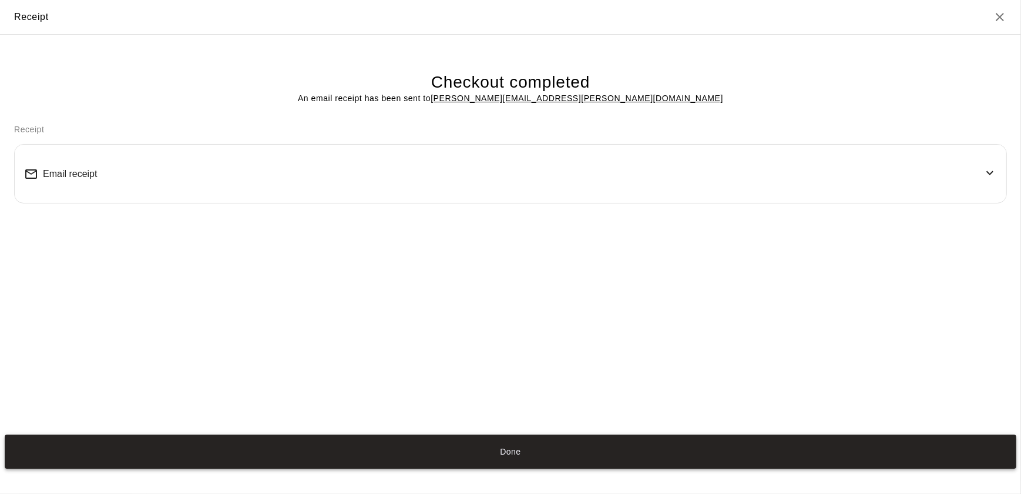
click at [170, 439] on button "Done" at bounding box center [511, 451] width 1012 height 35
click at [203, 454] on button "Done" at bounding box center [511, 451] width 1012 height 35
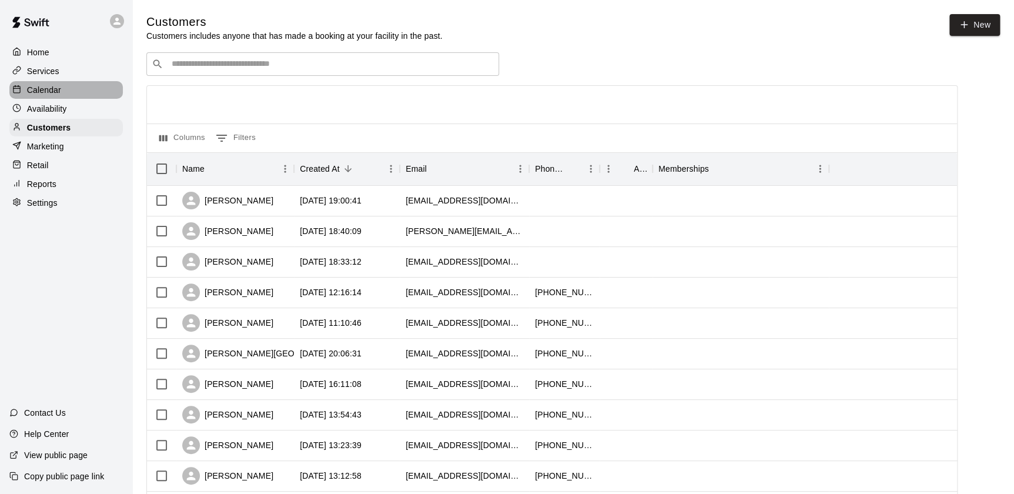
click at [63, 89] on div "Calendar" at bounding box center [65, 90] width 113 height 18
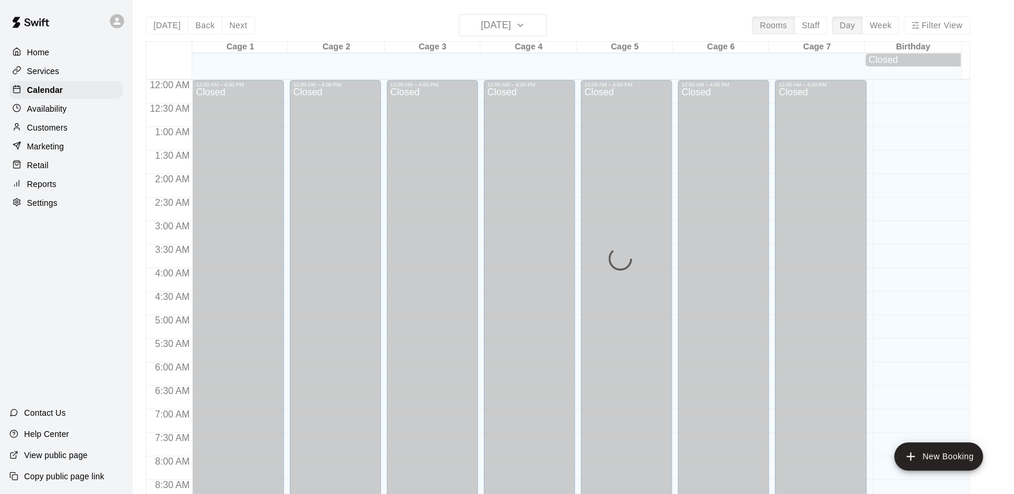
scroll to position [663, 0]
